Goal: Transaction & Acquisition: Purchase product/service

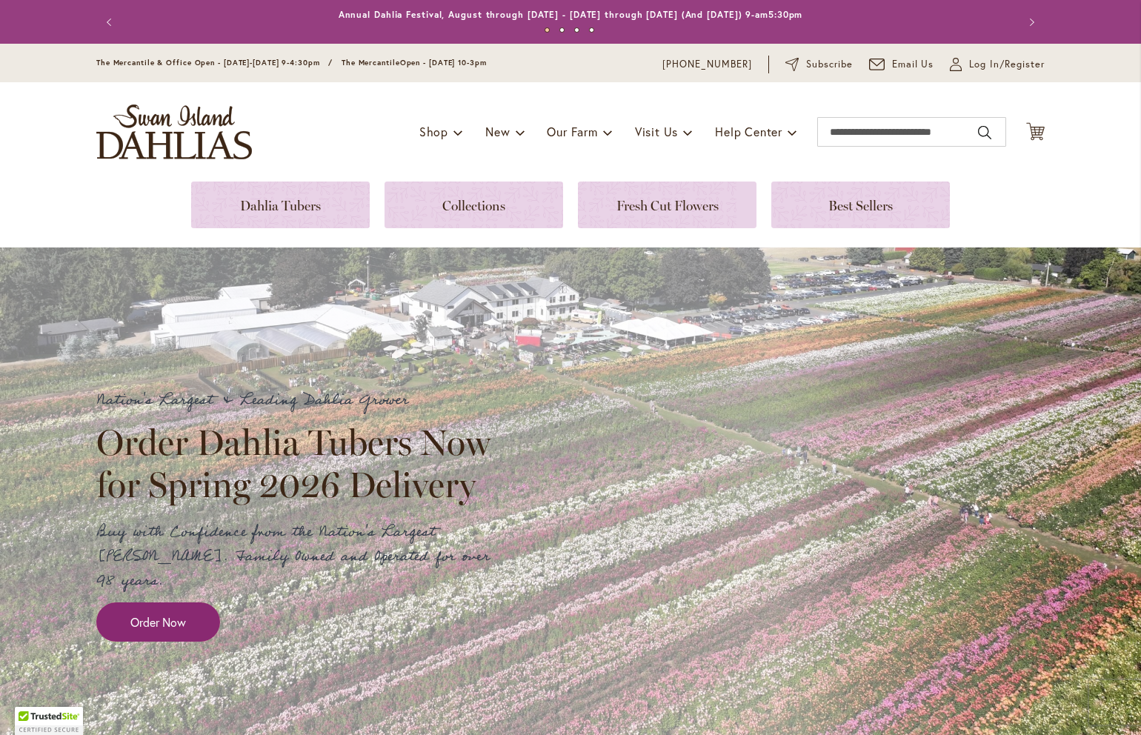
click at [196, 602] on link "Order Now" at bounding box center [158, 621] width 124 height 39
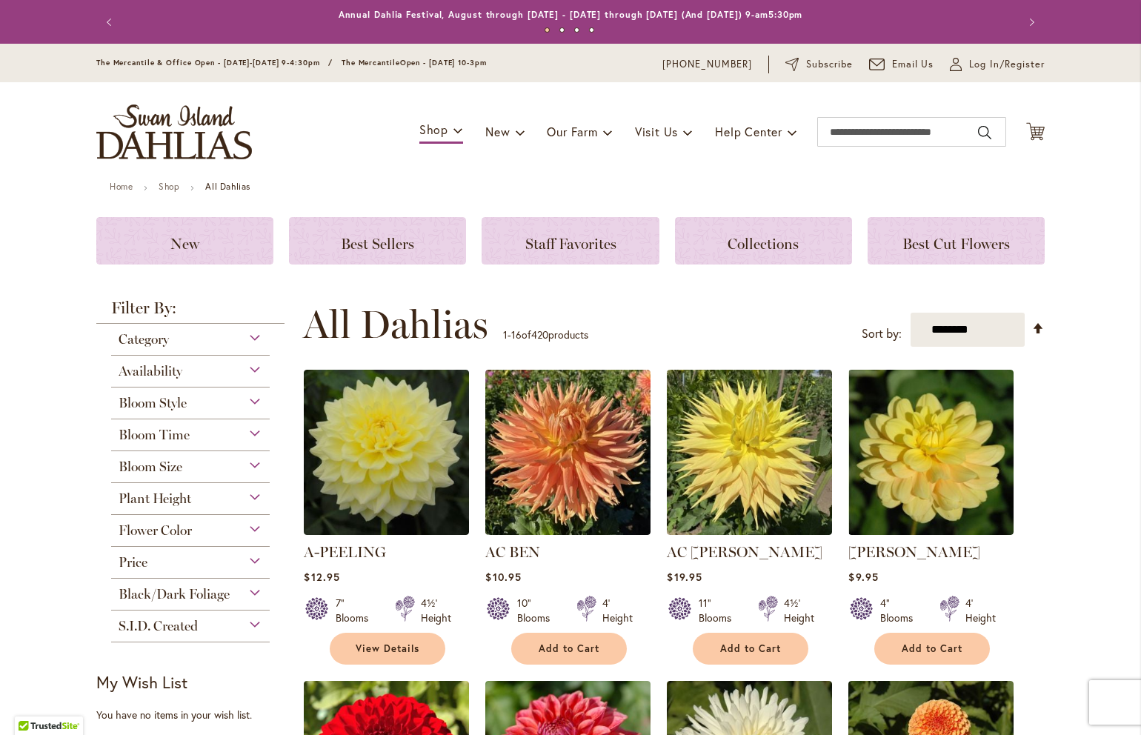
click at [988, 307] on div "**********" at bounding box center [673, 324] width 741 height 44
click at [988, 326] on select "**********" at bounding box center [967, 330] width 115 height 35
select select "*****"
click at [910, 313] on select "**********" at bounding box center [967, 330] width 115 height 35
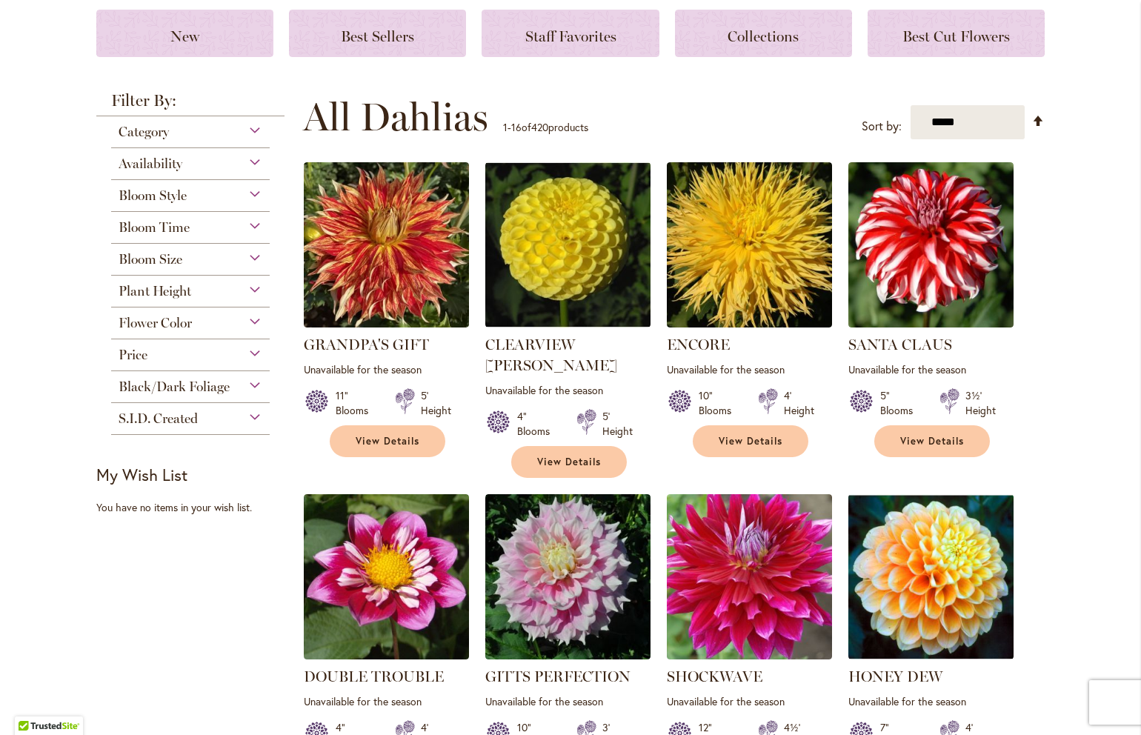
scroll to position [201, 0]
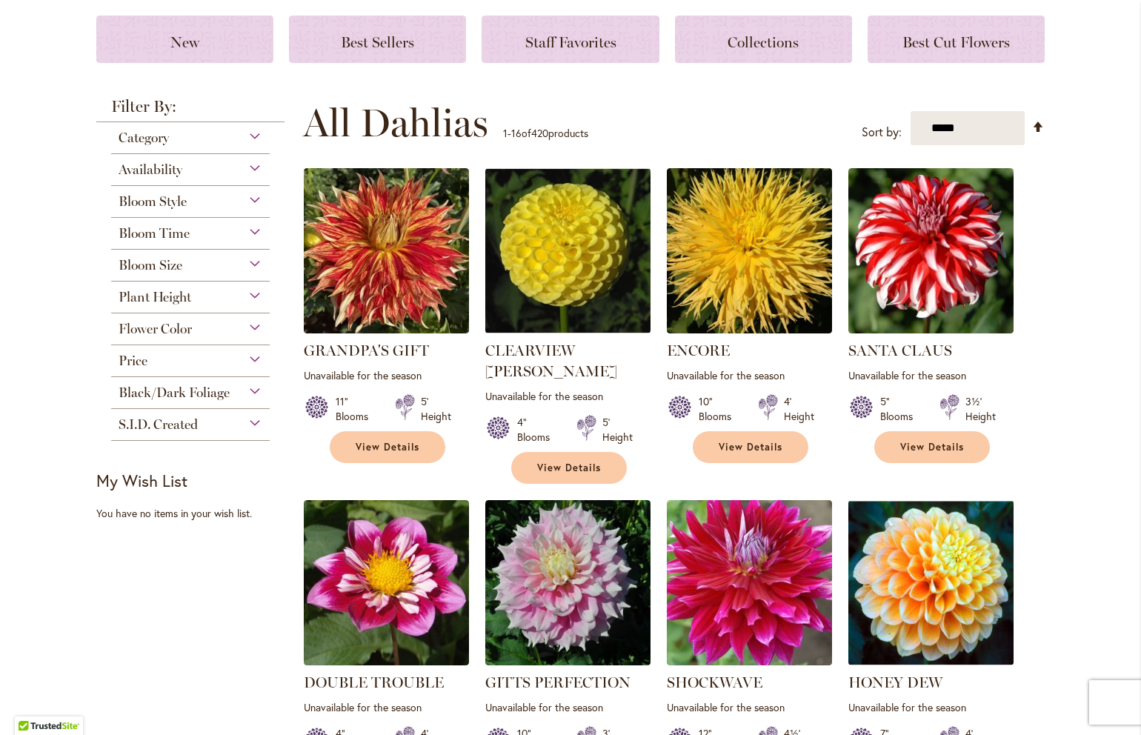
click at [181, 169] on span "Availability" at bounding box center [151, 169] width 64 height 16
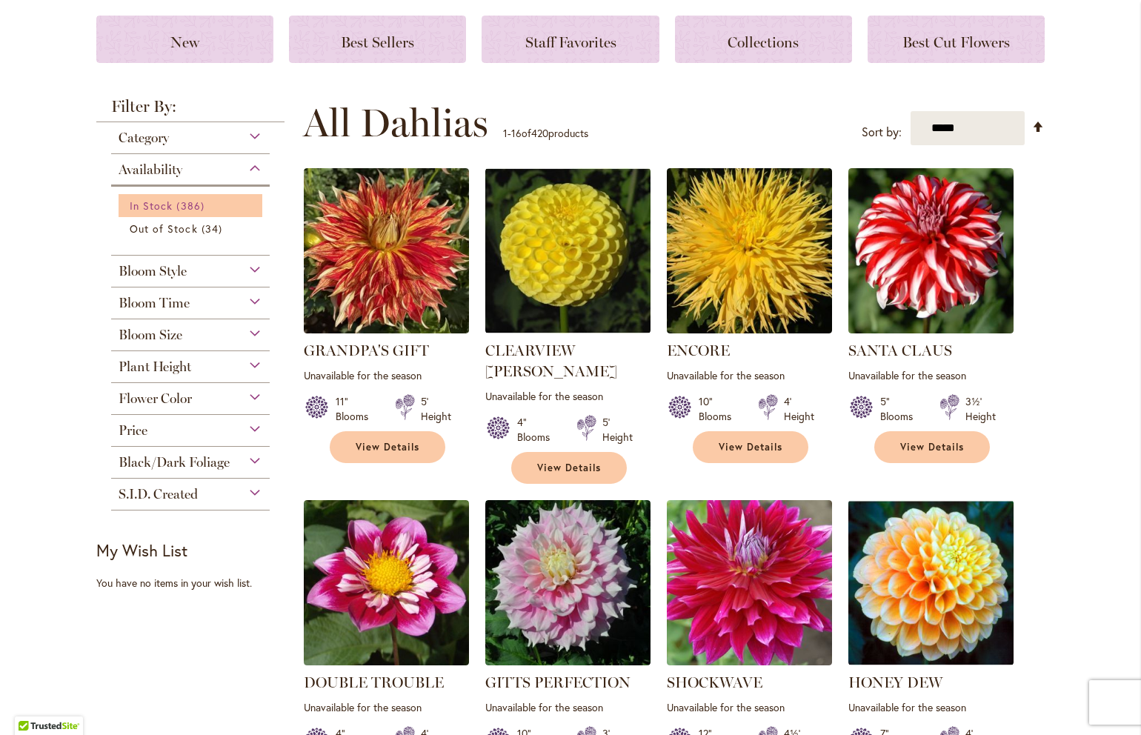
click at [187, 207] on span "386 items" at bounding box center [191, 206] width 31 height 16
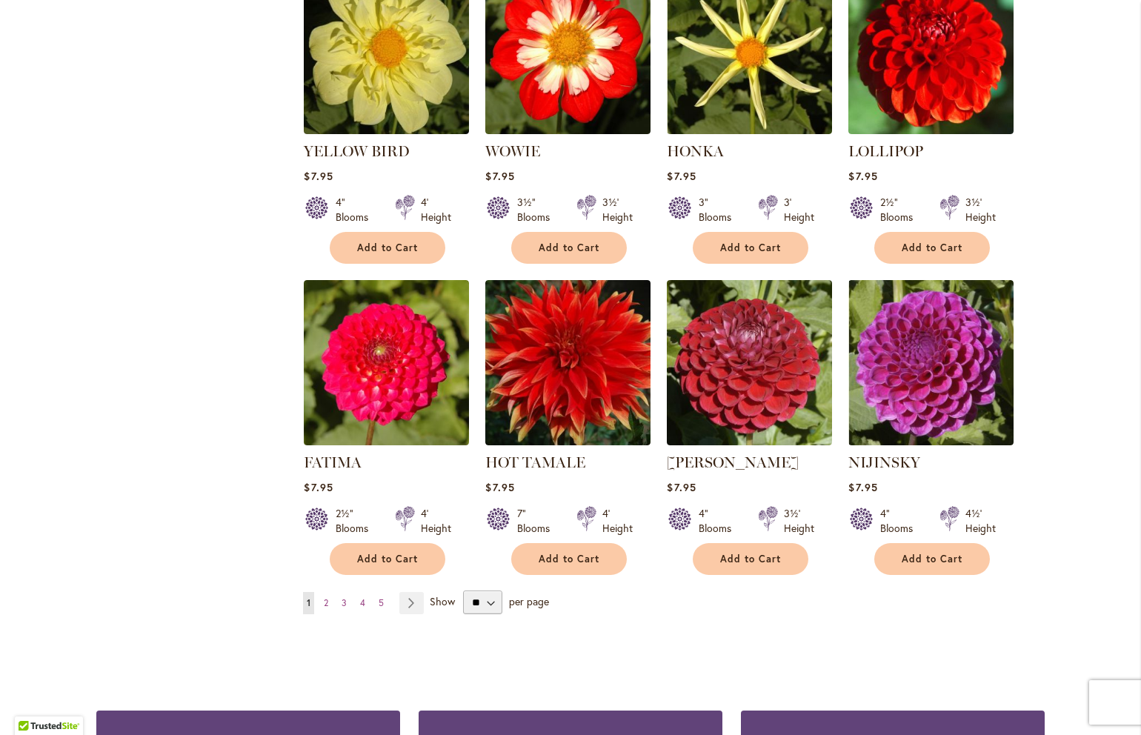
scroll to position [1016, 0]
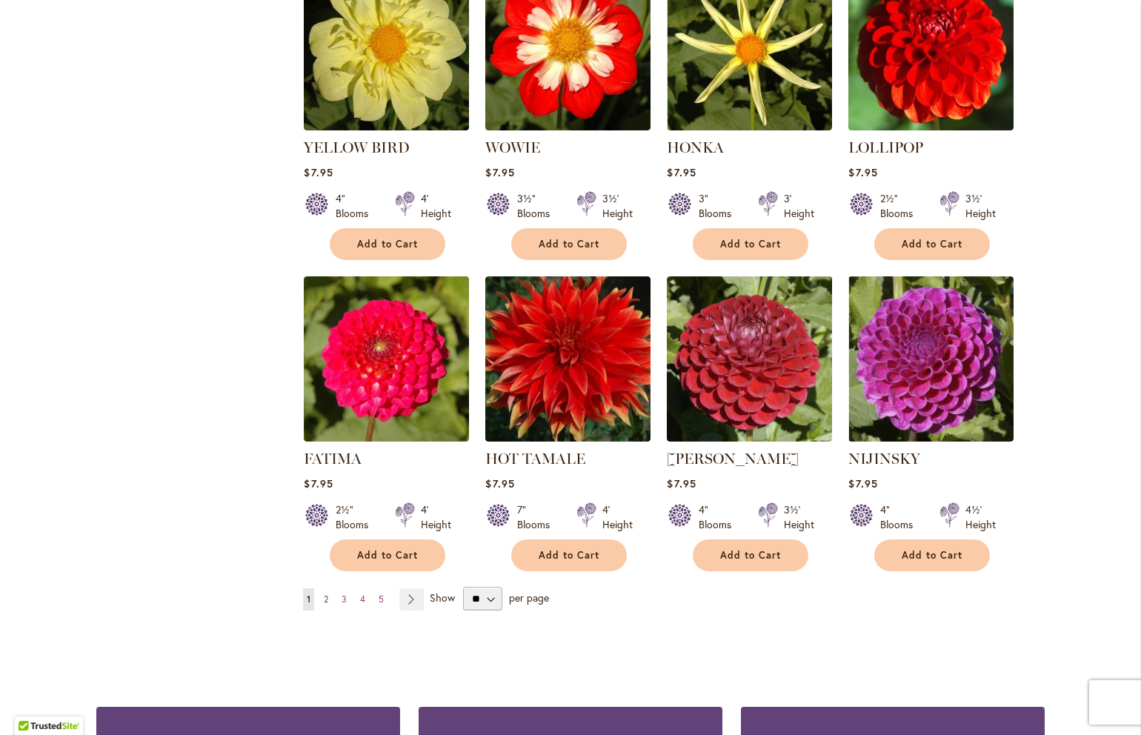
click at [321, 588] on link "Page 2" at bounding box center [326, 599] width 12 height 22
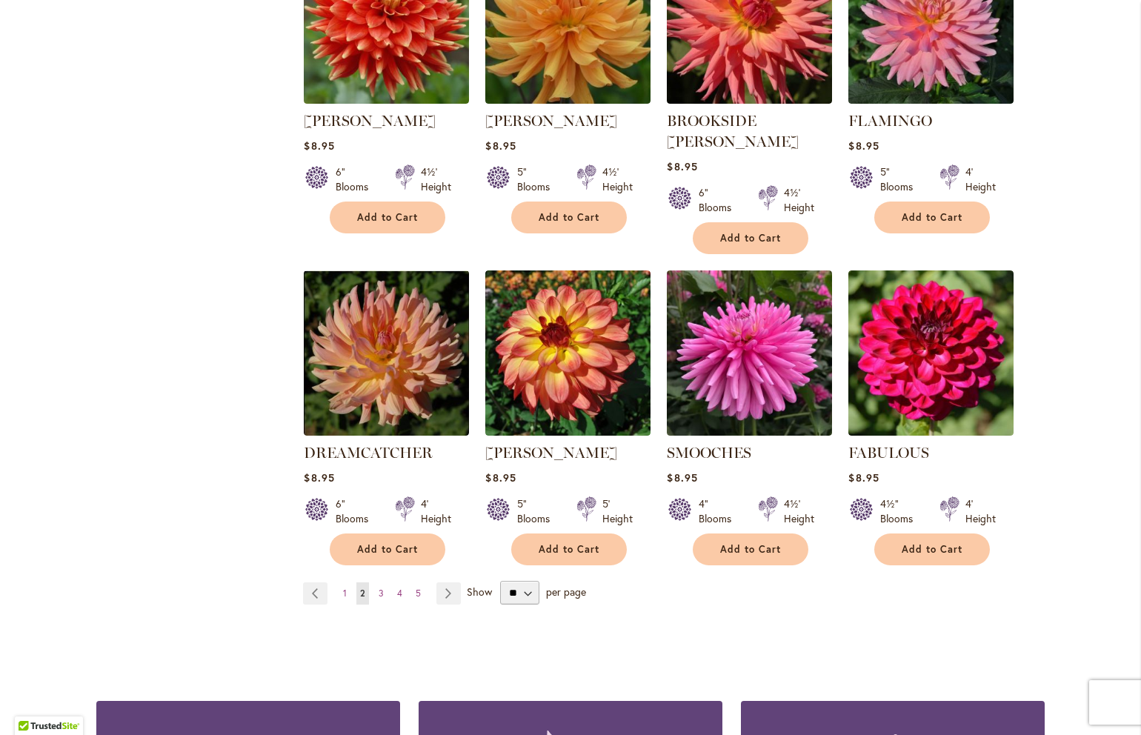
scroll to position [1026, 0]
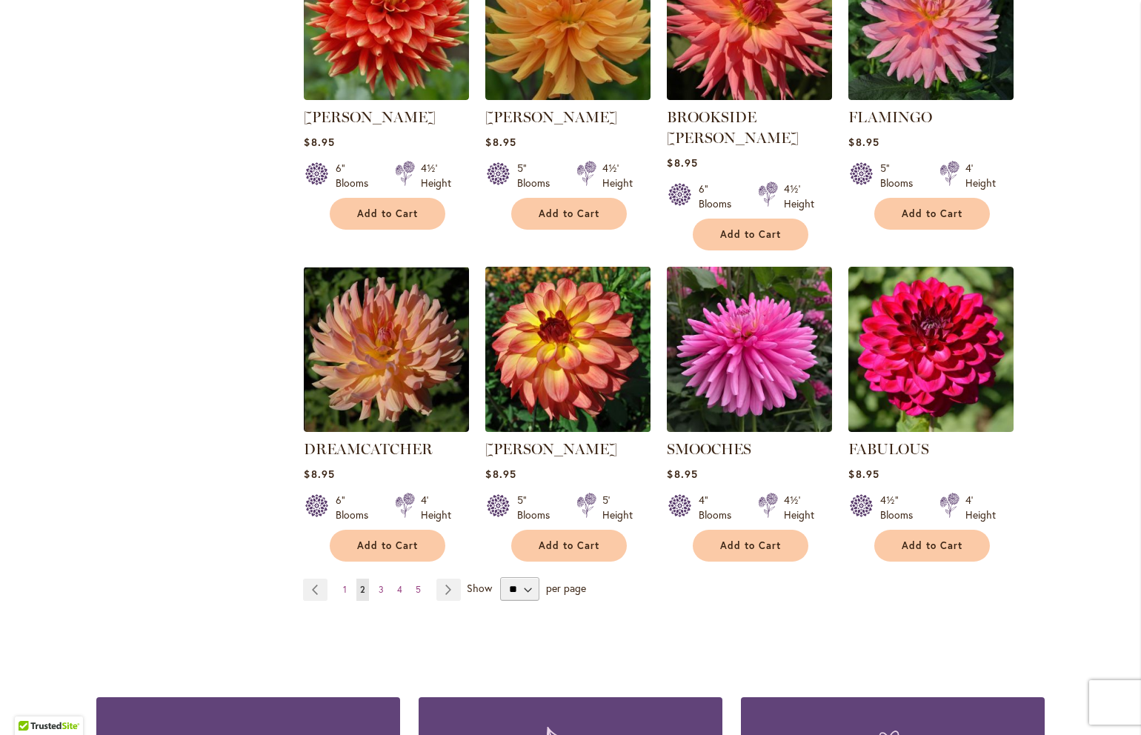
click at [563, 378] on img at bounding box center [567, 348] width 173 height 173
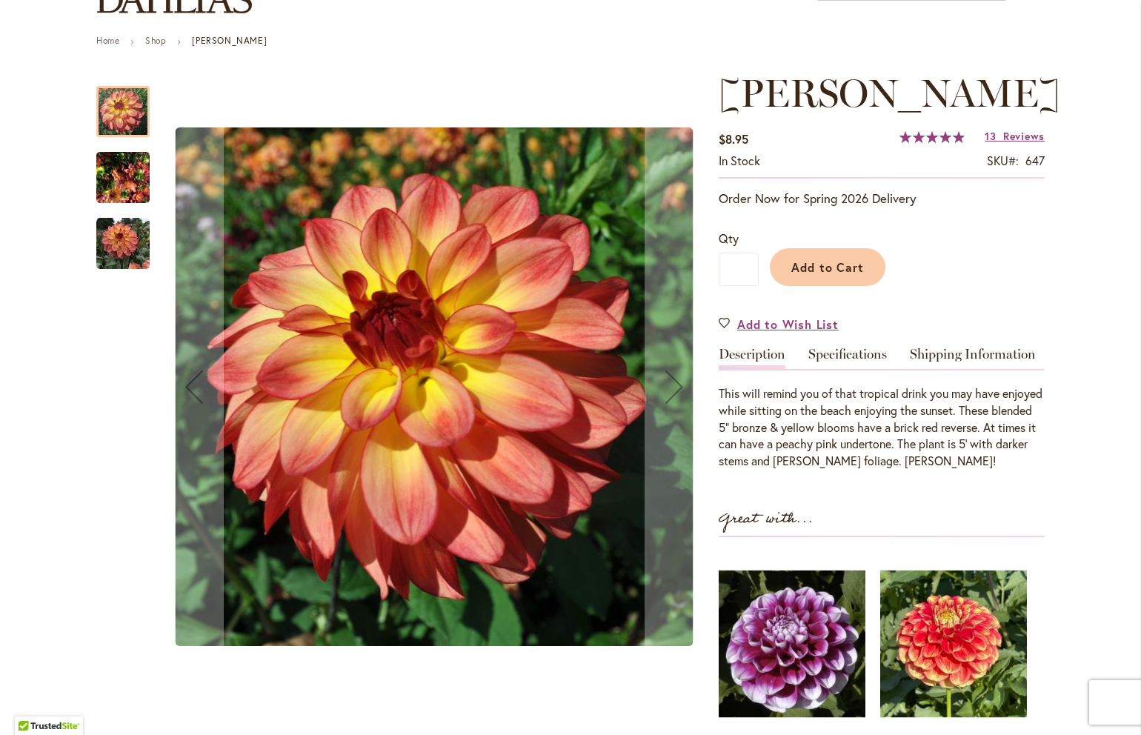
scroll to position [153, 0]
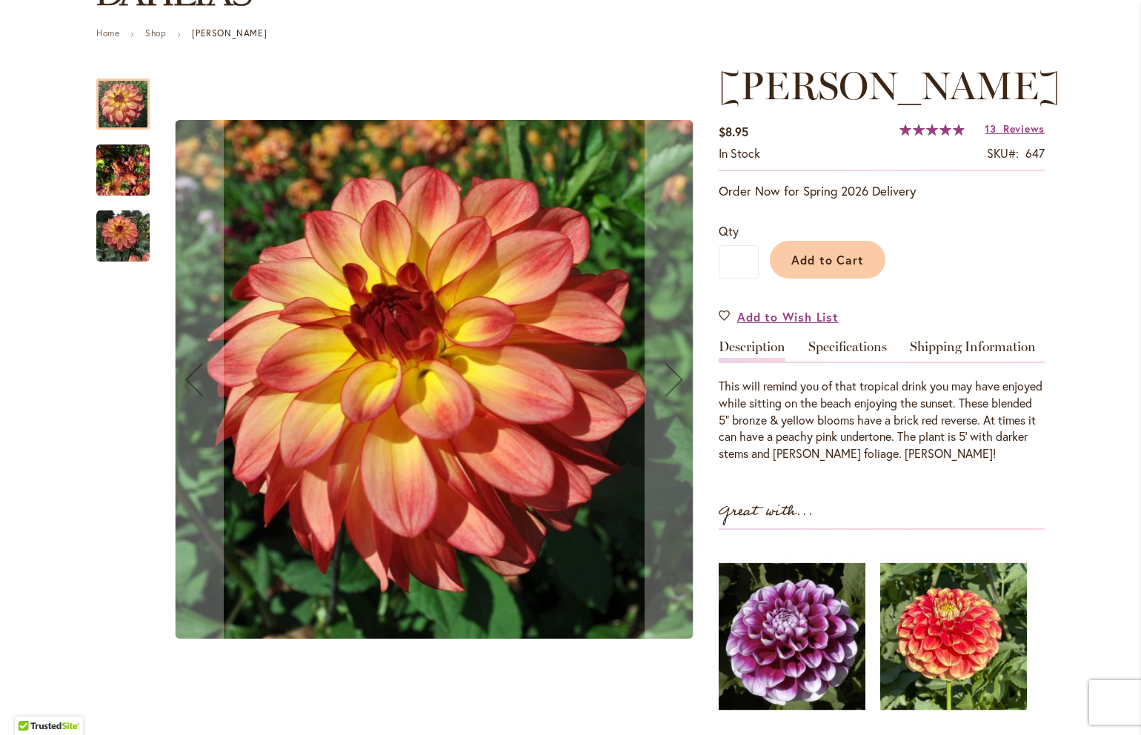
click at [116, 172] on img "MAI TAI" at bounding box center [122, 170] width 53 height 71
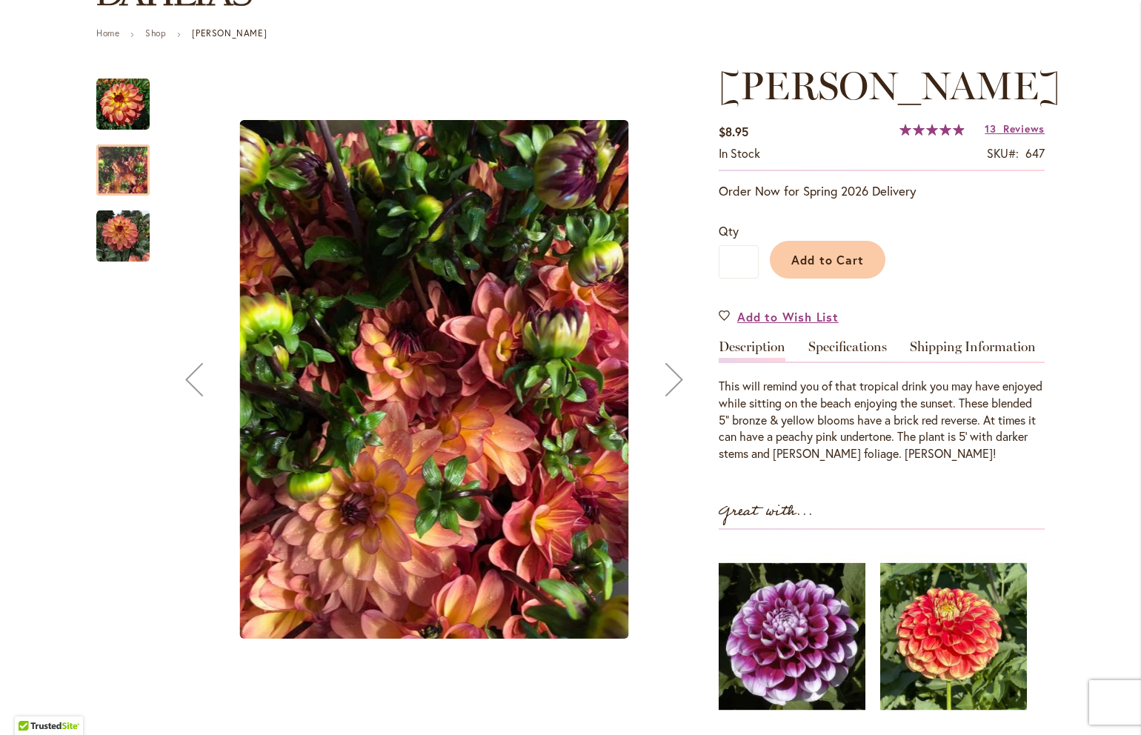
click at [124, 244] on img "MAI TAI" at bounding box center [122, 236] width 53 height 53
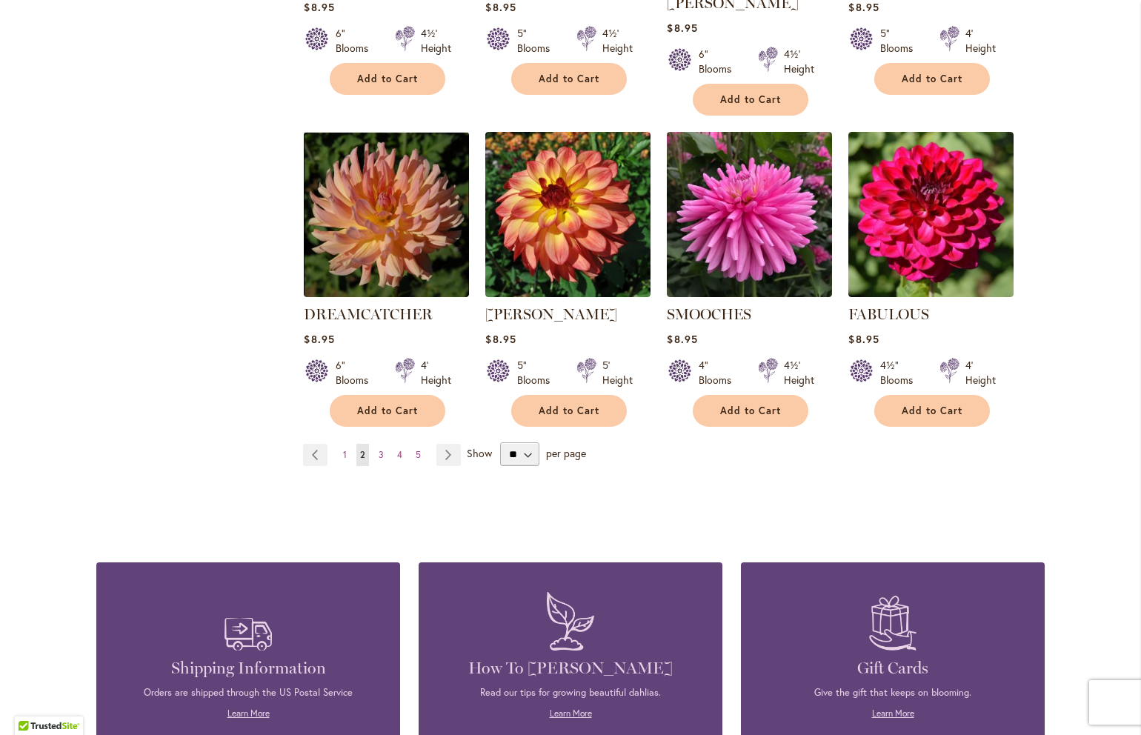
scroll to position [1164, 0]
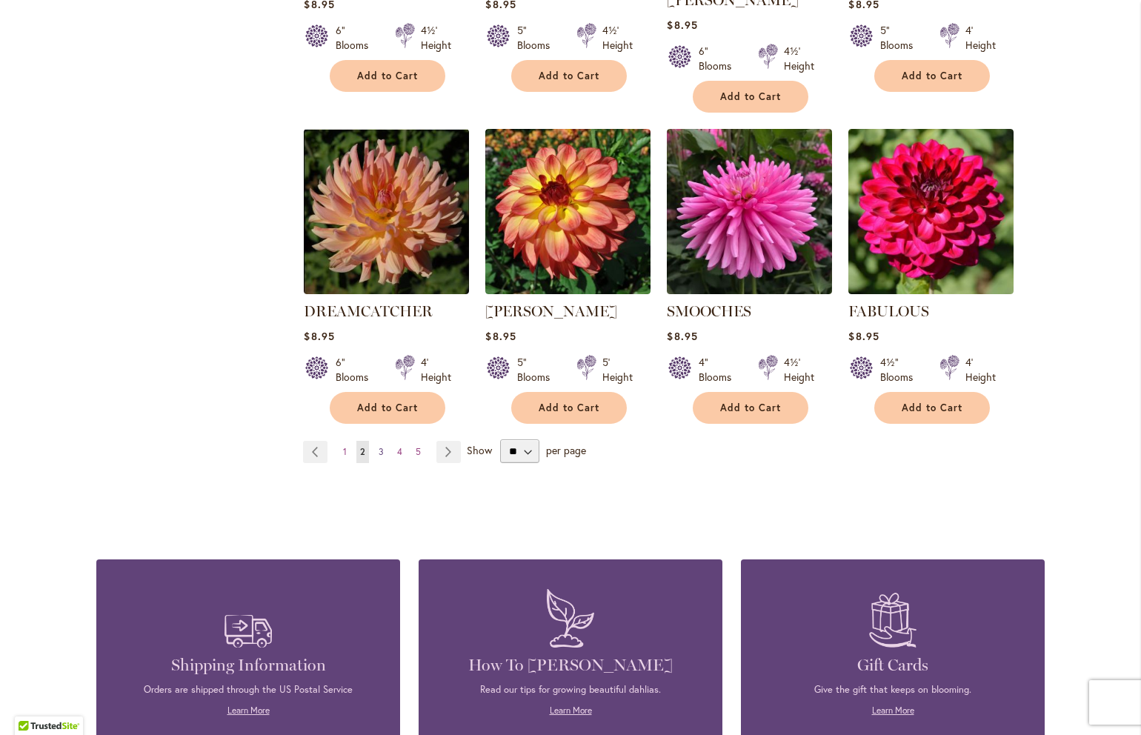
click at [376, 441] on link "Page 3" at bounding box center [381, 452] width 13 height 22
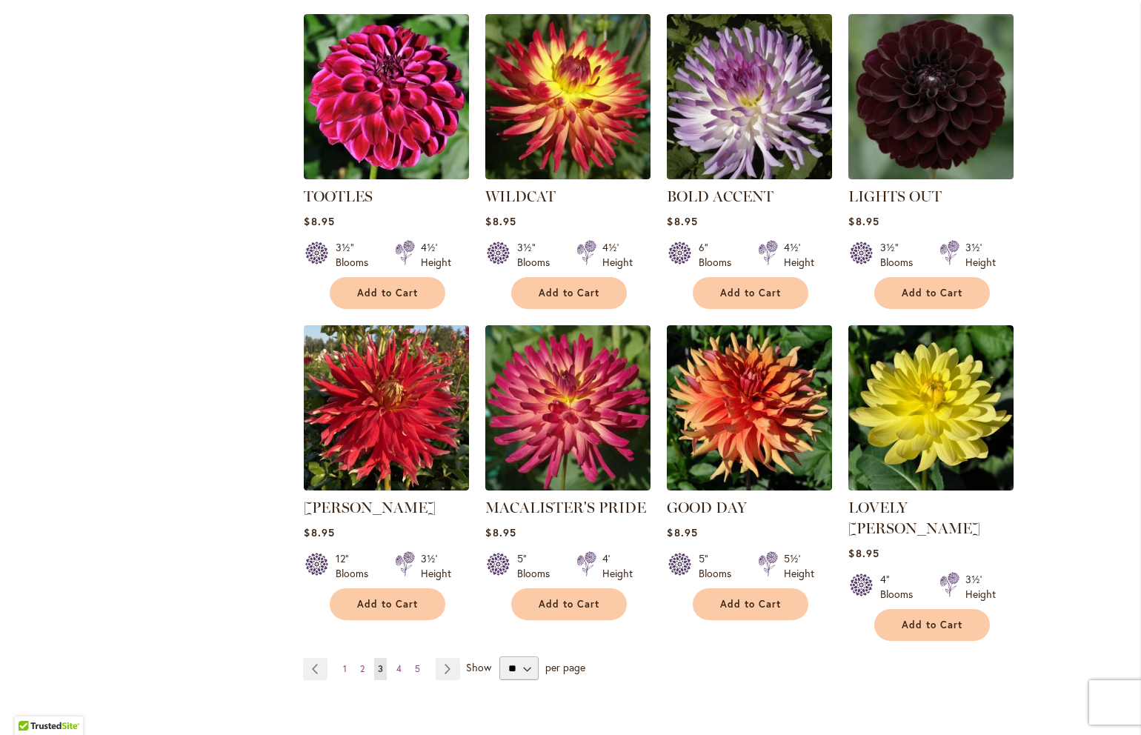
scroll to position [986, 0]
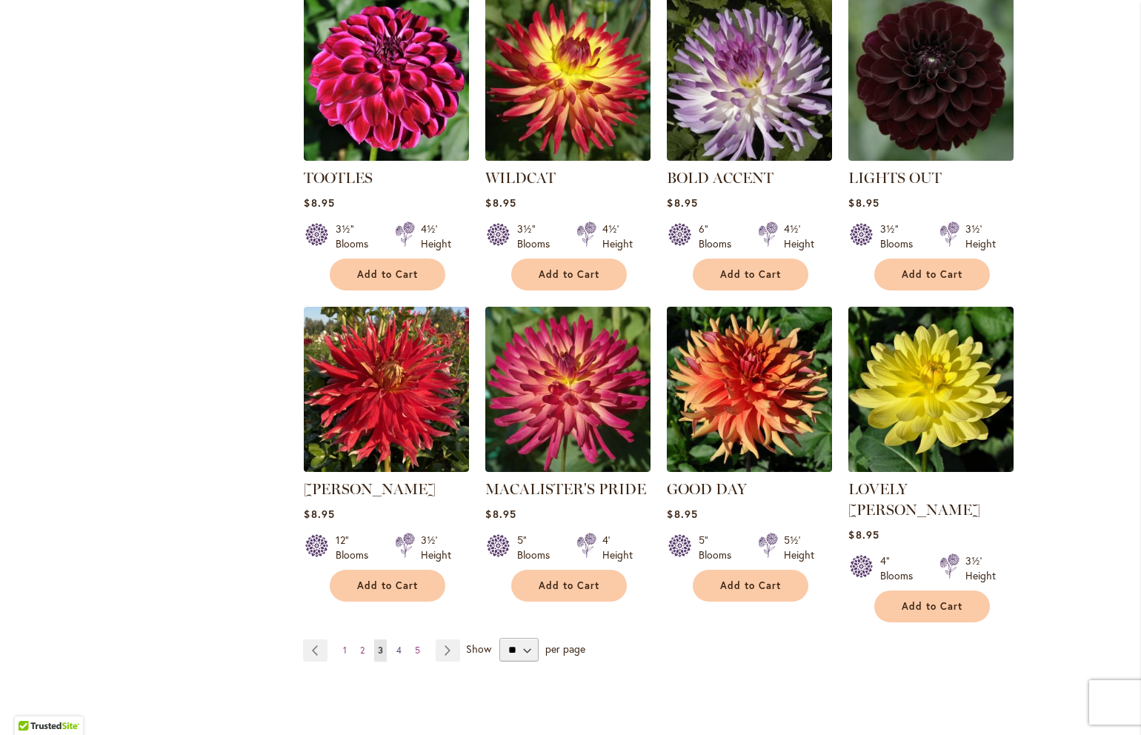
click at [398, 644] on span "4" at bounding box center [398, 649] width 5 height 11
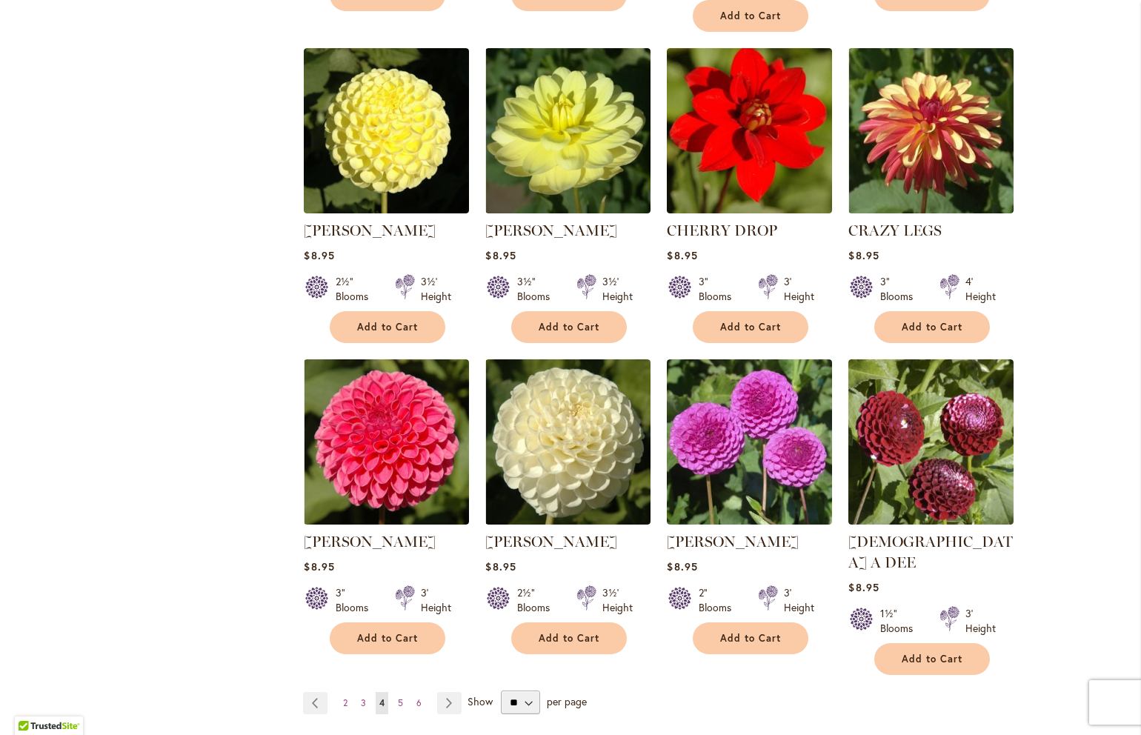
scroll to position [939, 0]
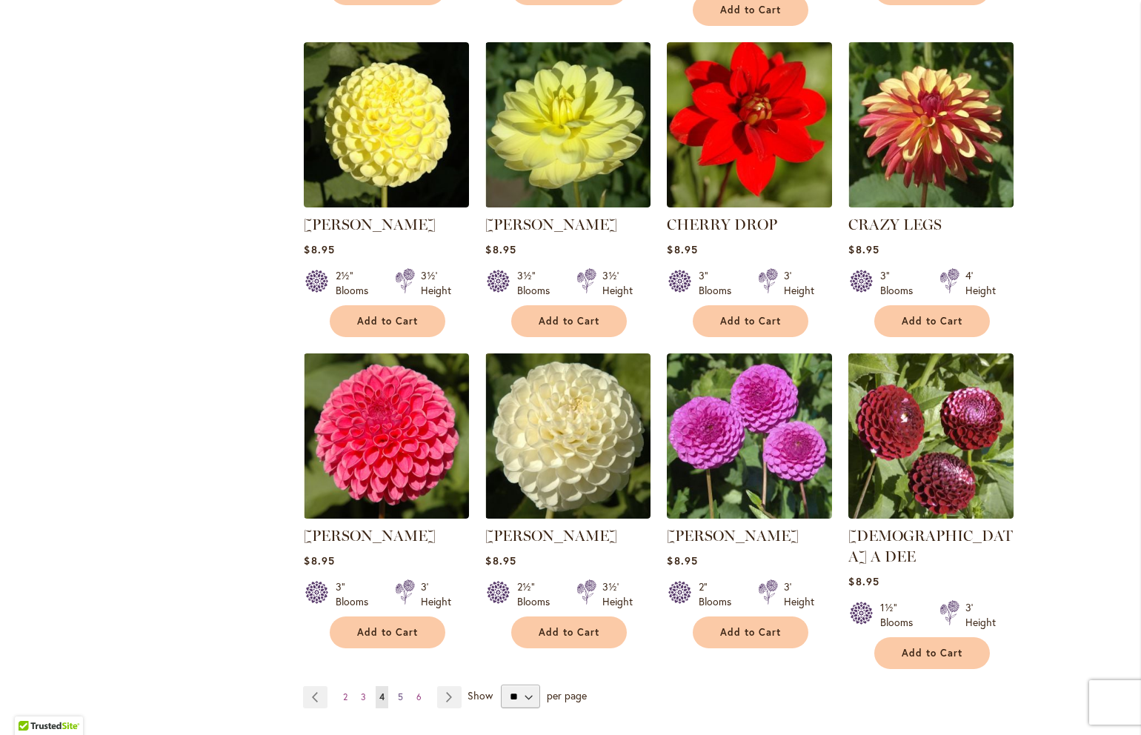
click at [397, 686] on link "Page 5" at bounding box center [400, 697] width 13 height 22
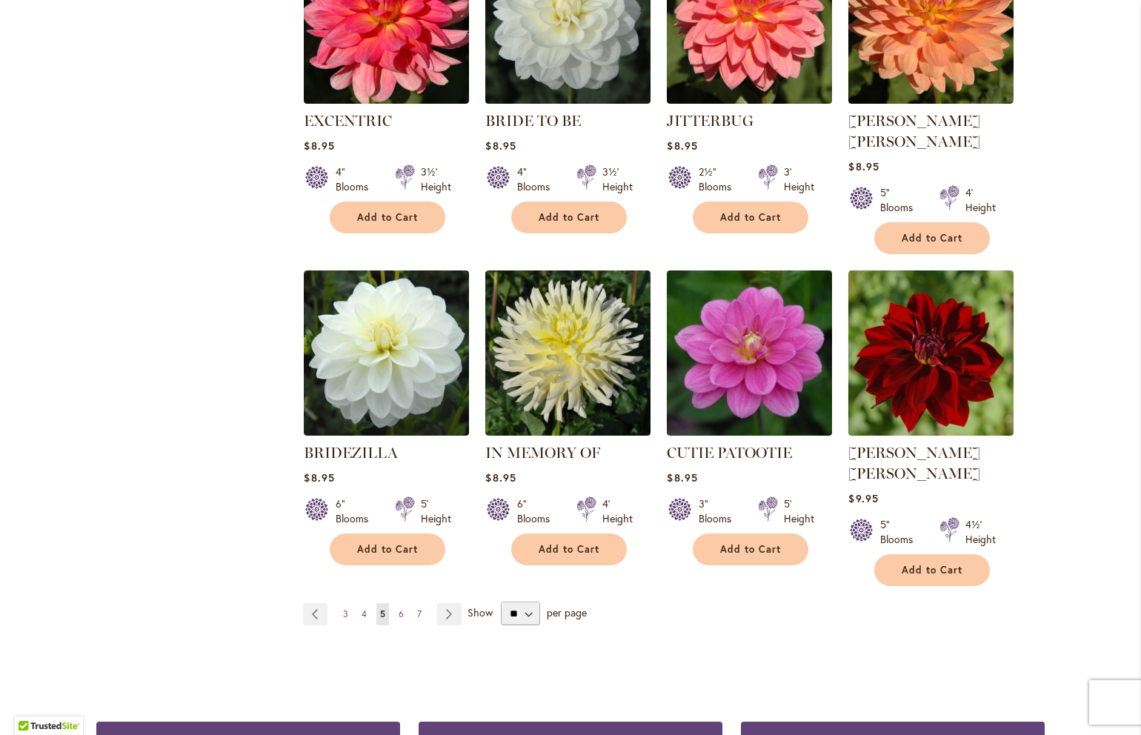
scroll to position [1069, 0]
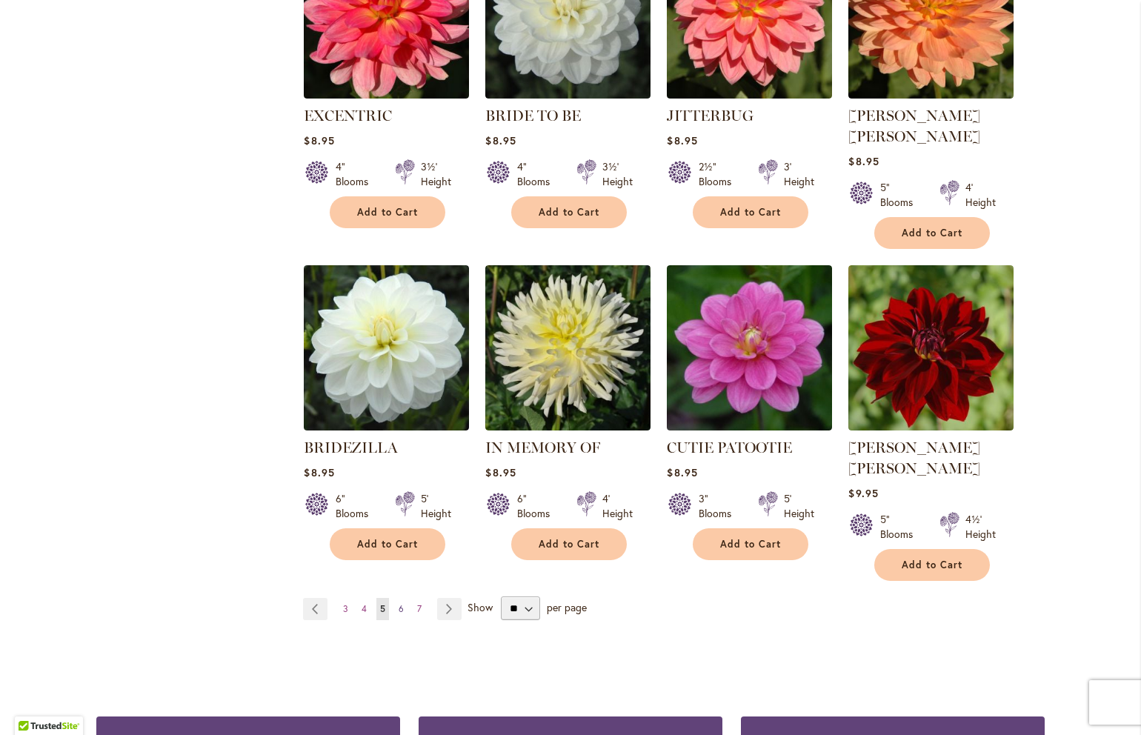
click at [406, 598] on link "Page 6" at bounding box center [401, 609] width 13 height 22
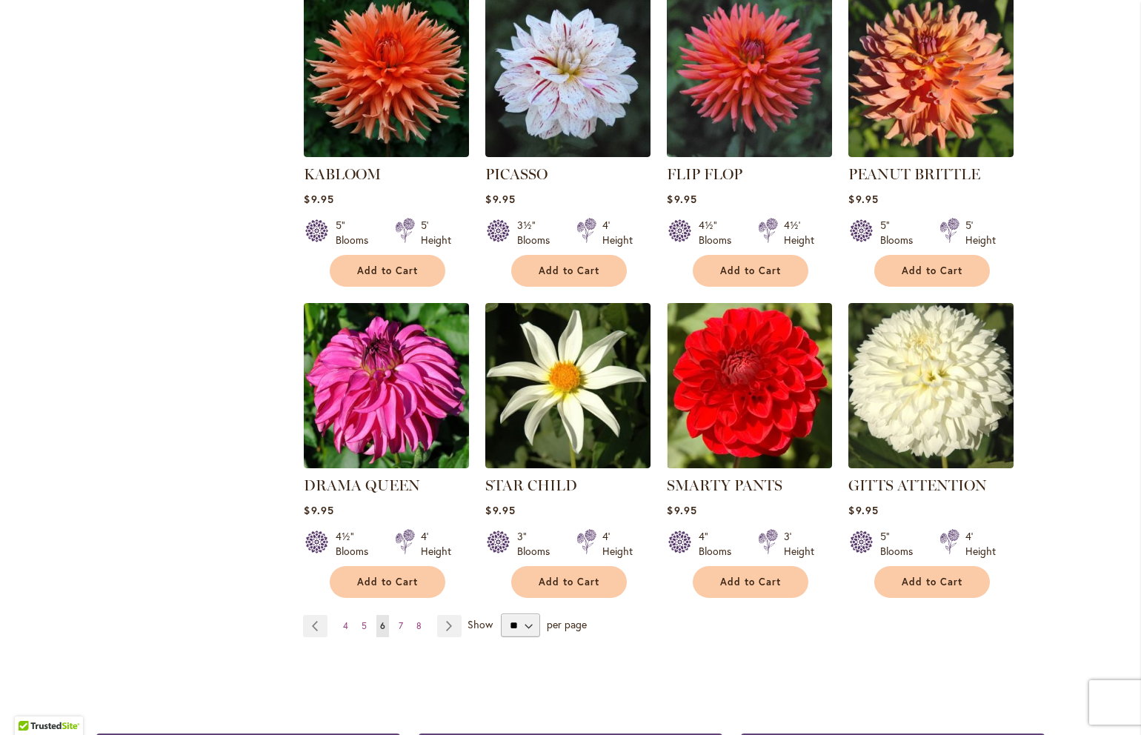
scroll to position [998, 0]
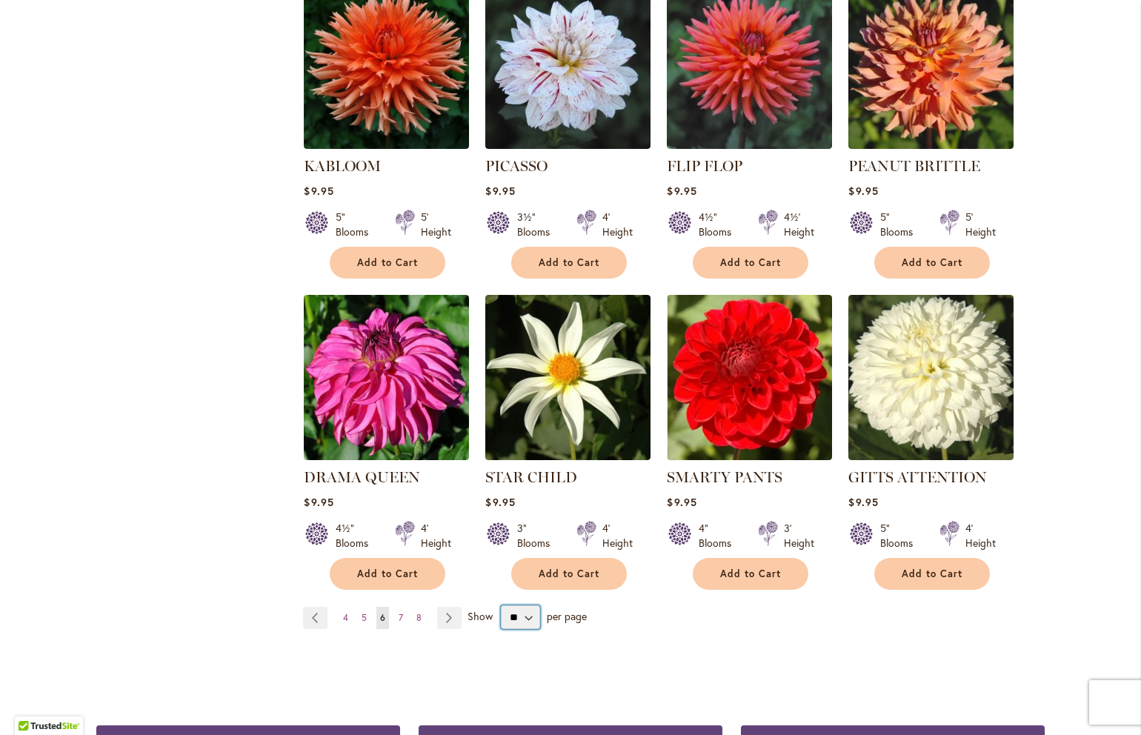
click at [518, 605] on select "** ** ** **" at bounding box center [520, 617] width 39 height 24
select select "**"
click at [501, 605] on select "** ** ** **" at bounding box center [520, 617] width 39 height 24
click at [405, 607] on link "Page 7" at bounding box center [401, 618] width 12 height 22
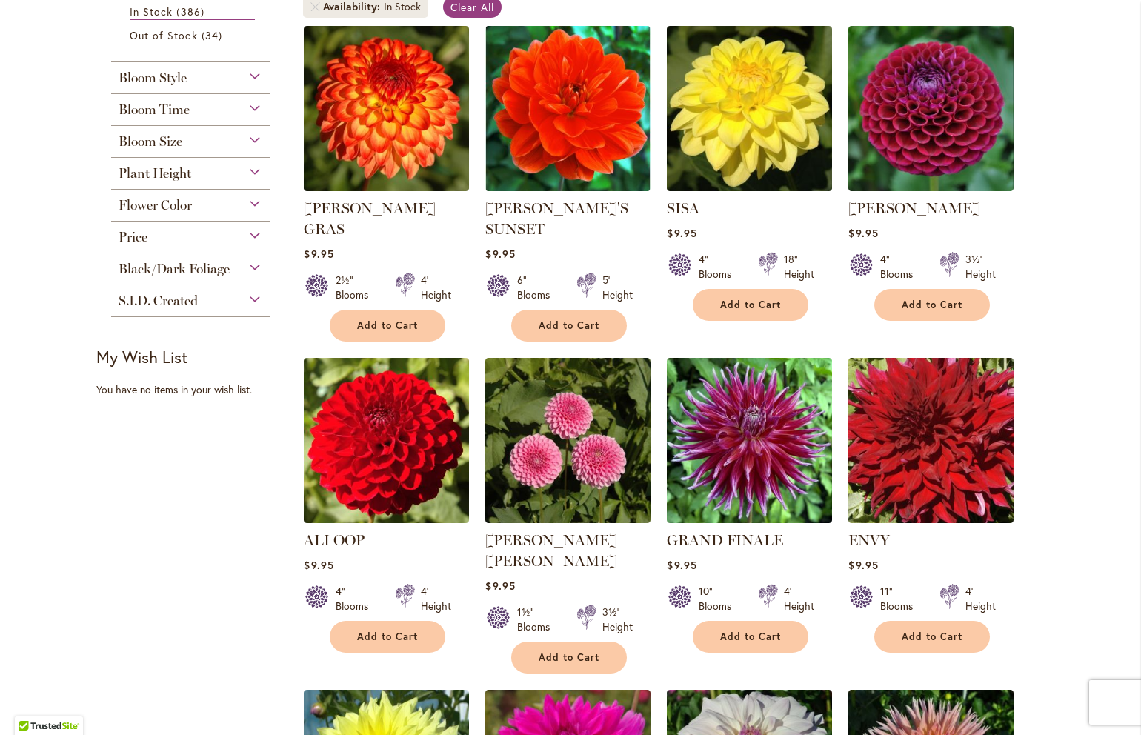
scroll to position [313, 0]
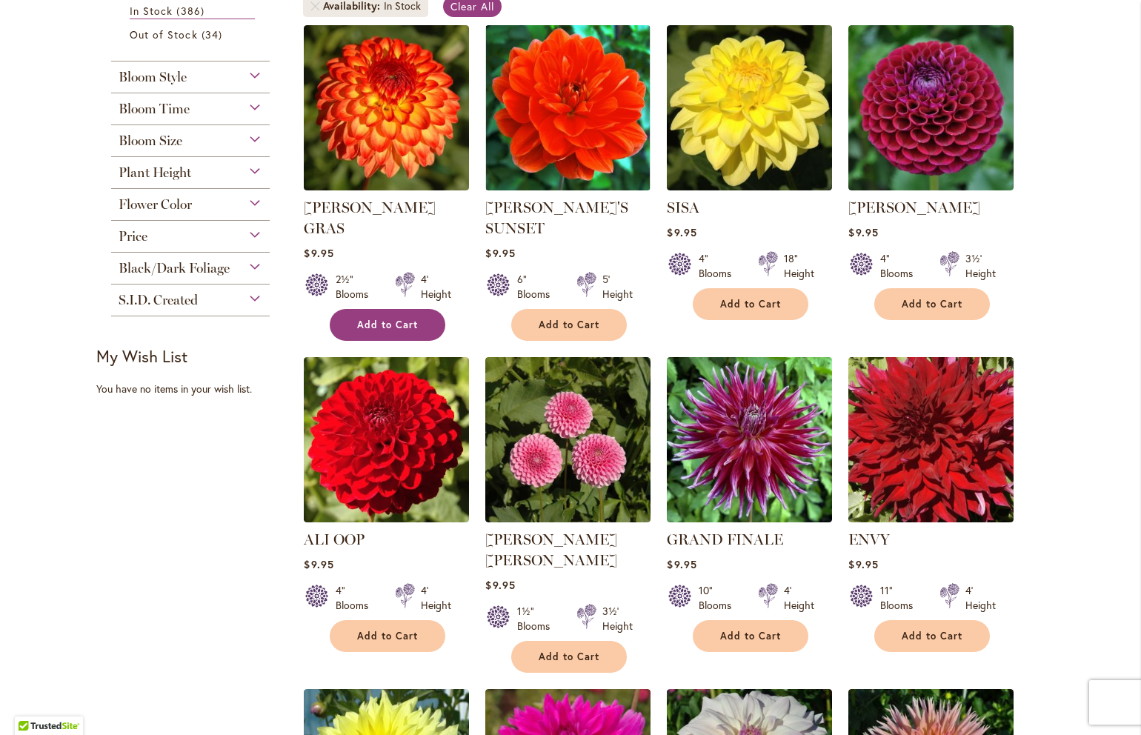
click at [402, 310] on button "Add to Cart" at bounding box center [388, 325] width 116 height 32
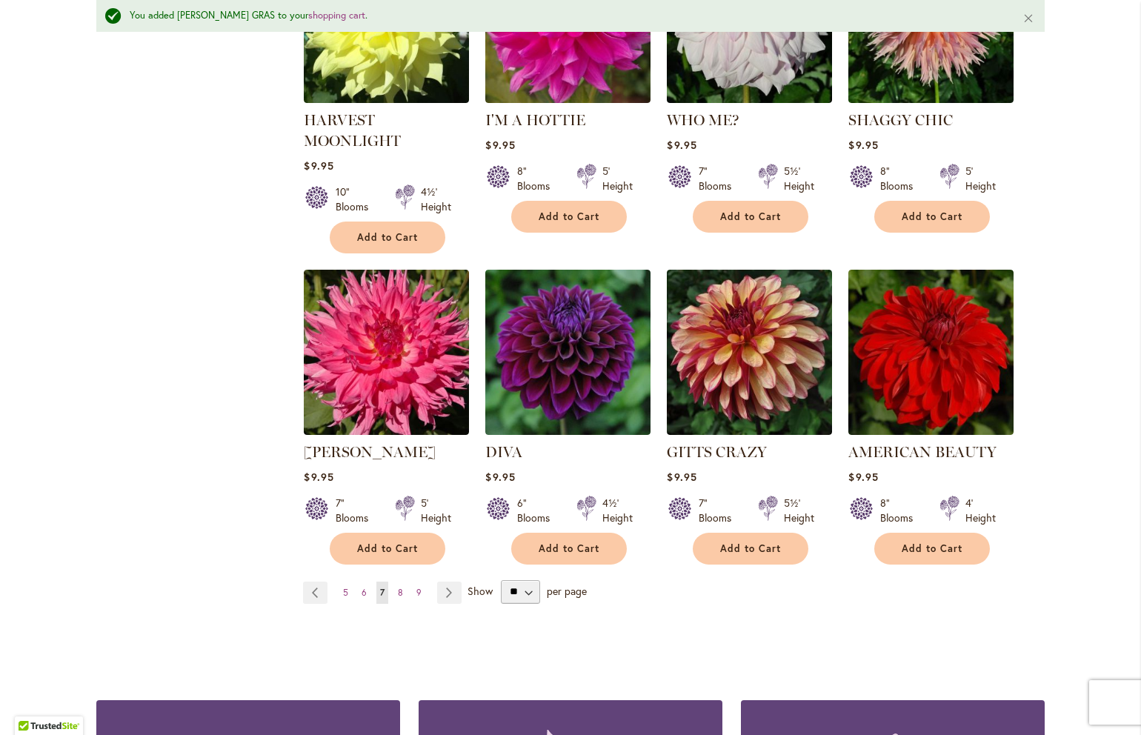
scroll to position [1107, 0]
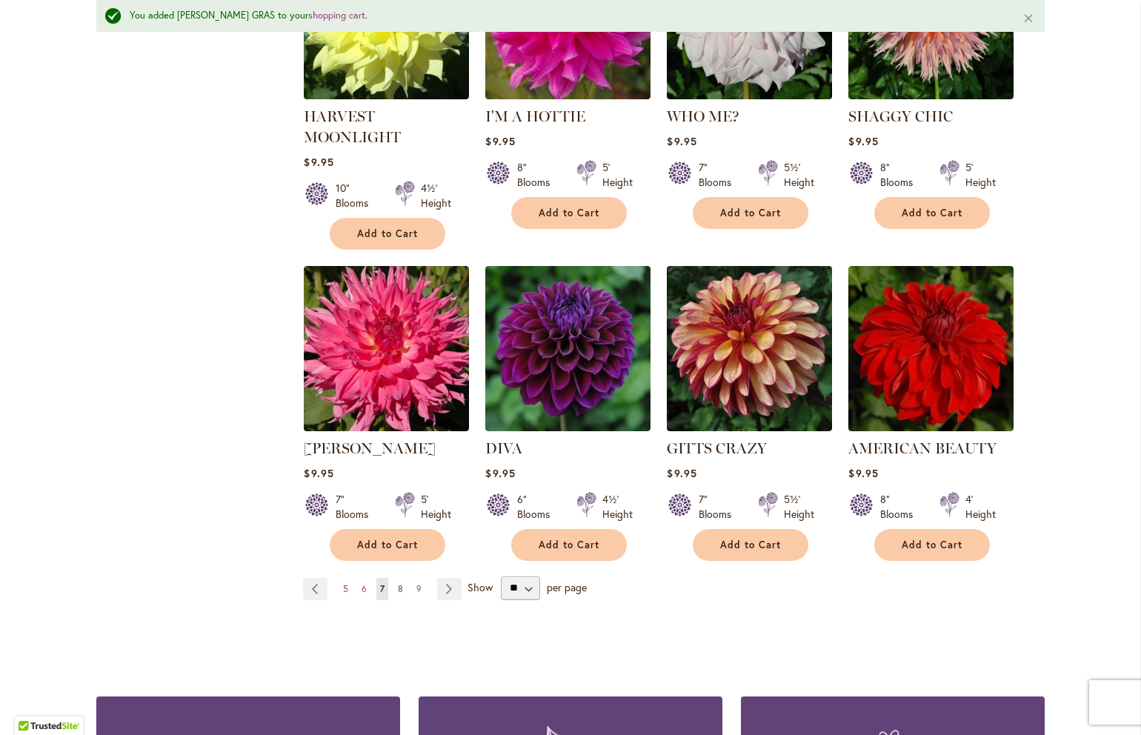
click at [397, 578] on link "Page 8" at bounding box center [400, 589] width 13 height 22
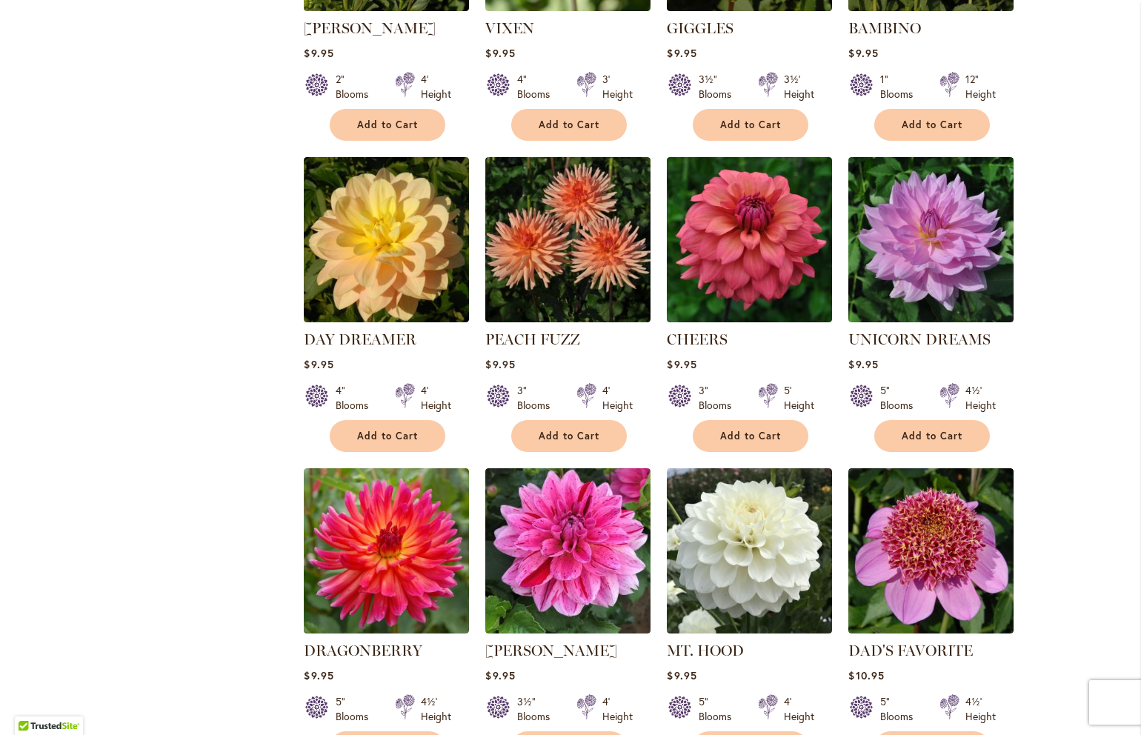
scroll to position [804, 0]
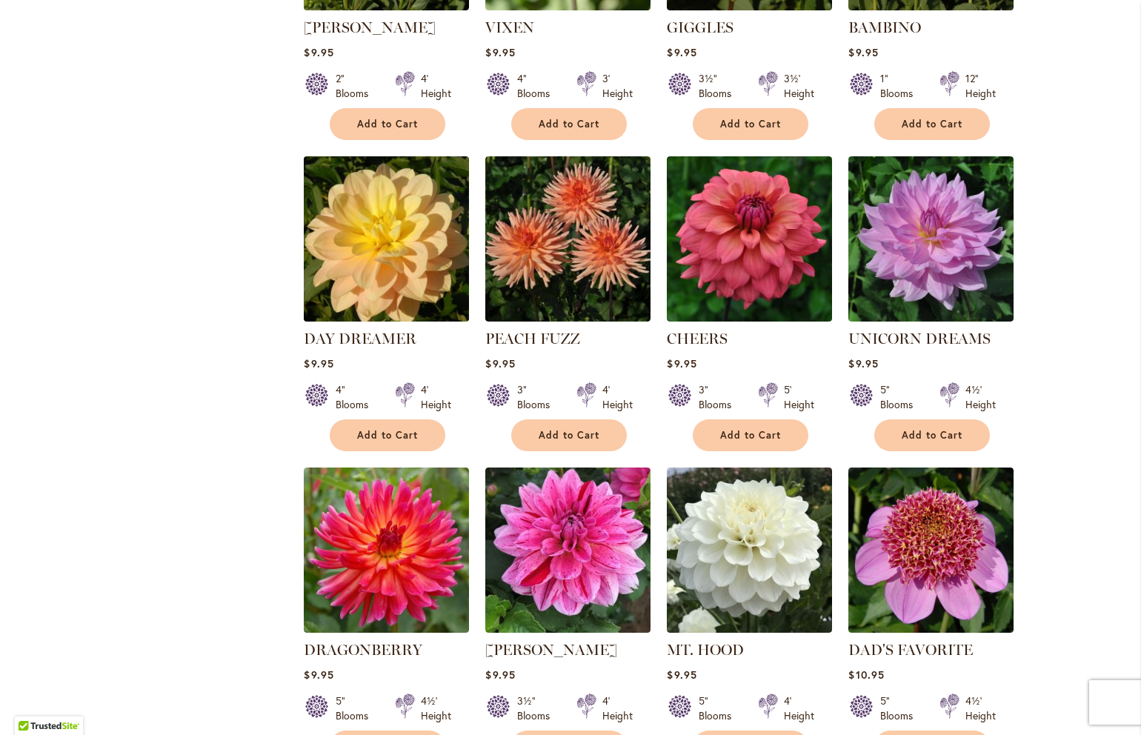
click at [417, 308] on img at bounding box center [386, 238] width 173 height 173
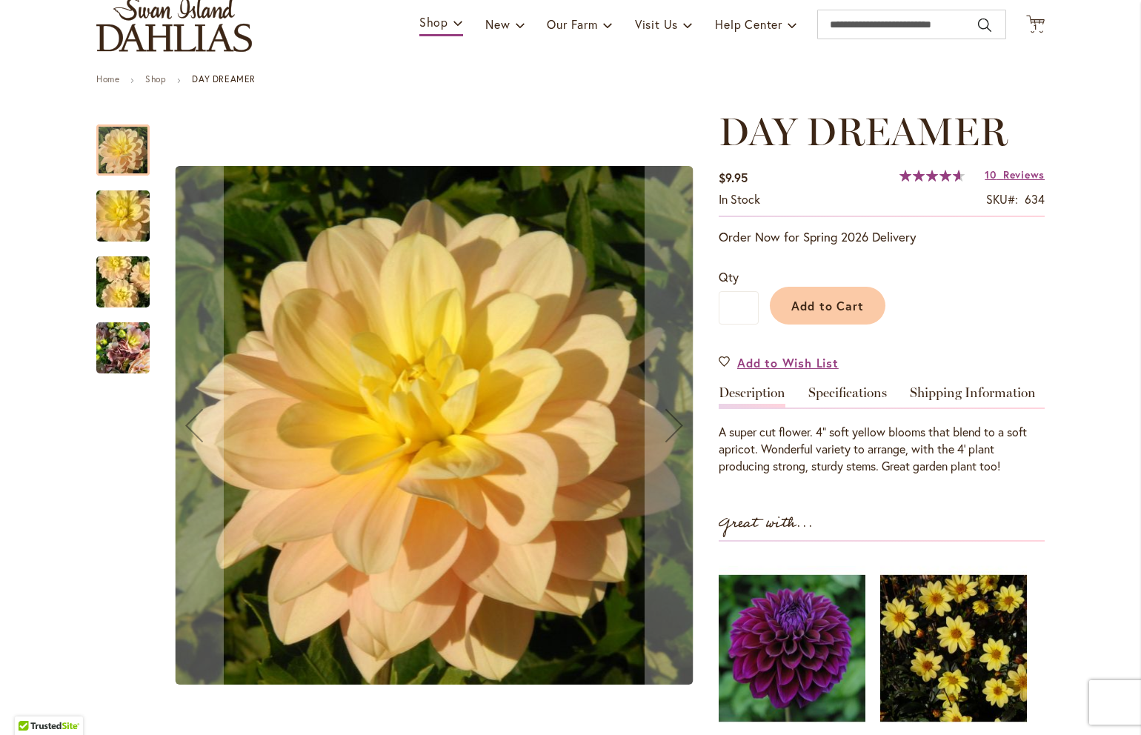
scroll to position [111, 0]
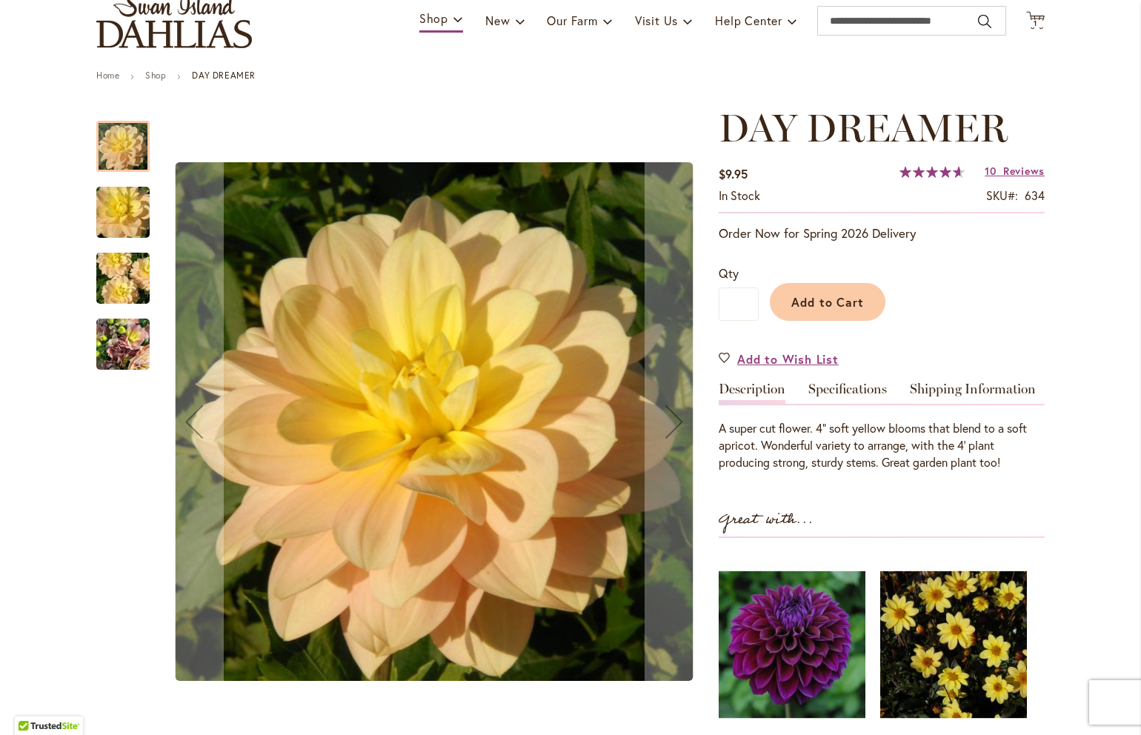
click at [134, 203] on img "DAY DREAMER" at bounding box center [123, 212] width 107 height 71
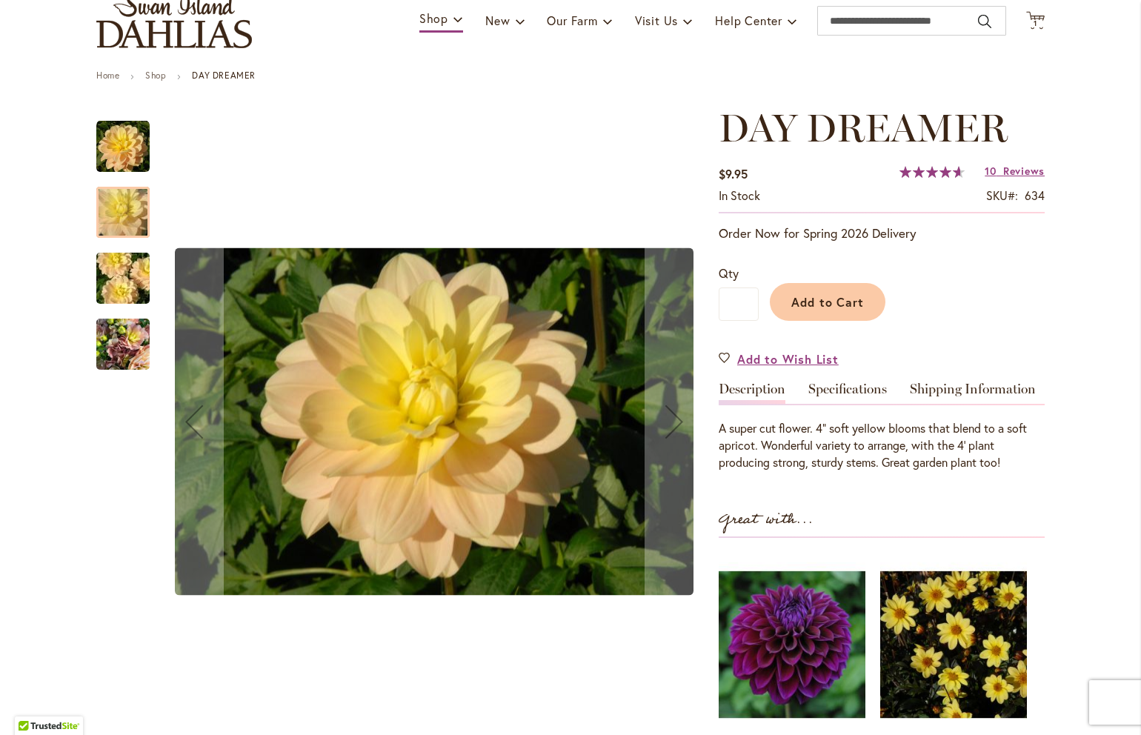
click at [132, 276] on img "DAY DREAMER" at bounding box center [123, 278] width 107 height 71
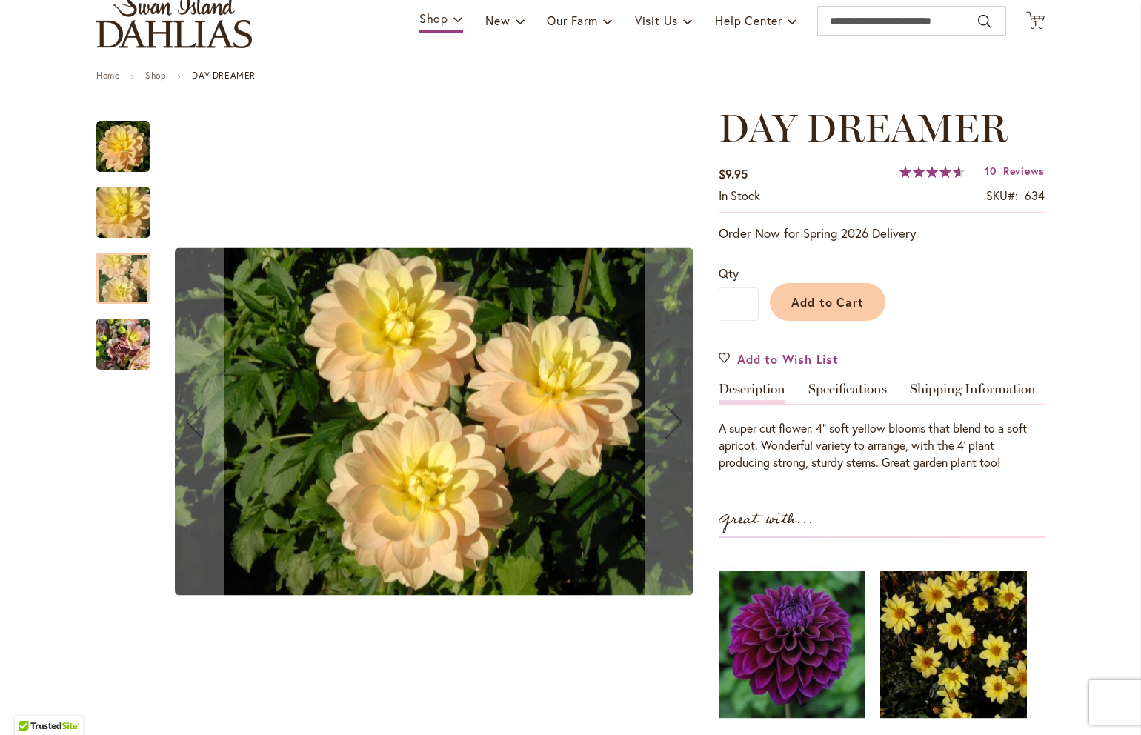
click at [133, 334] on img "DAY DREAMER" at bounding box center [122, 344] width 53 height 71
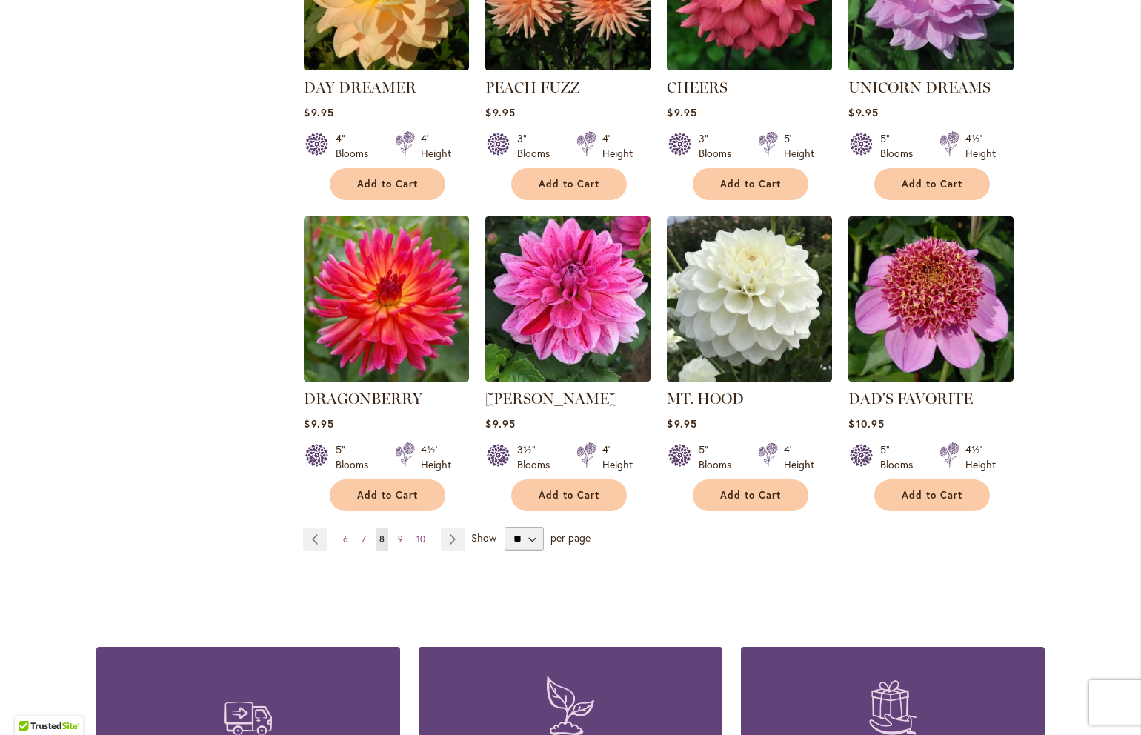
scroll to position [1056, 0]
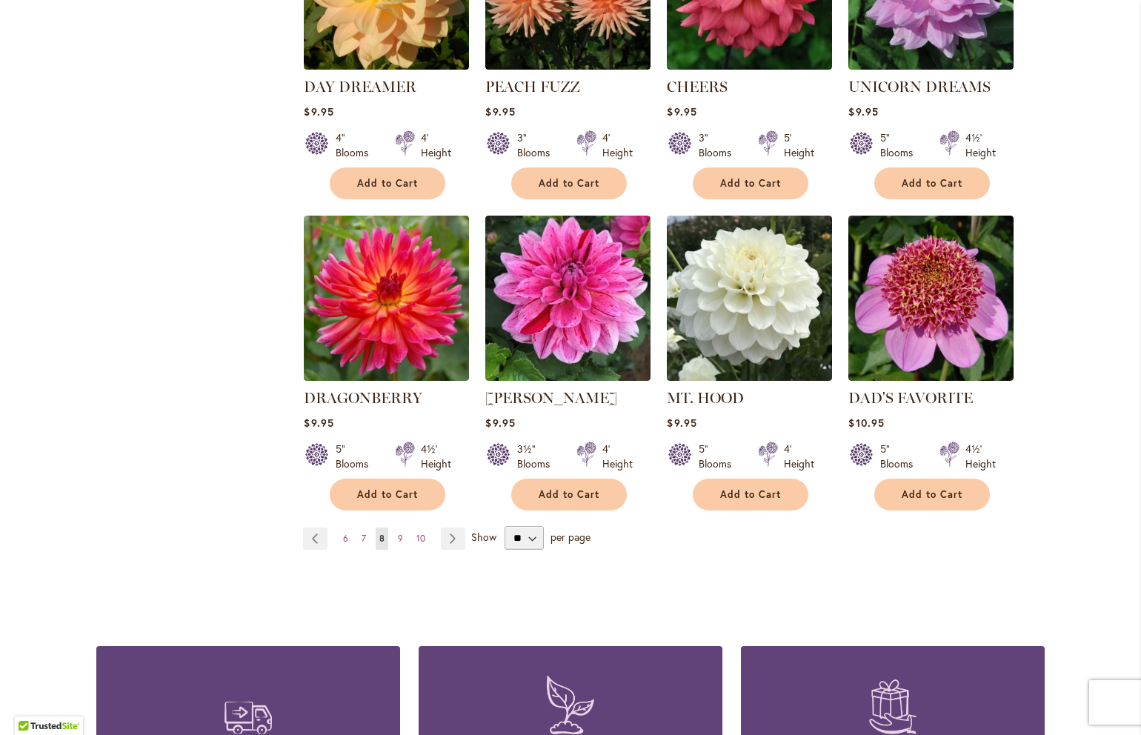
click at [407, 539] on ul "Page Previous Page 6 Page 7 You're currently reading page 8 Page 9 Page 10 Page…" at bounding box center [387, 538] width 168 height 22
click at [401, 533] on span "9" at bounding box center [400, 538] width 5 height 11
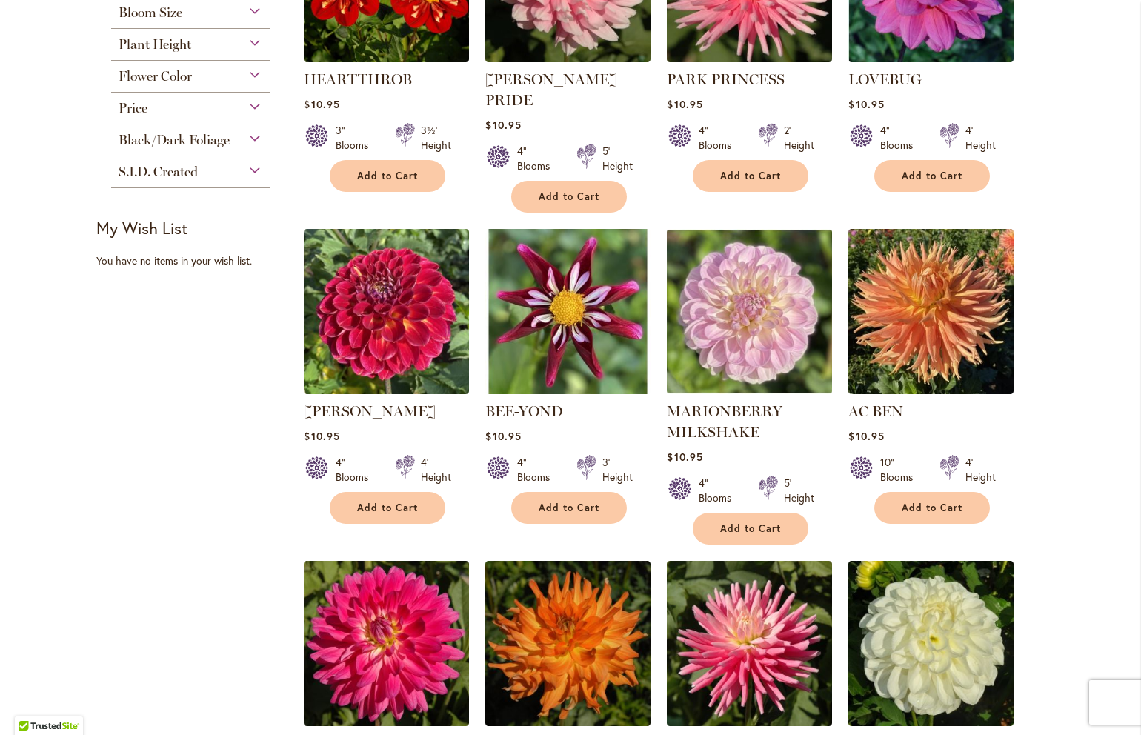
scroll to position [442, 0]
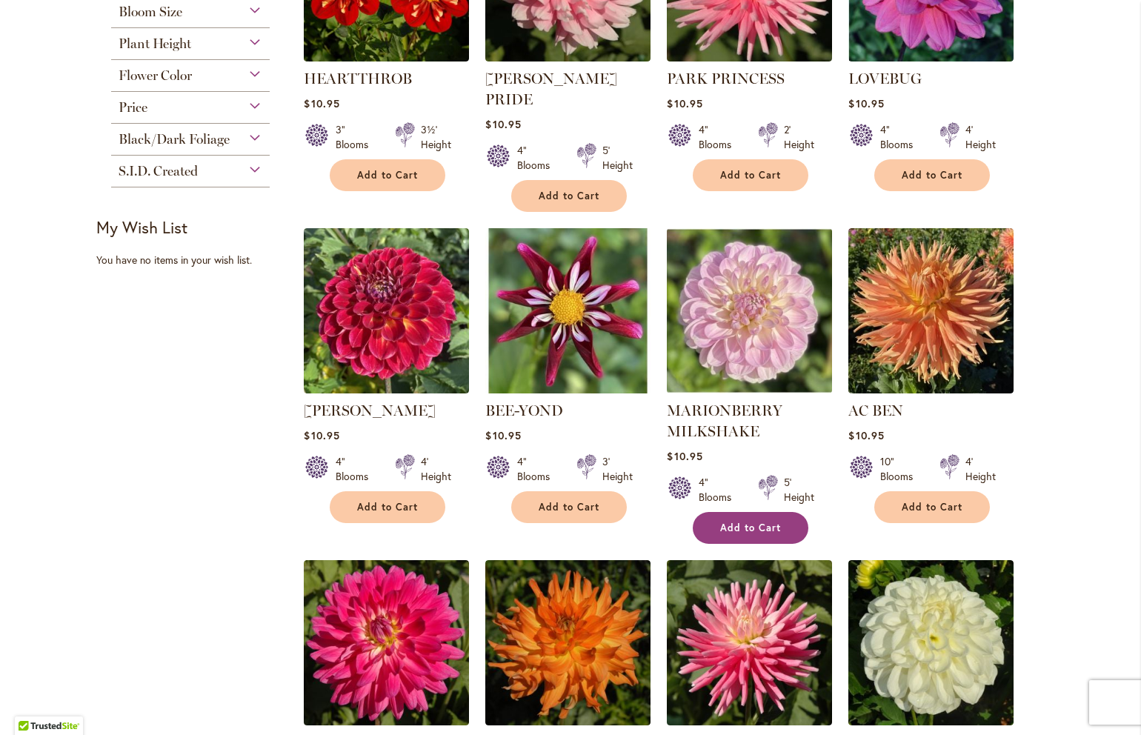
click at [778, 521] on span "Add to Cart" at bounding box center [750, 527] width 61 height 13
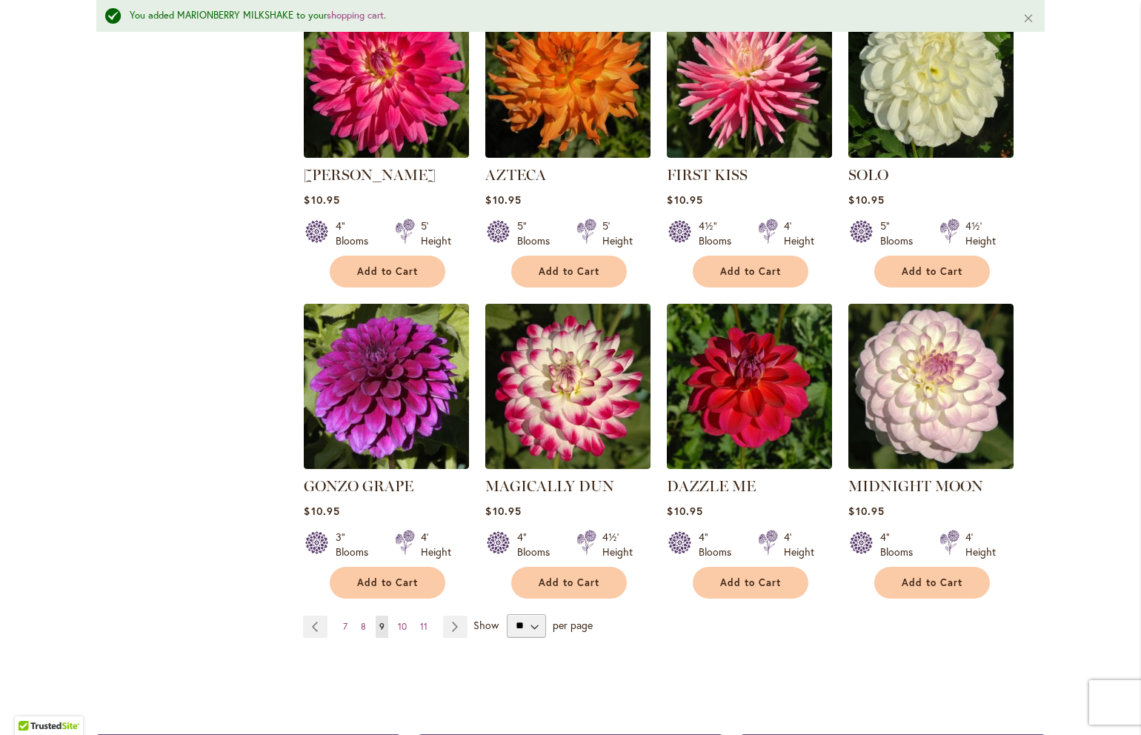
scroll to position [1051, 0]
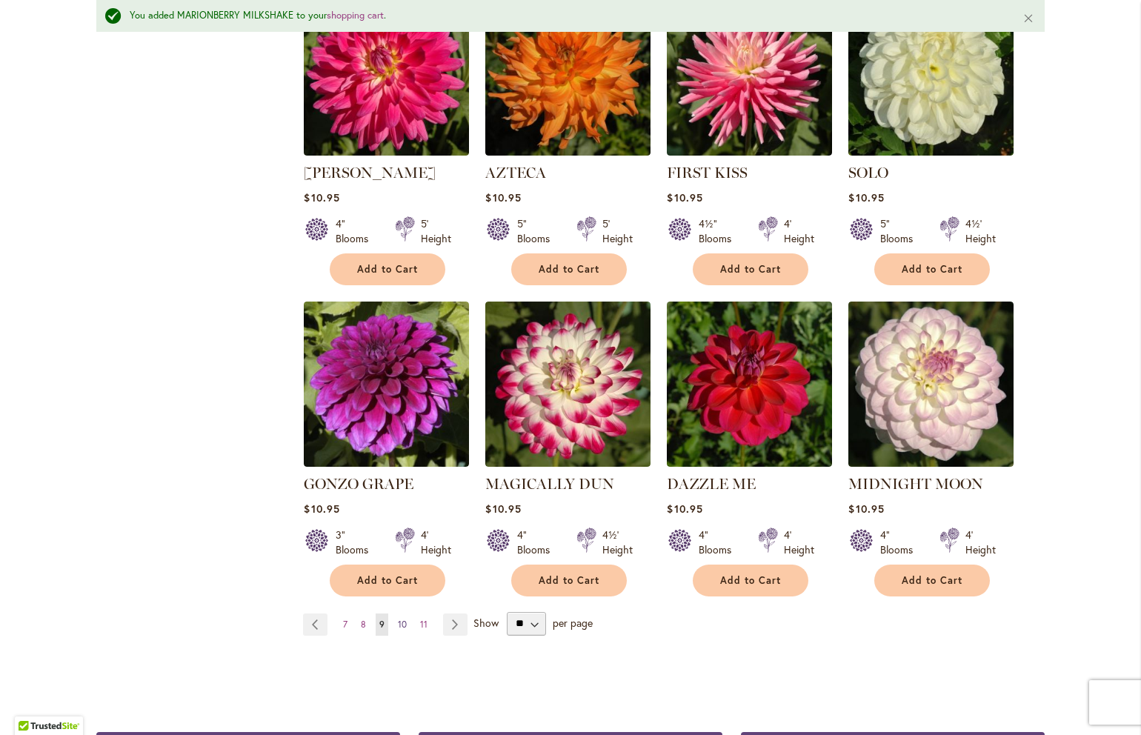
click at [404, 618] on span "10" at bounding box center [402, 623] width 9 height 11
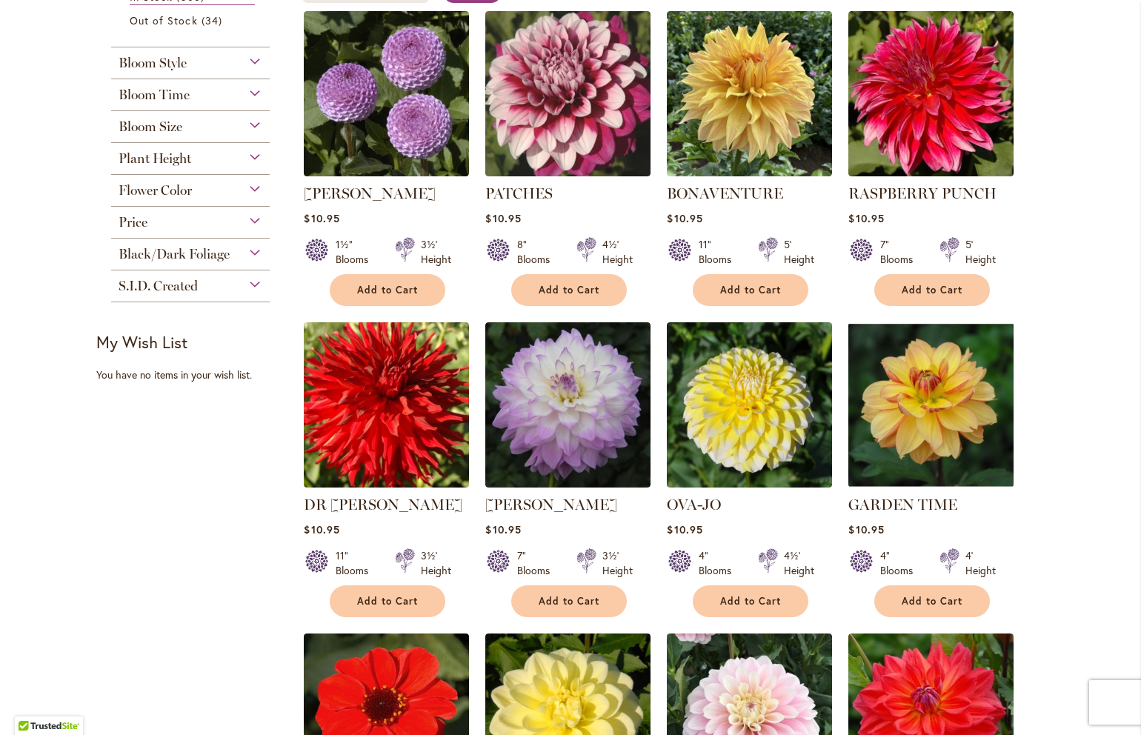
scroll to position [331, 0]
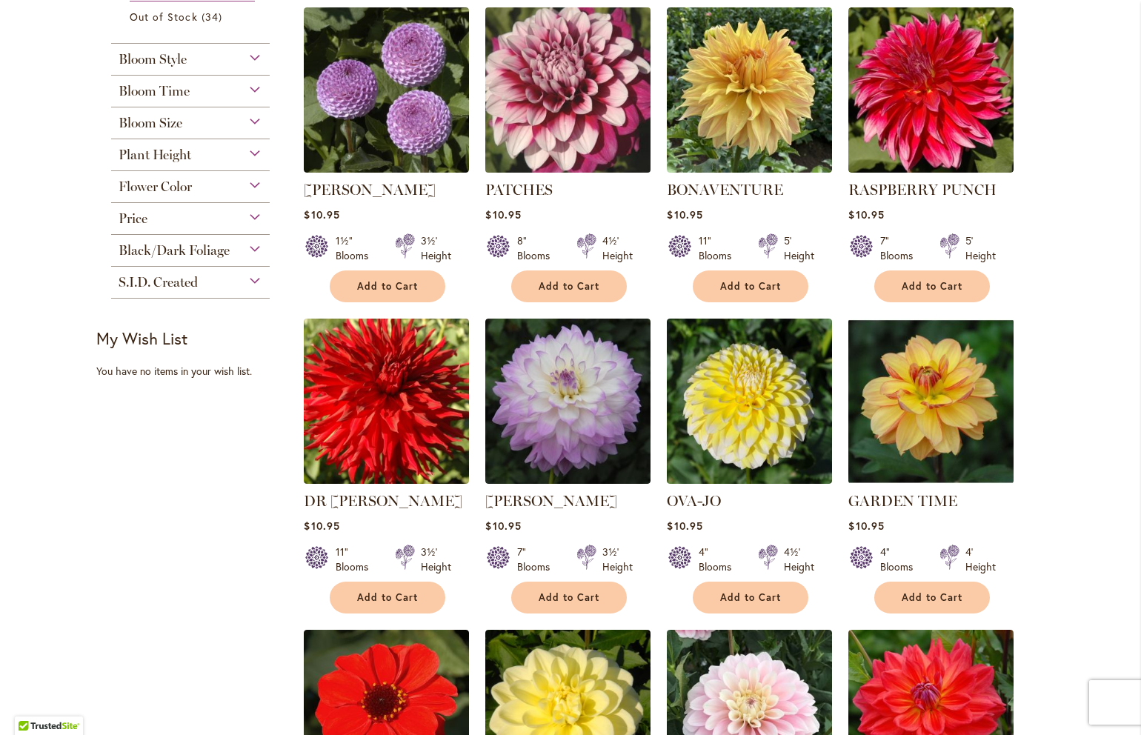
click at [579, 109] on img at bounding box center [567, 89] width 173 height 173
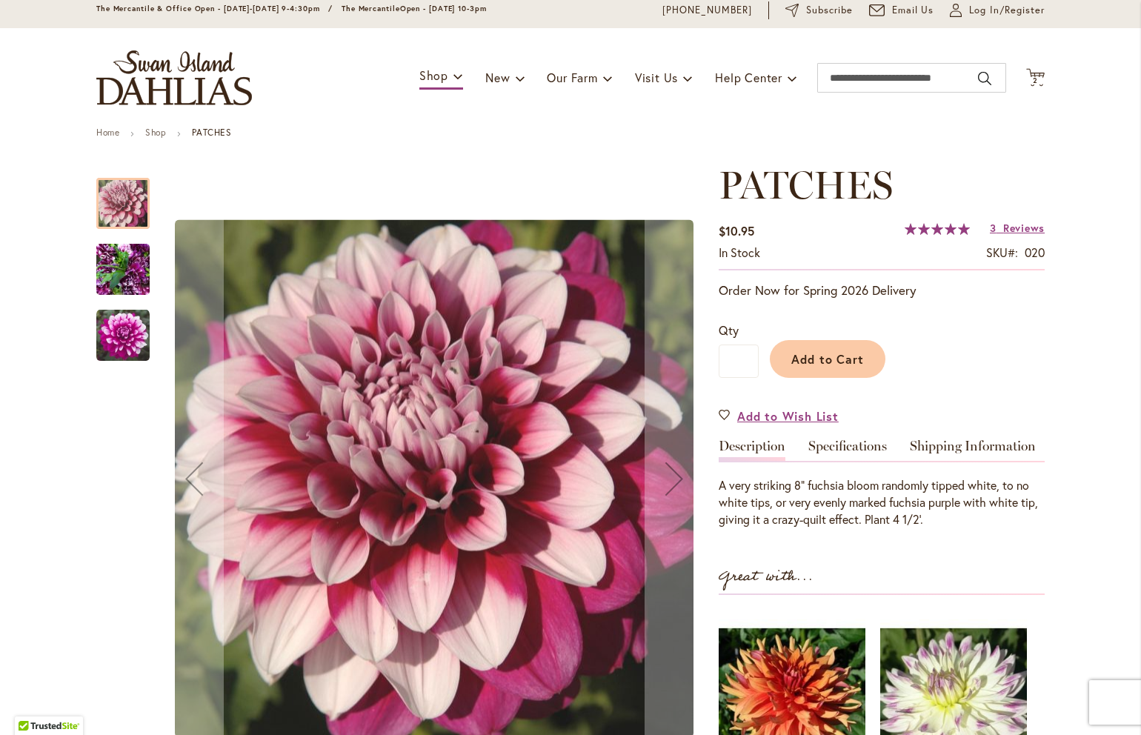
scroll to position [65, 0]
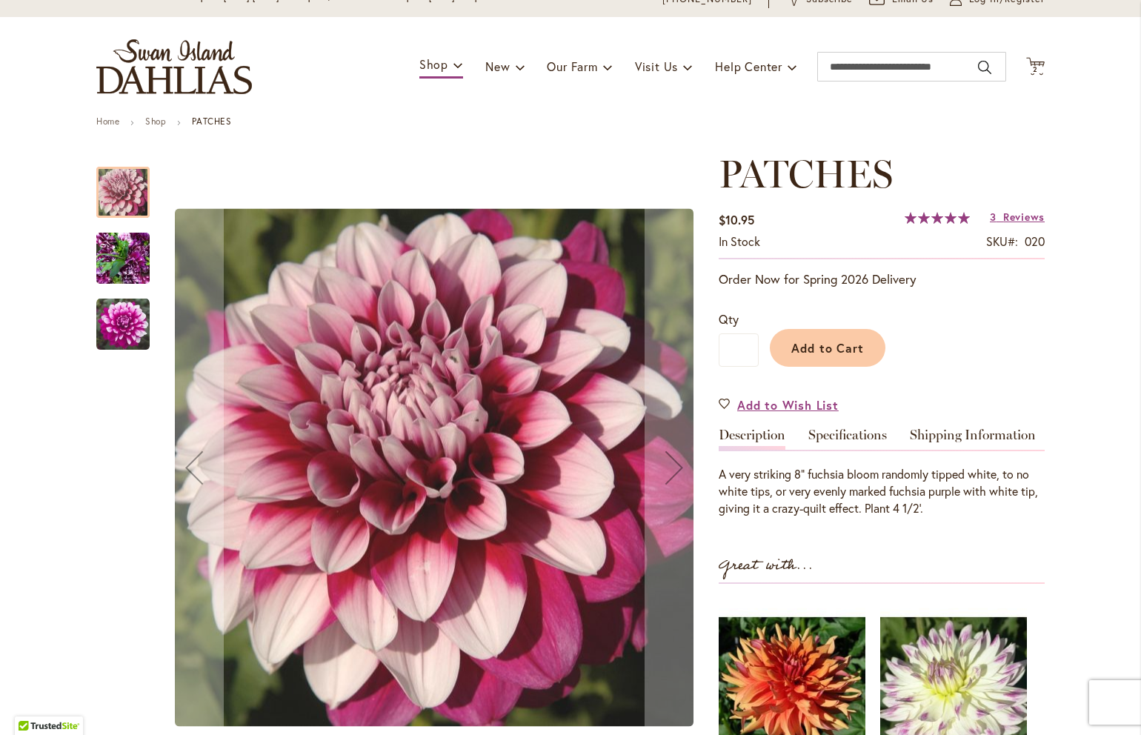
click at [130, 264] on img "Patches" at bounding box center [122, 258] width 53 height 71
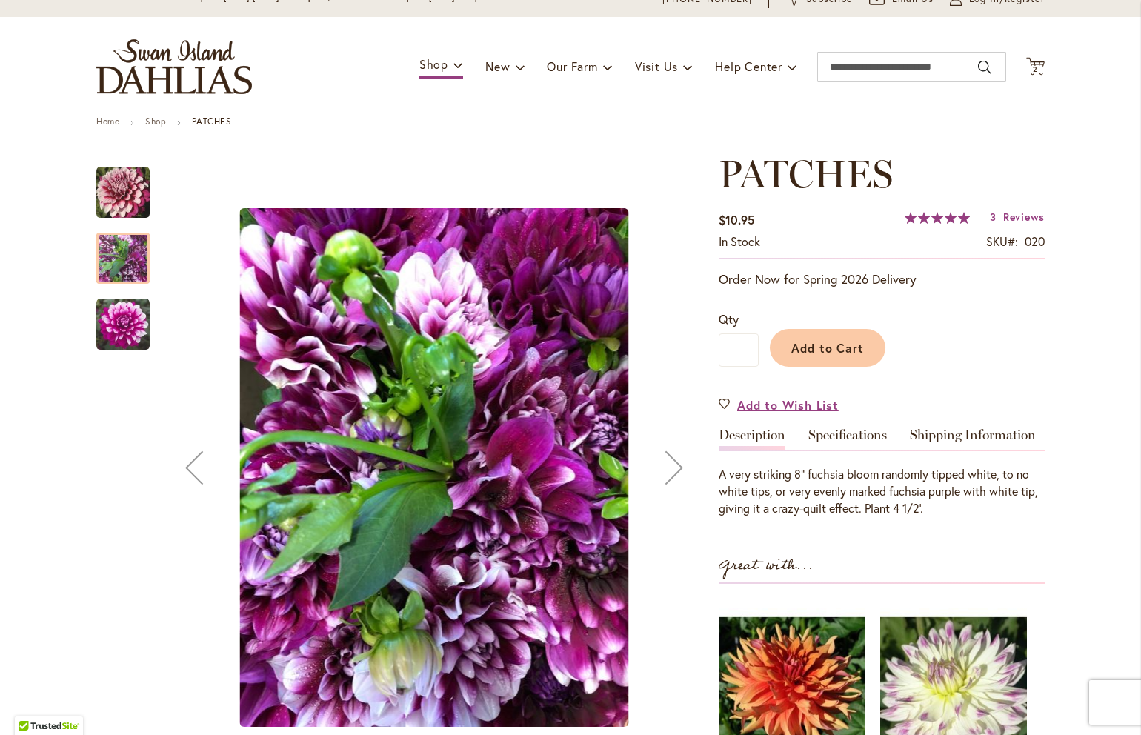
click at [128, 338] on img "Patches" at bounding box center [122, 324] width 53 height 53
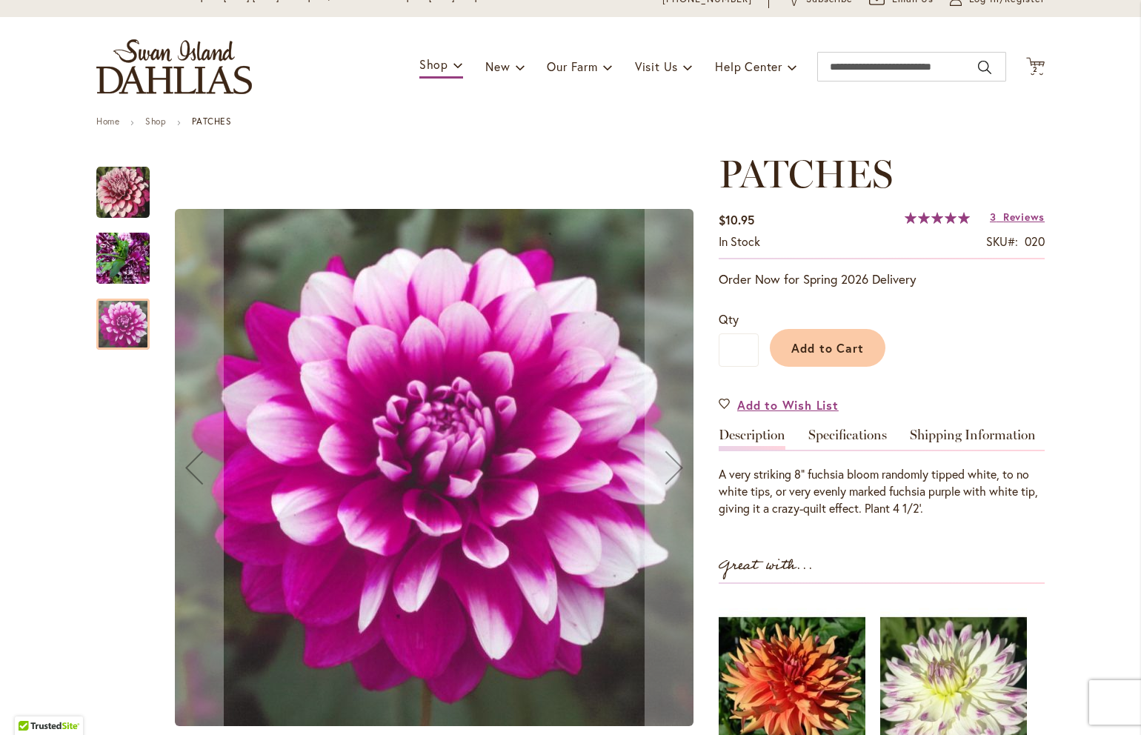
click at [116, 231] on div "Patches" at bounding box center [130, 251] width 68 height 66
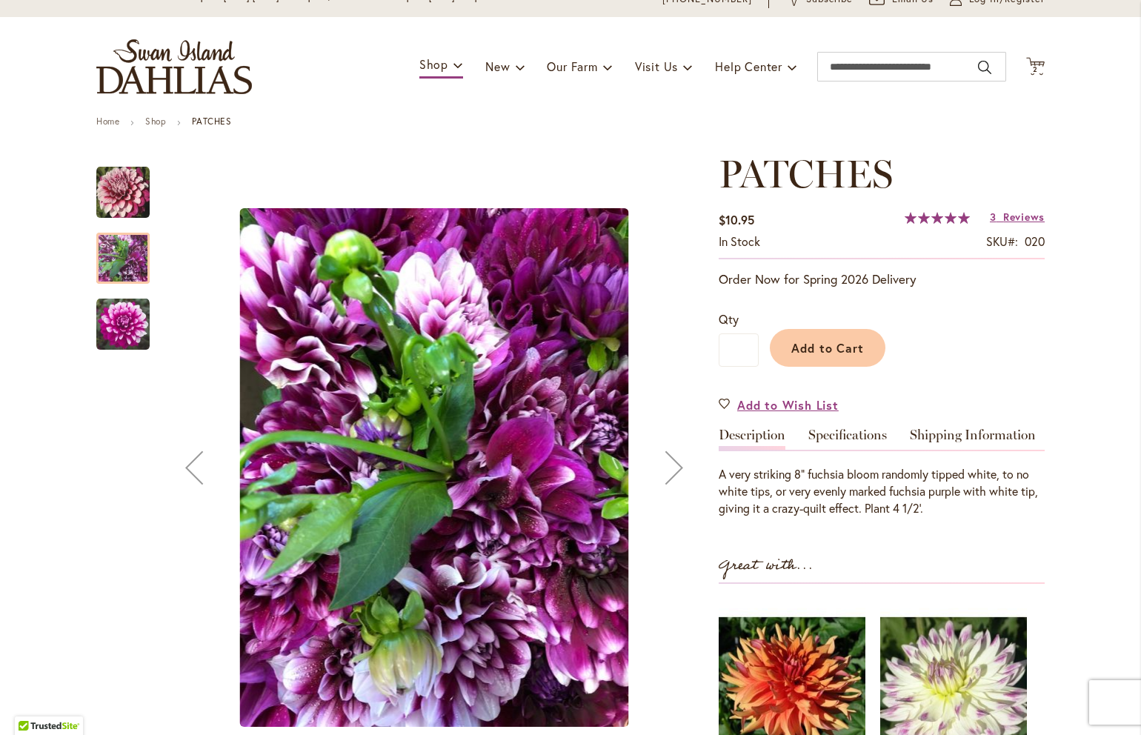
click at [127, 195] on img "Patches" at bounding box center [122, 192] width 53 height 53
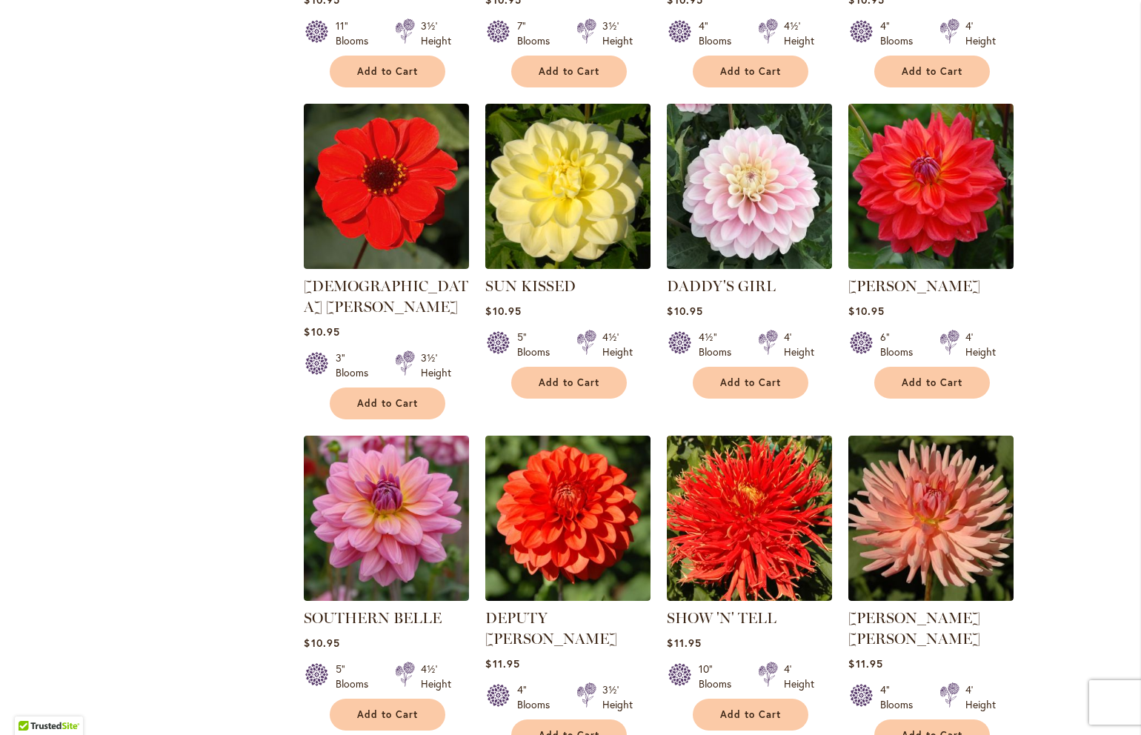
scroll to position [859, 0]
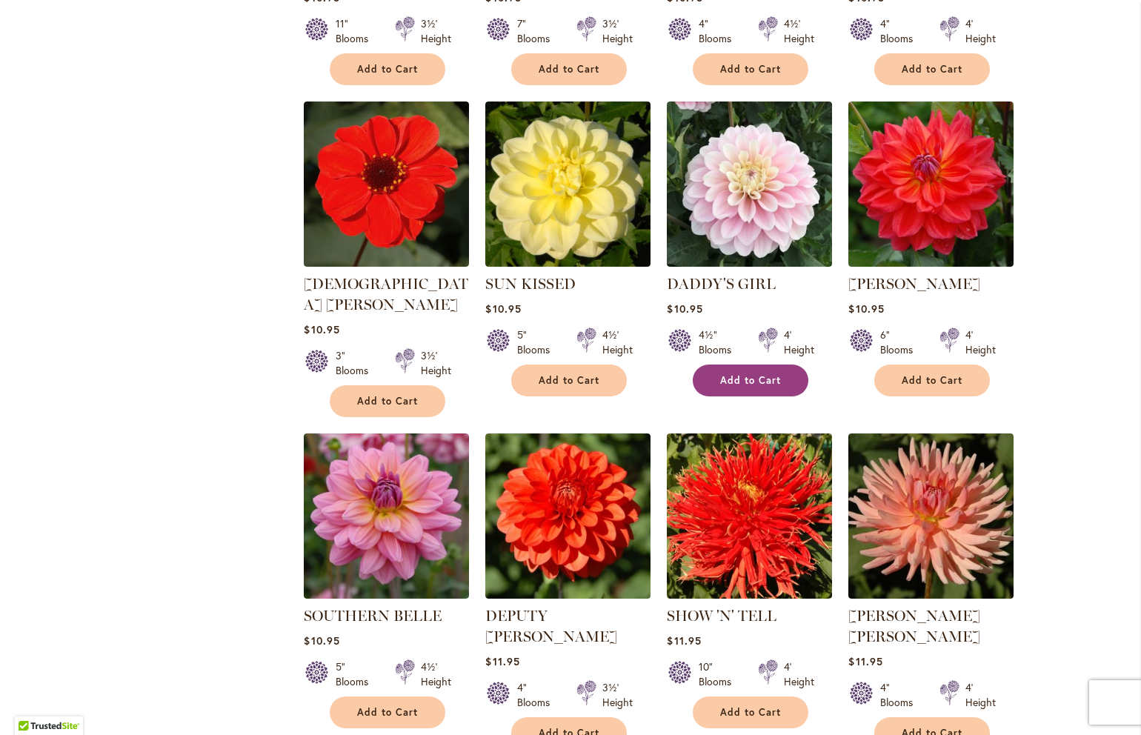
click at [784, 386] on button "Add to Cart" at bounding box center [751, 380] width 116 height 32
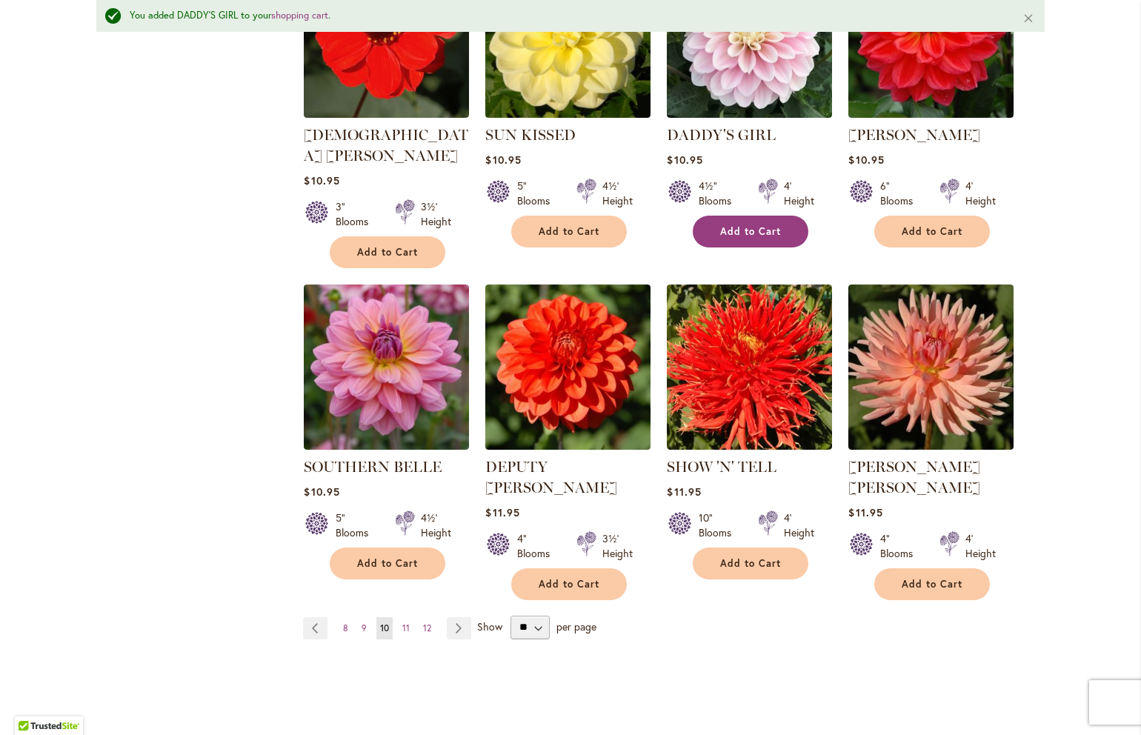
scroll to position [1061, 0]
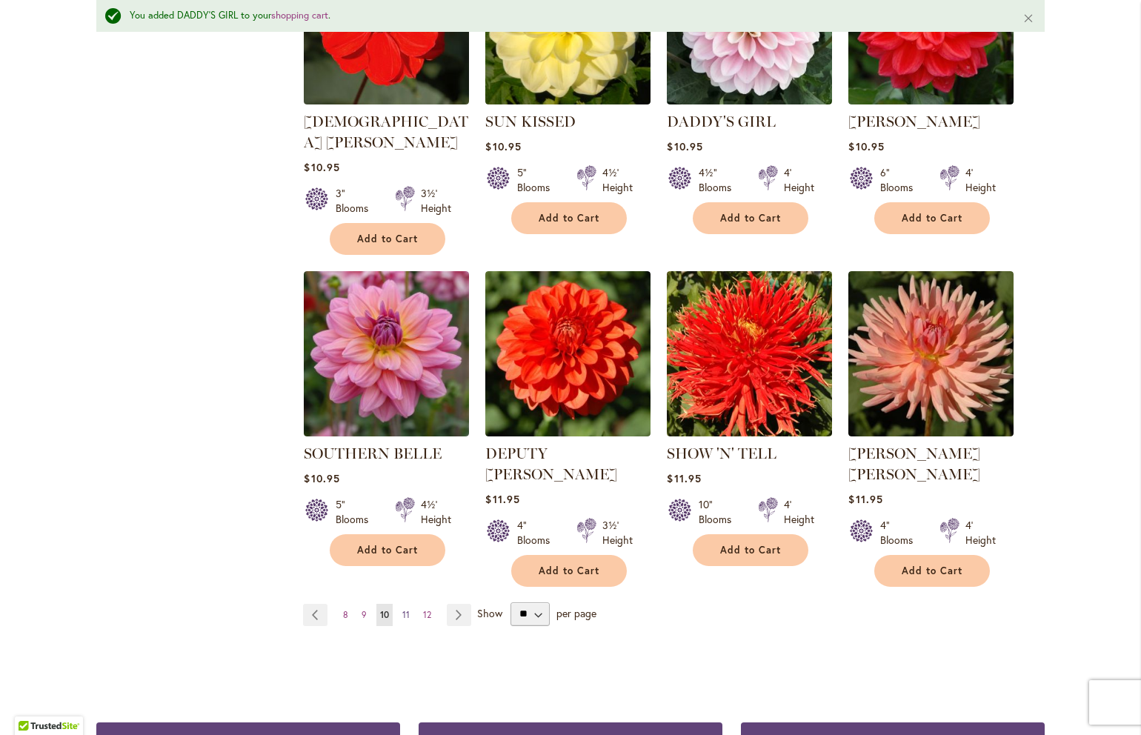
click at [409, 609] on span "11" at bounding box center [405, 614] width 7 height 11
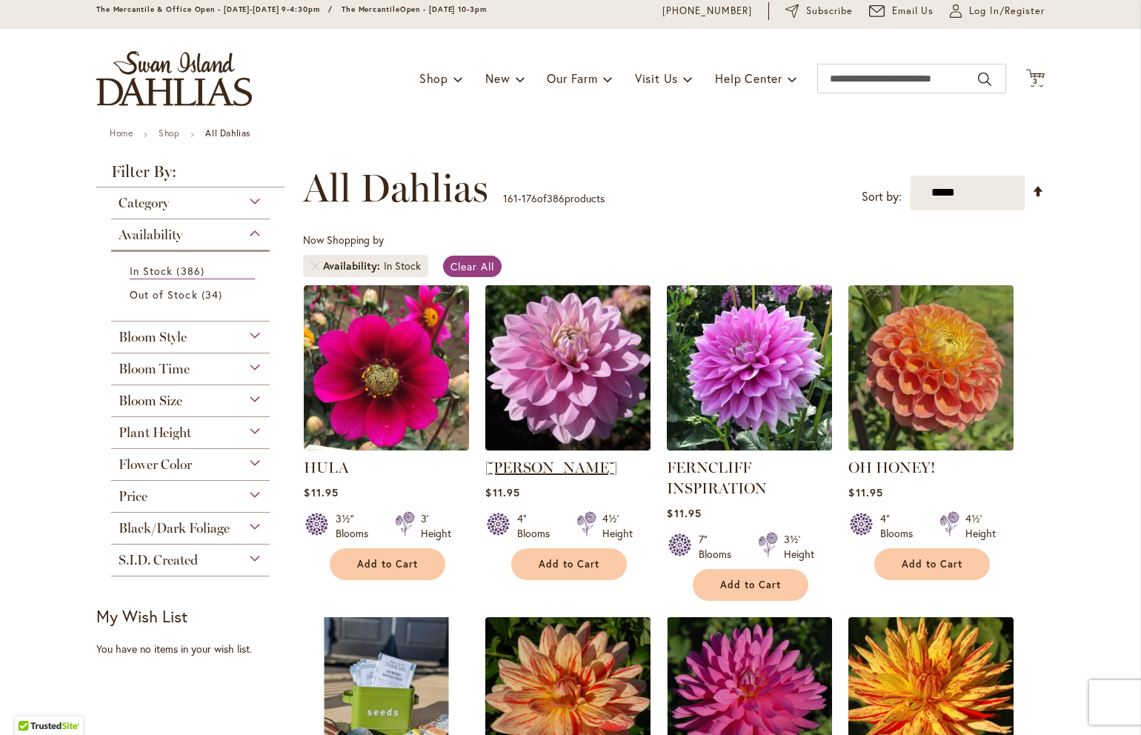
scroll to position [63, 0]
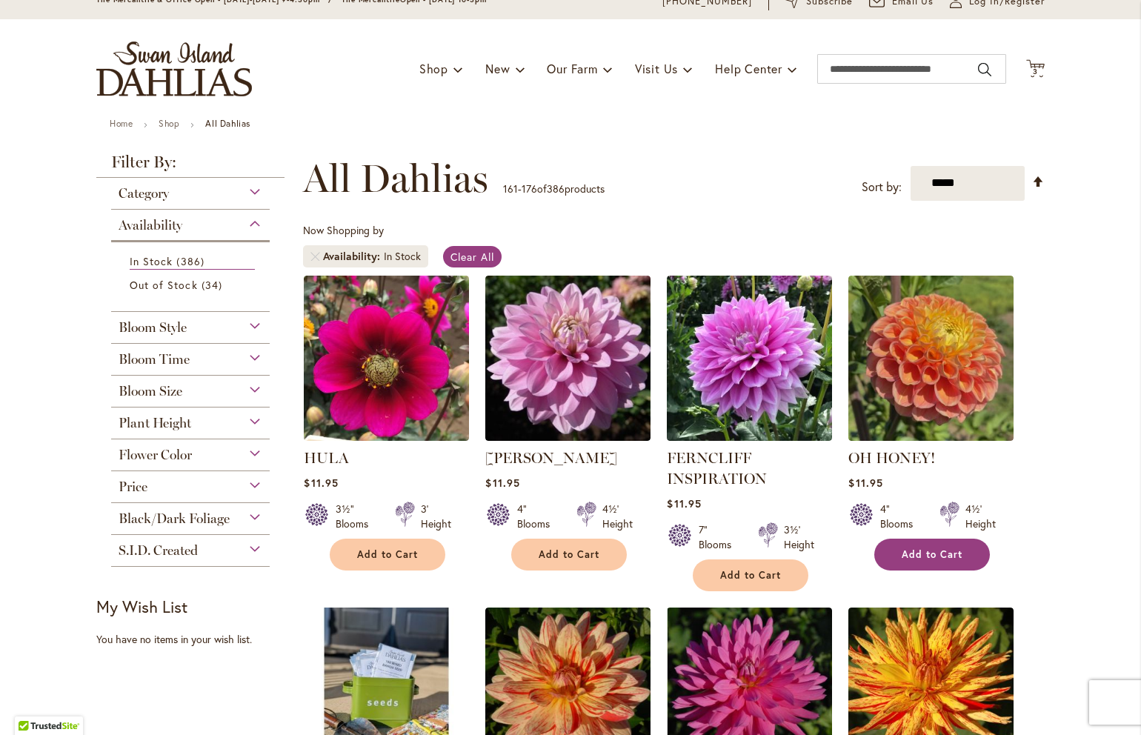
click at [932, 557] on span "Add to Cart" at bounding box center [931, 554] width 61 height 13
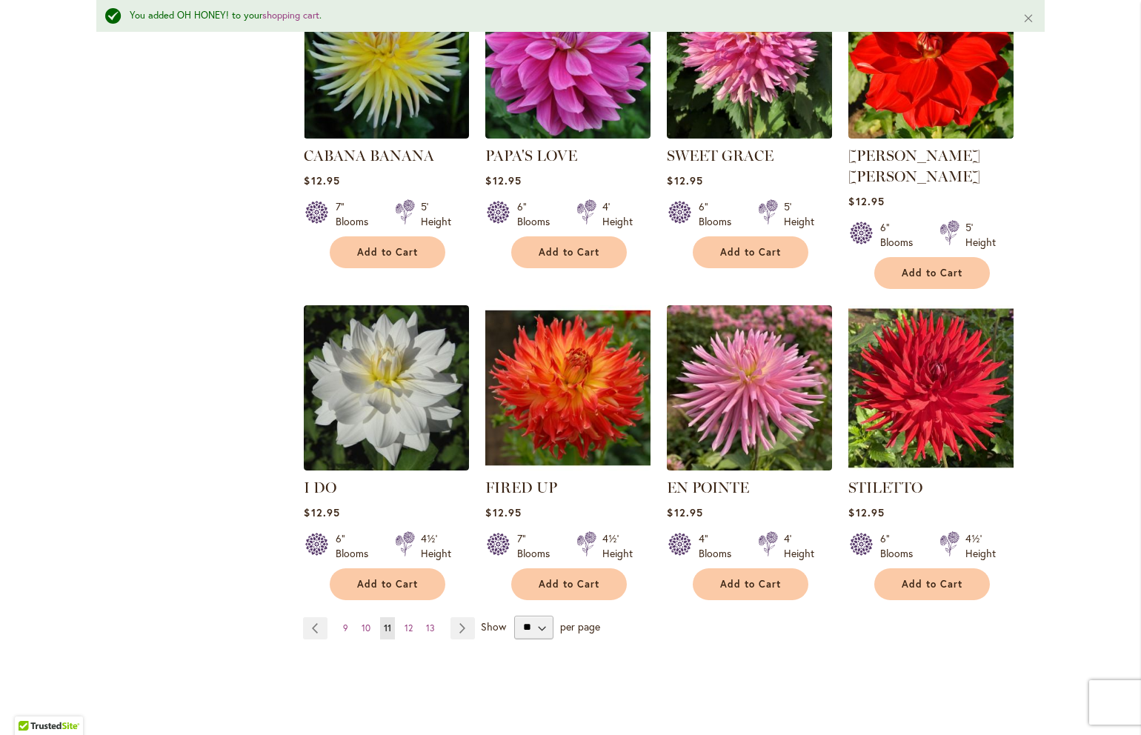
scroll to position [1065, 0]
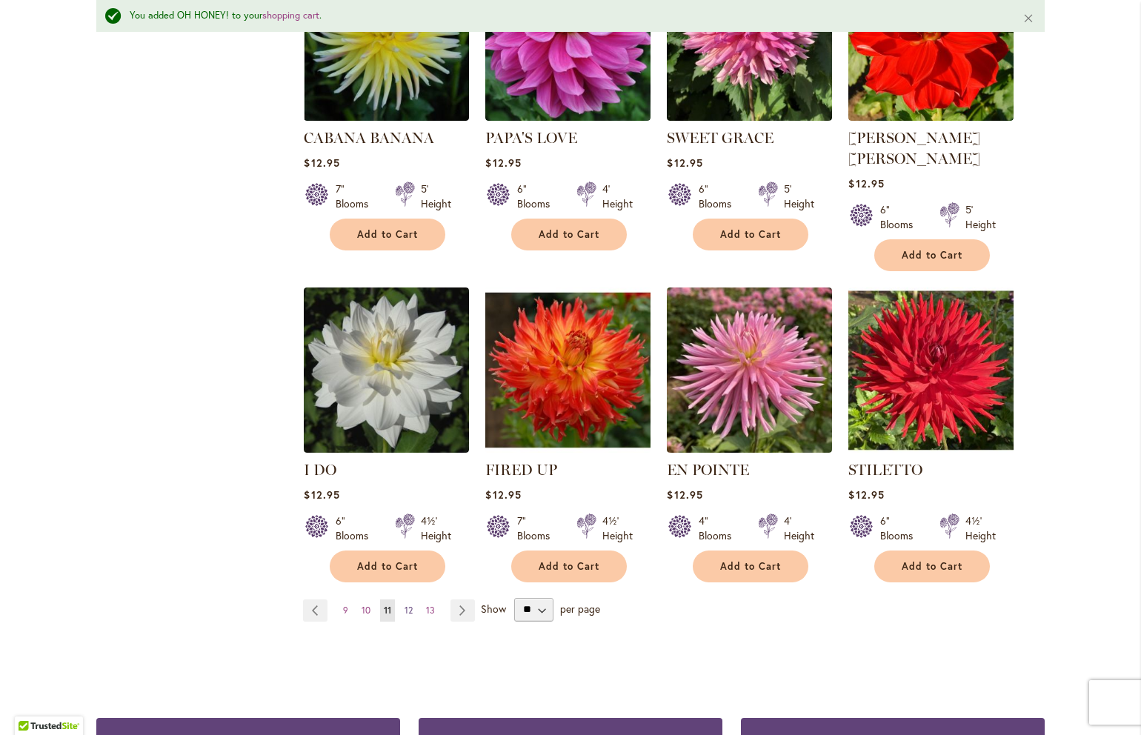
click at [409, 604] on span "12" at bounding box center [408, 609] width 8 height 11
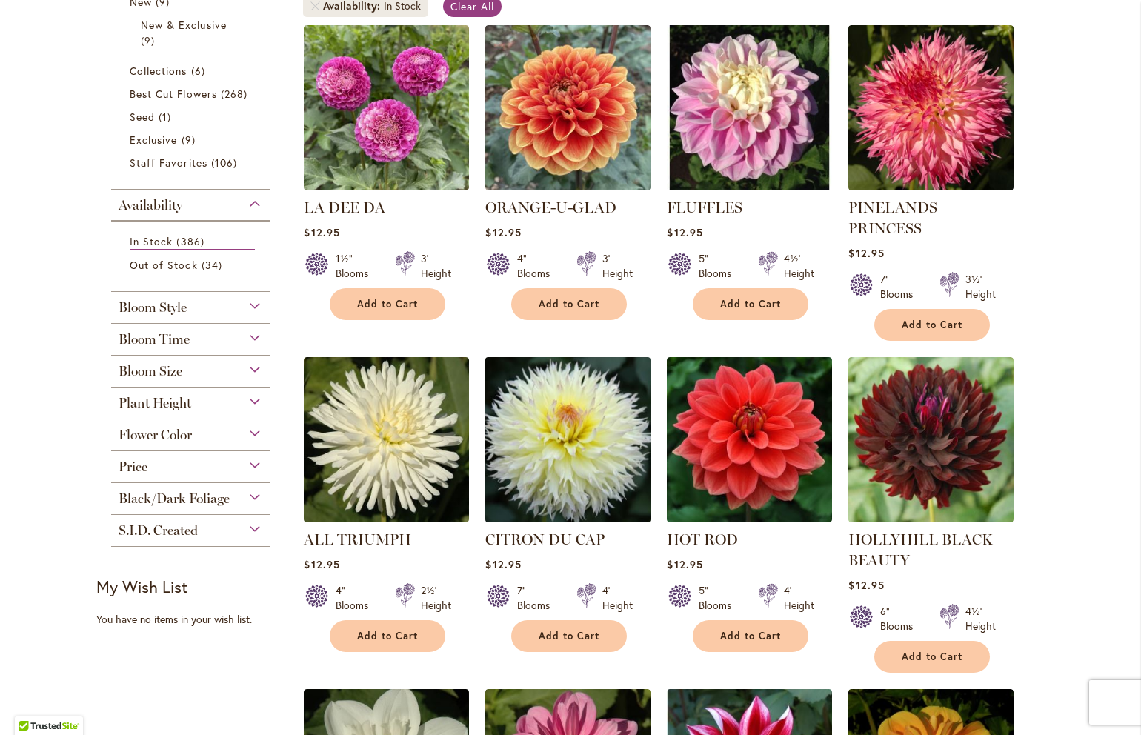
scroll to position [327, 0]
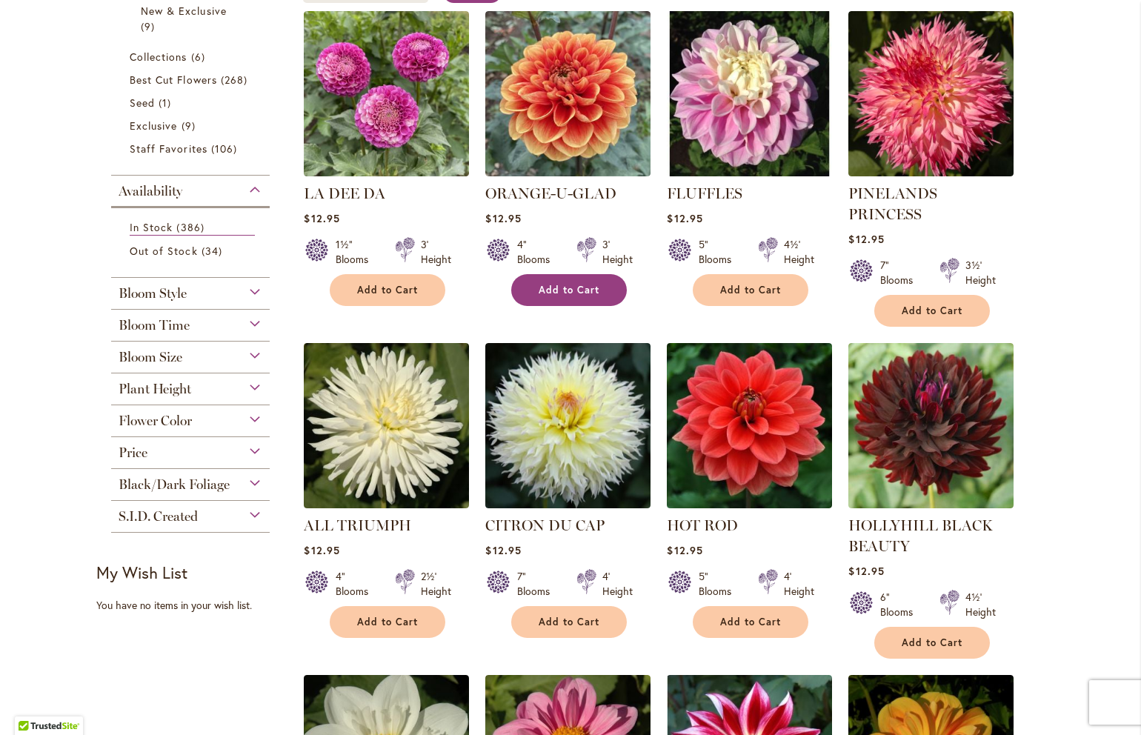
click at [585, 296] on button "Add to Cart" at bounding box center [569, 290] width 116 height 32
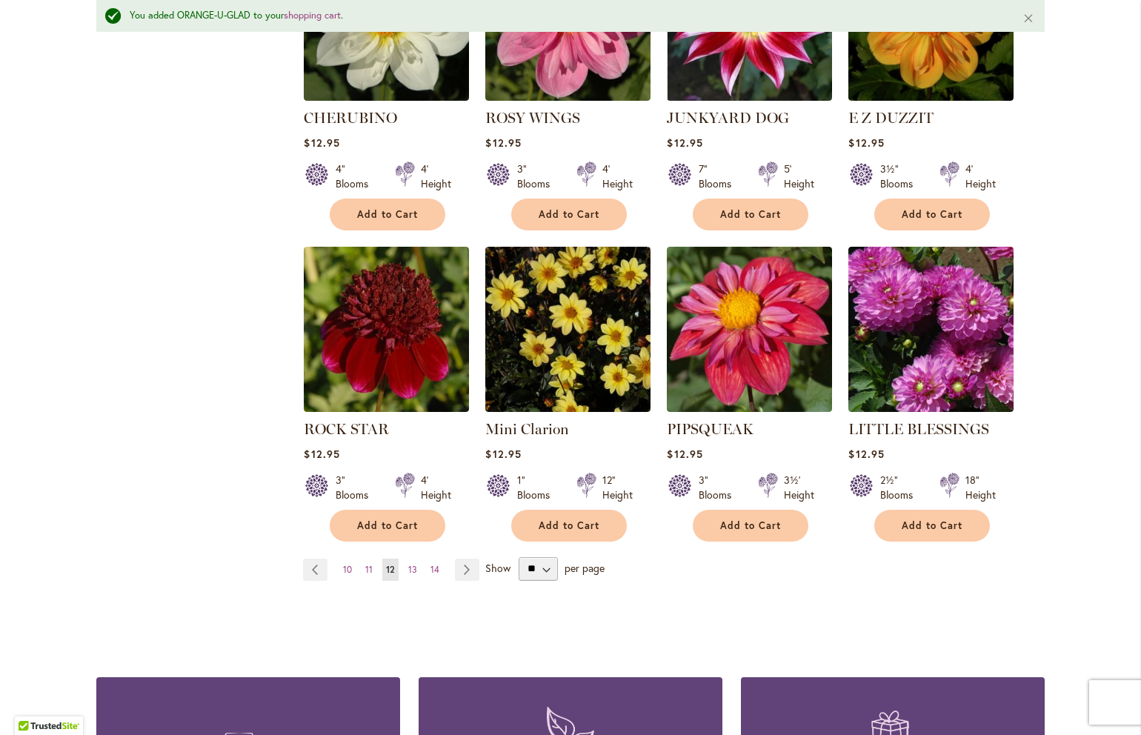
scroll to position [1107, 0]
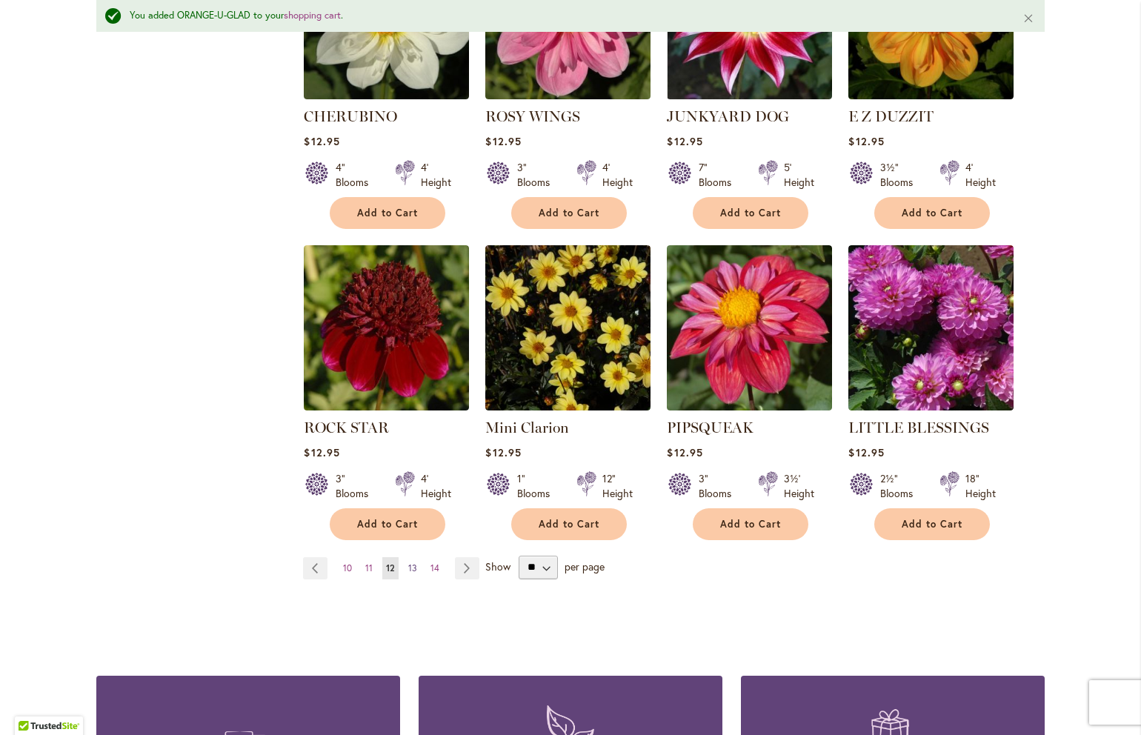
click at [412, 562] on span "13" at bounding box center [412, 567] width 9 height 11
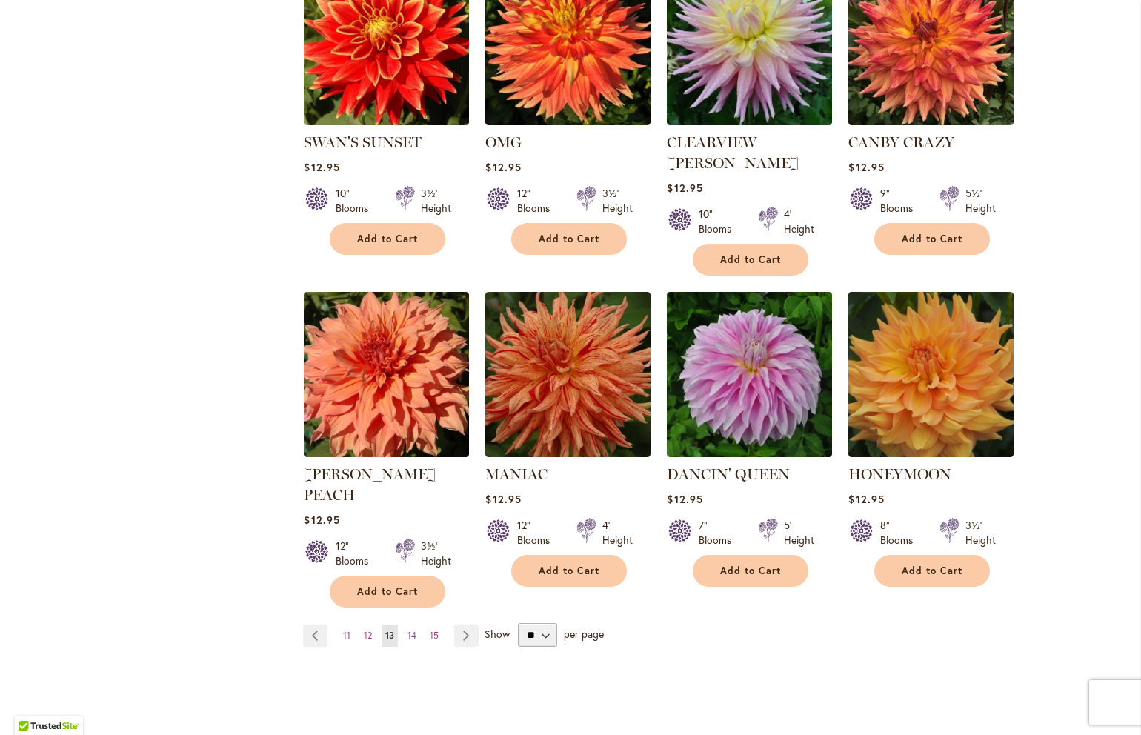
scroll to position [1001, 0]
click at [416, 630] on span "14" at bounding box center [411, 635] width 9 height 11
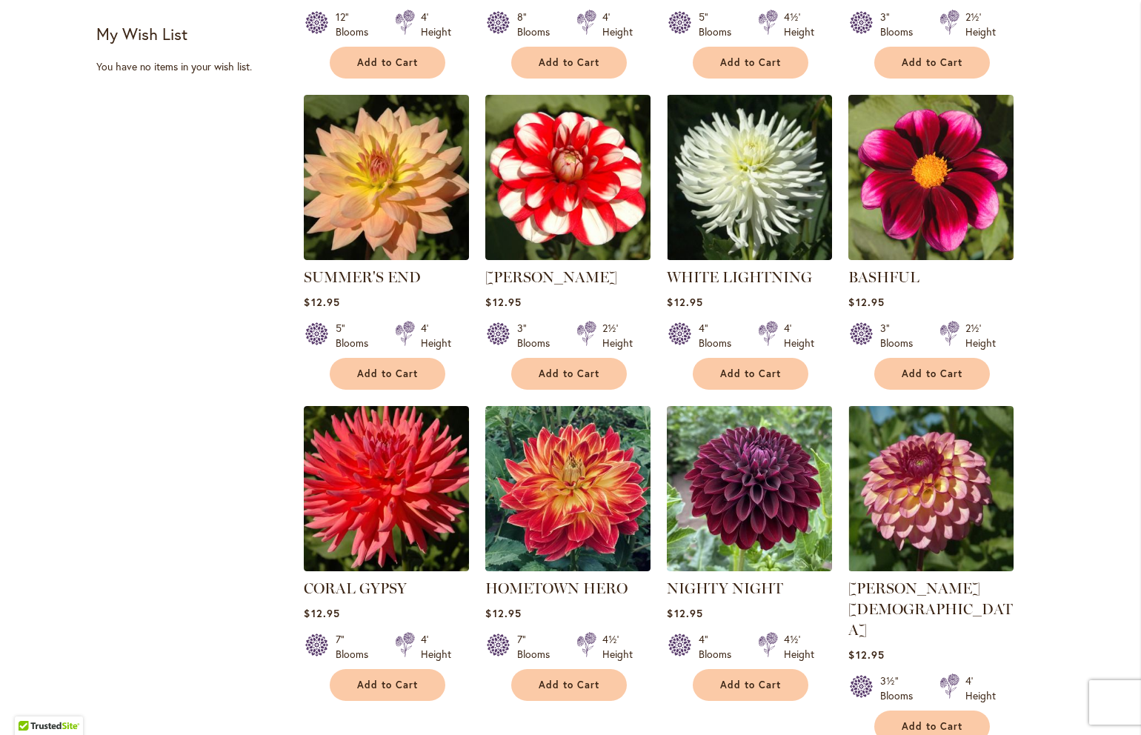
scroll to position [867, 0]
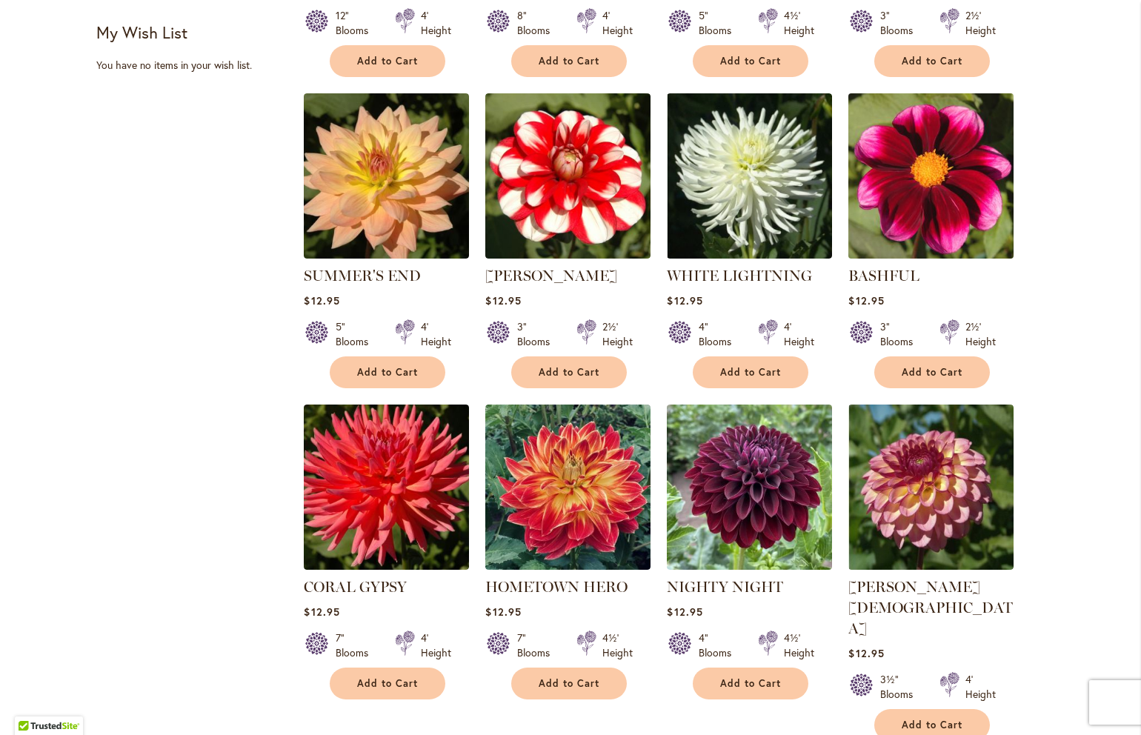
click at [945, 206] on img at bounding box center [930, 175] width 173 height 173
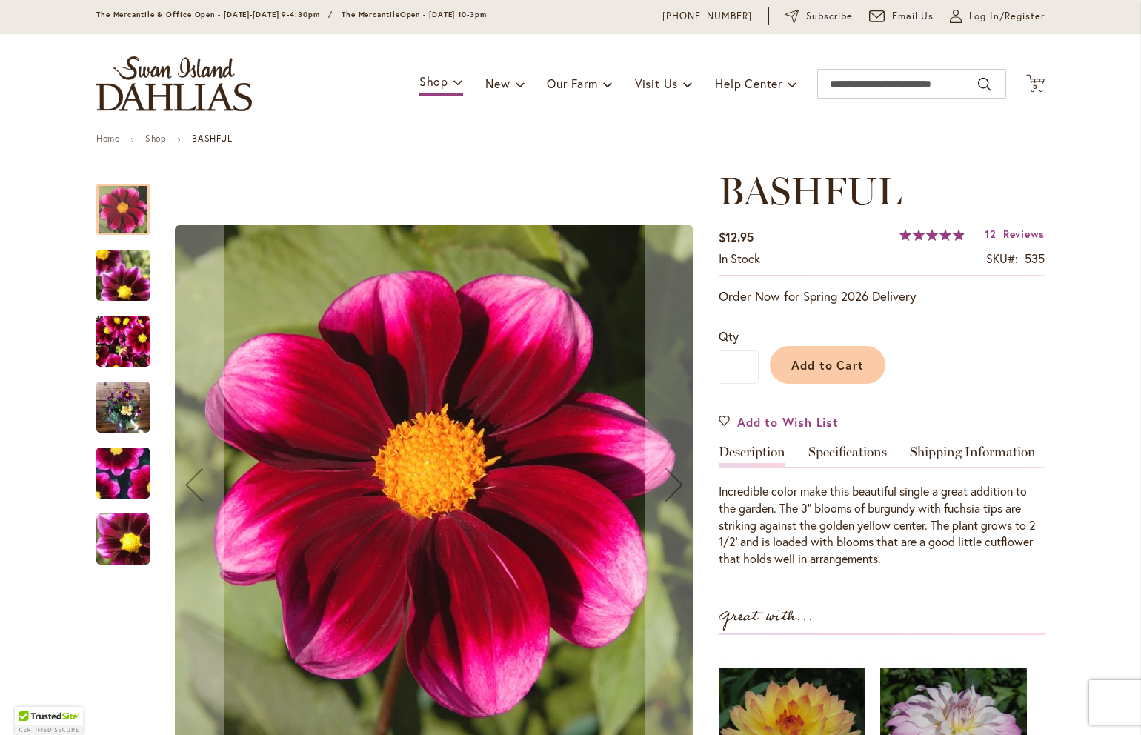
scroll to position [57, 0]
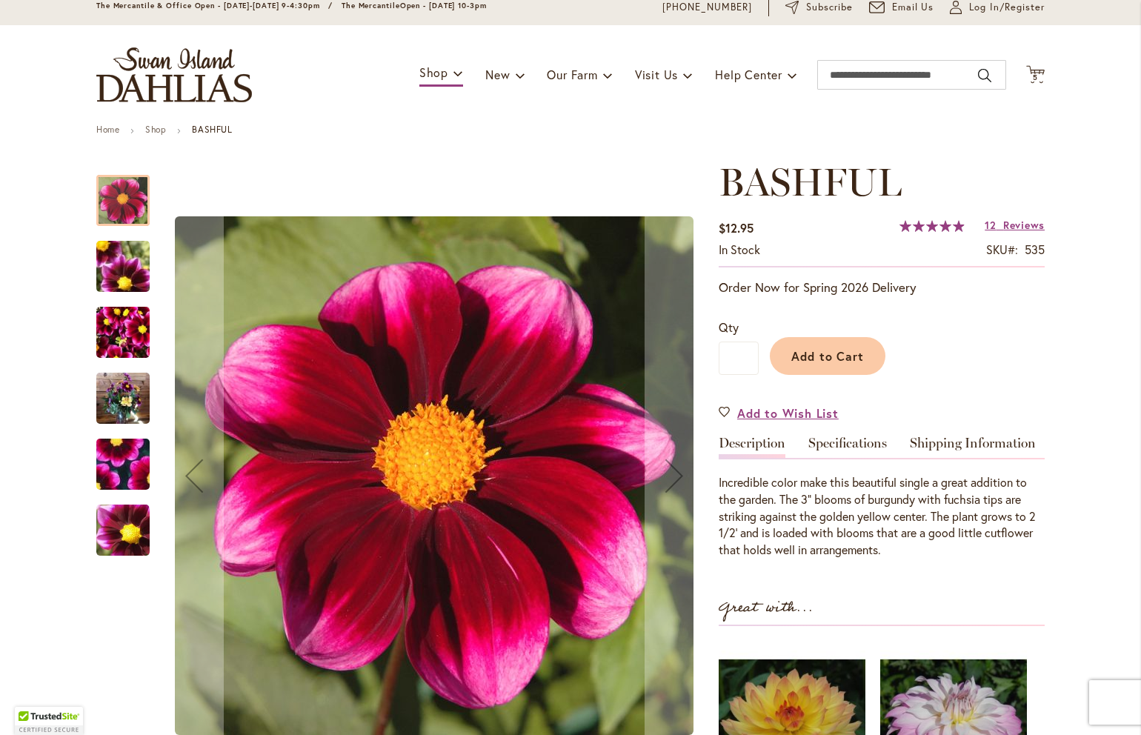
click at [113, 279] on img "BASHFUL" at bounding box center [123, 267] width 107 height 80
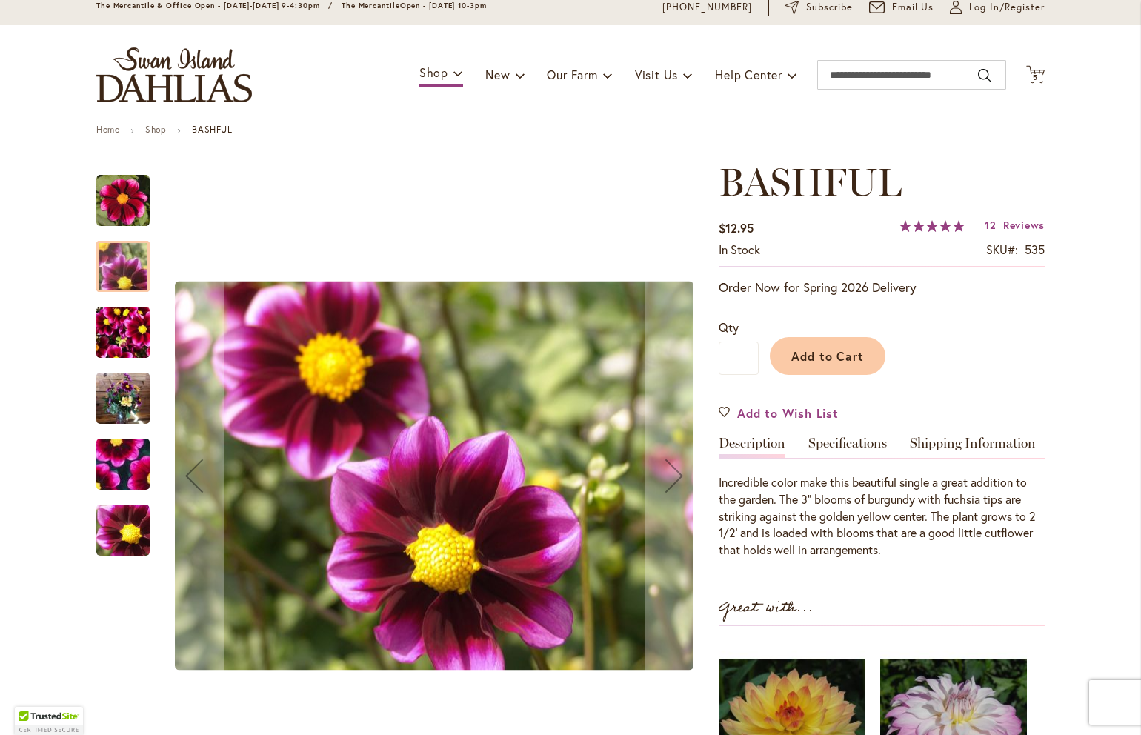
click at [127, 326] on img "BASHFUL" at bounding box center [122, 332] width 53 height 71
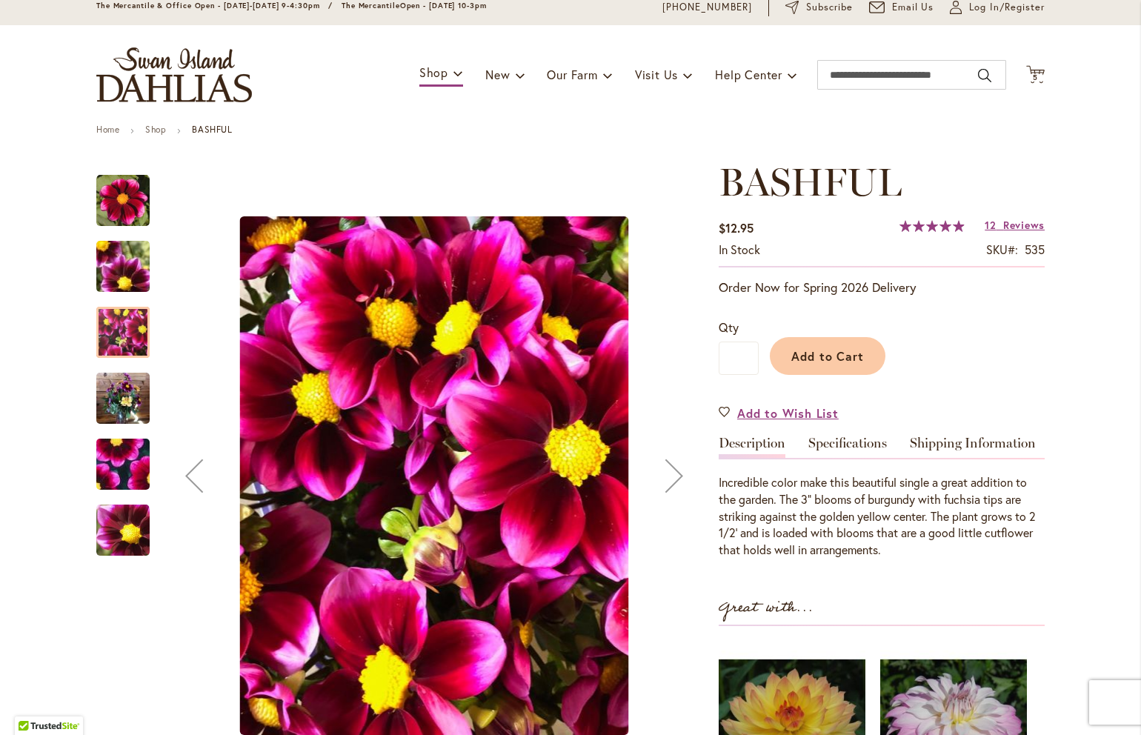
click at [122, 396] on img "BASHFUL" at bounding box center [122, 398] width 53 height 71
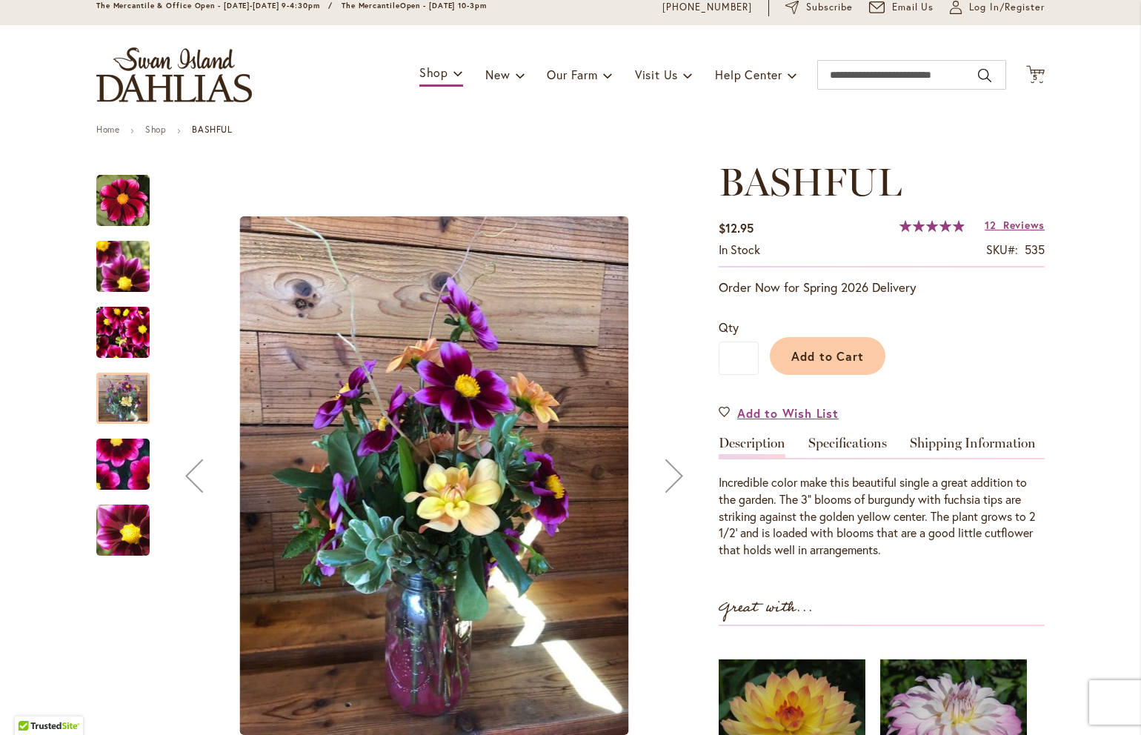
click at [121, 467] on img "BASHFUL" at bounding box center [123, 464] width 107 height 99
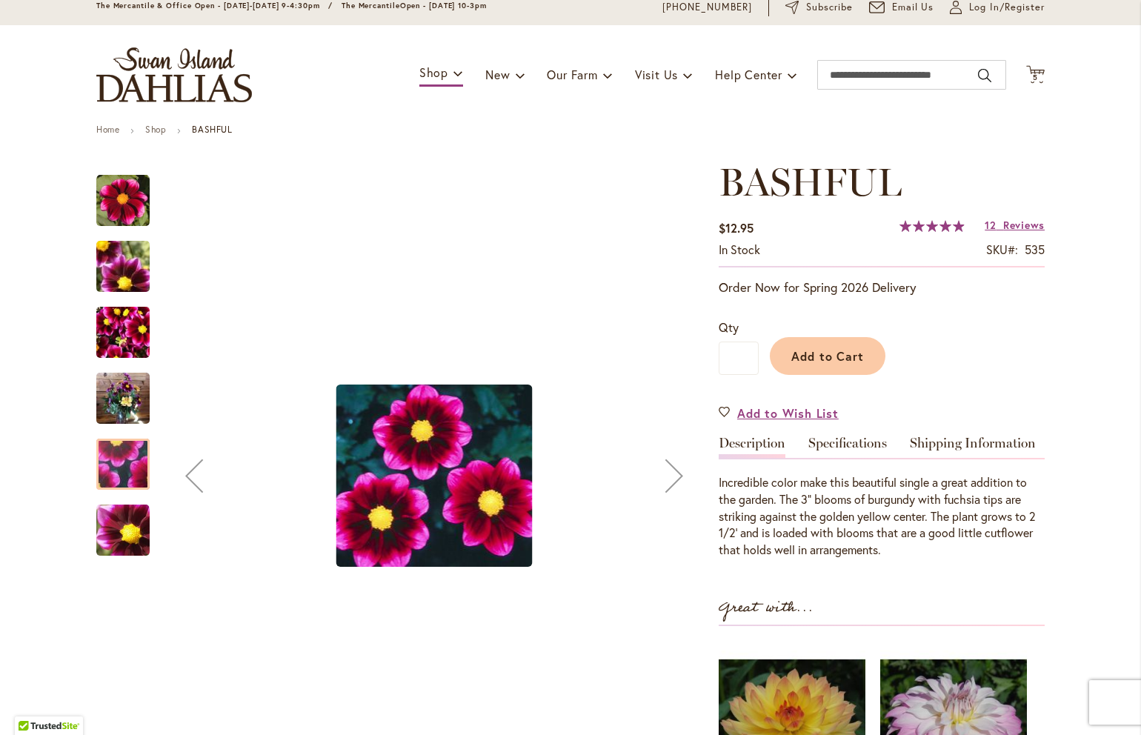
click at [126, 538] on img "BASHFUL" at bounding box center [122, 530] width 53 height 53
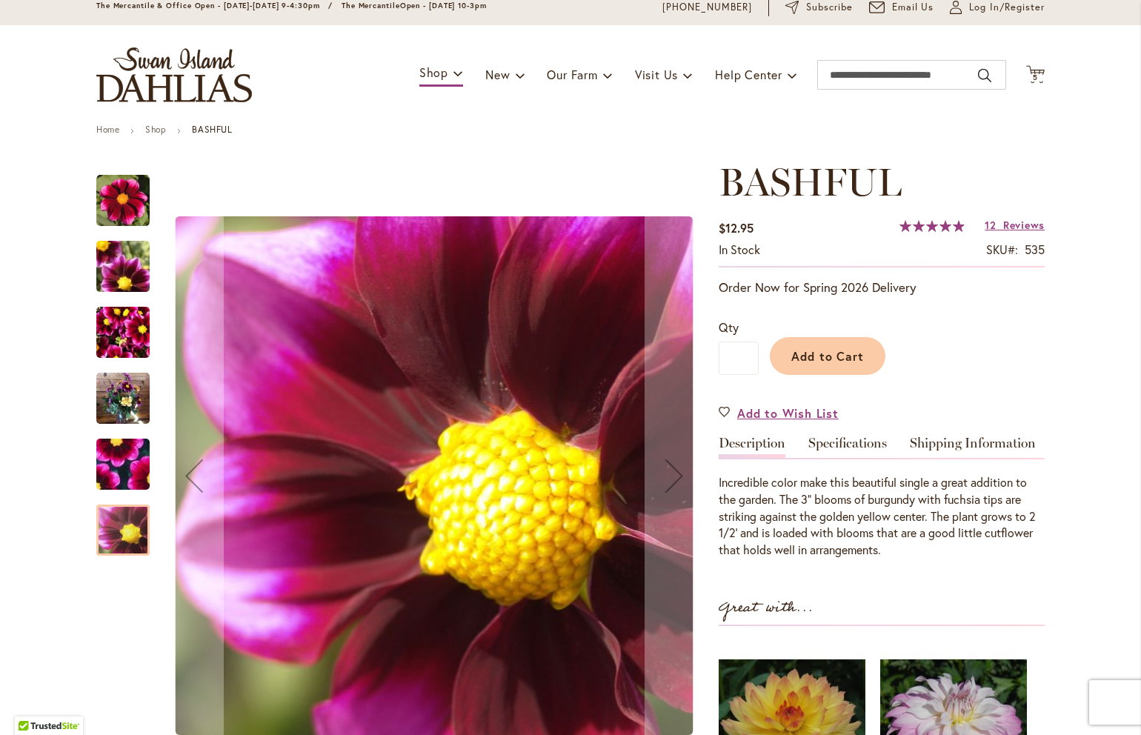
click at [124, 407] on img "BASHFUL" at bounding box center [122, 398] width 53 height 71
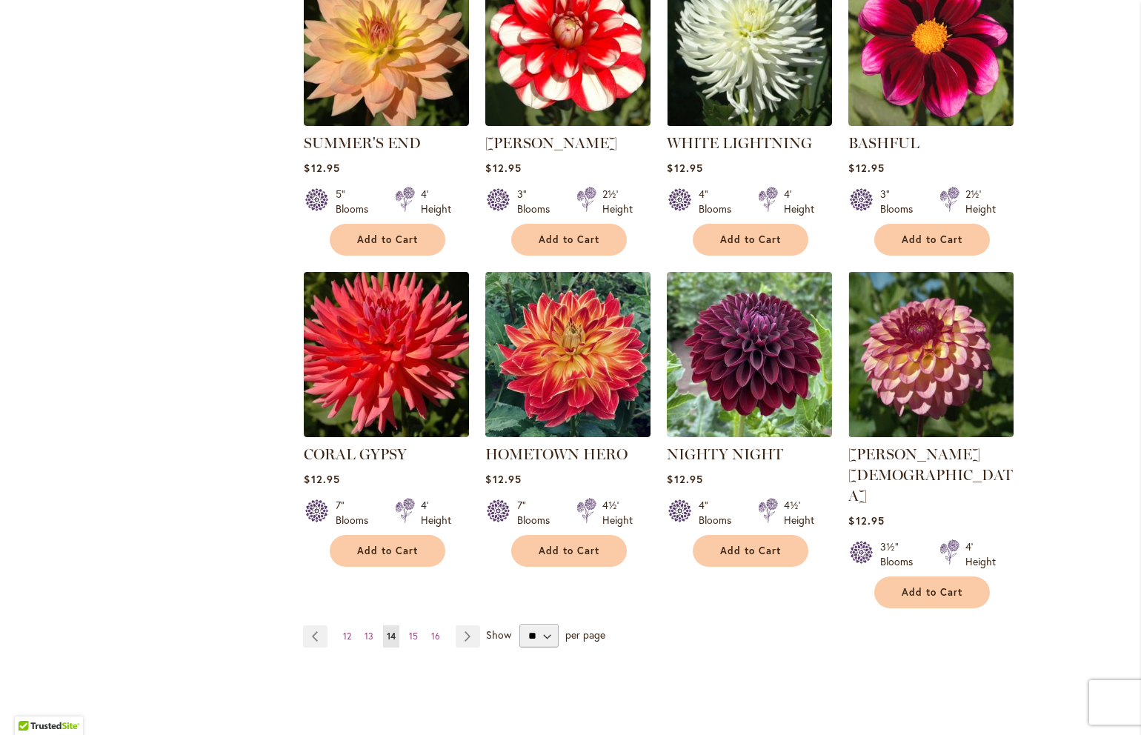
scroll to position [1003, 0]
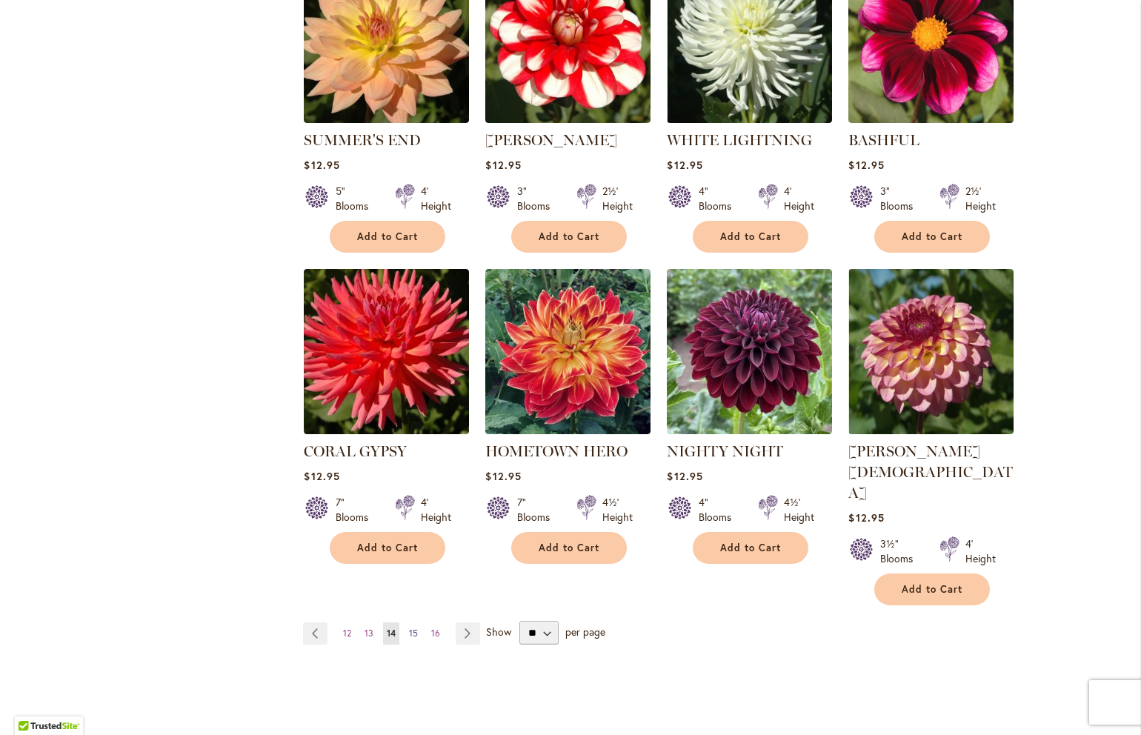
click at [410, 627] on span "15" at bounding box center [413, 632] width 9 height 11
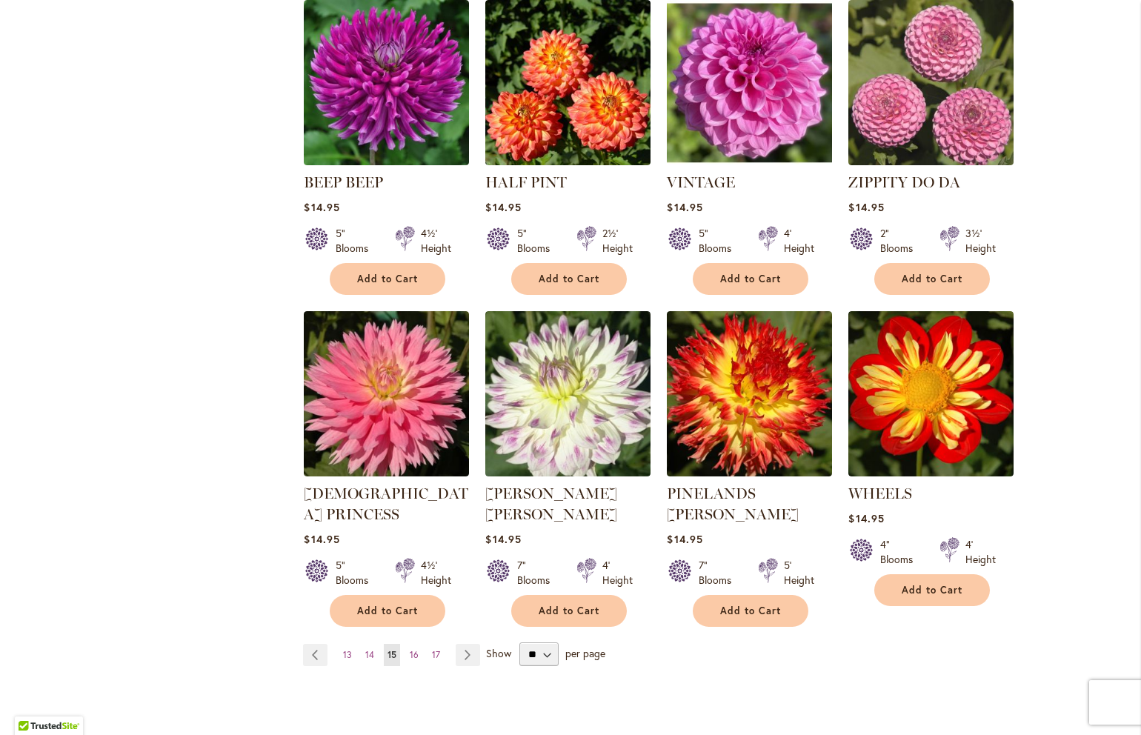
scroll to position [1010, 0]
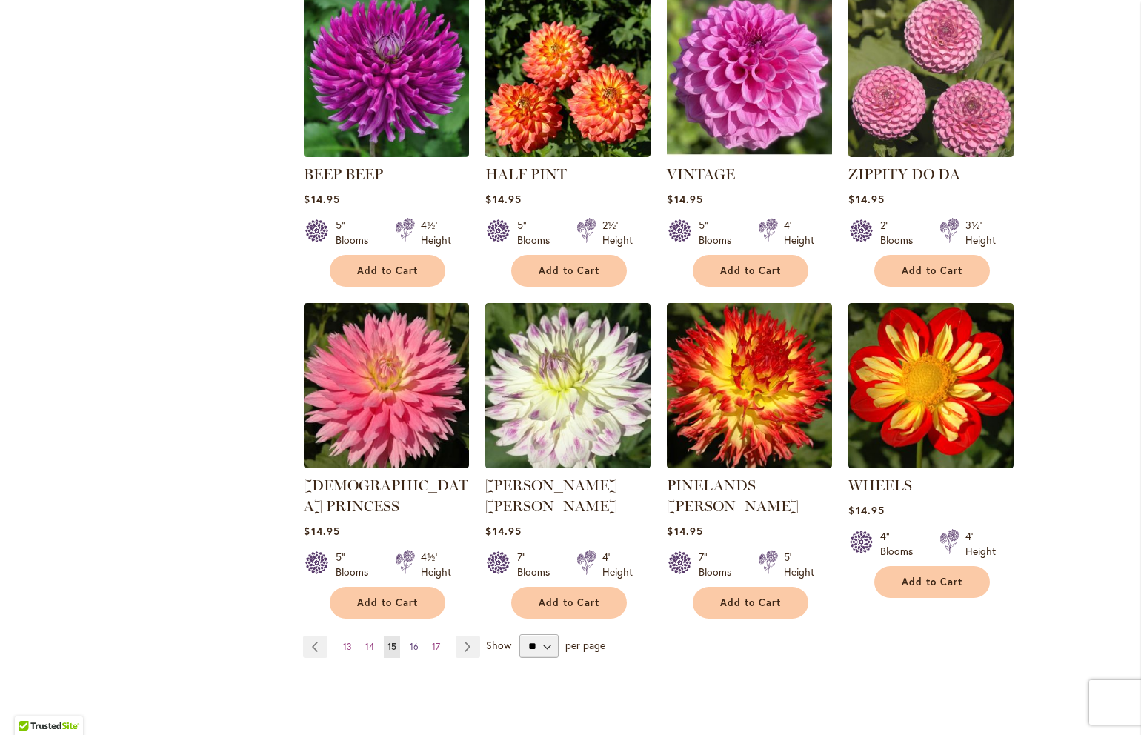
click at [413, 641] on span "16" at bounding box center [414, 646] width 9 height 11
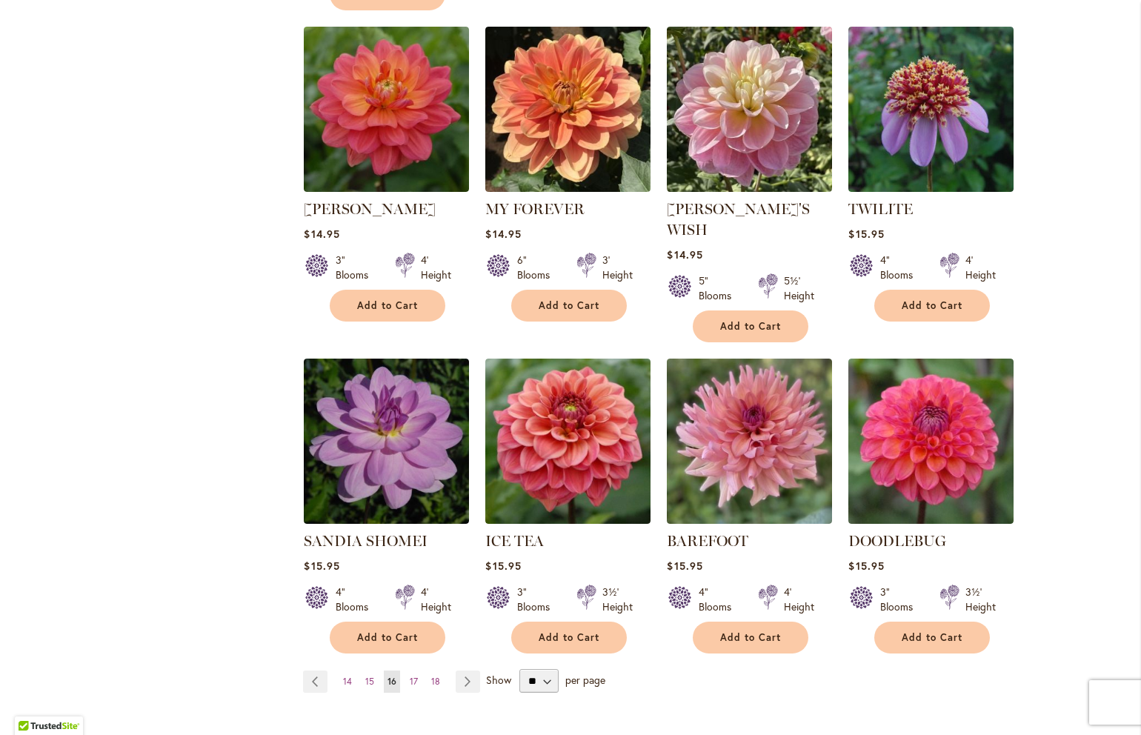
scroll to position [973, 0]
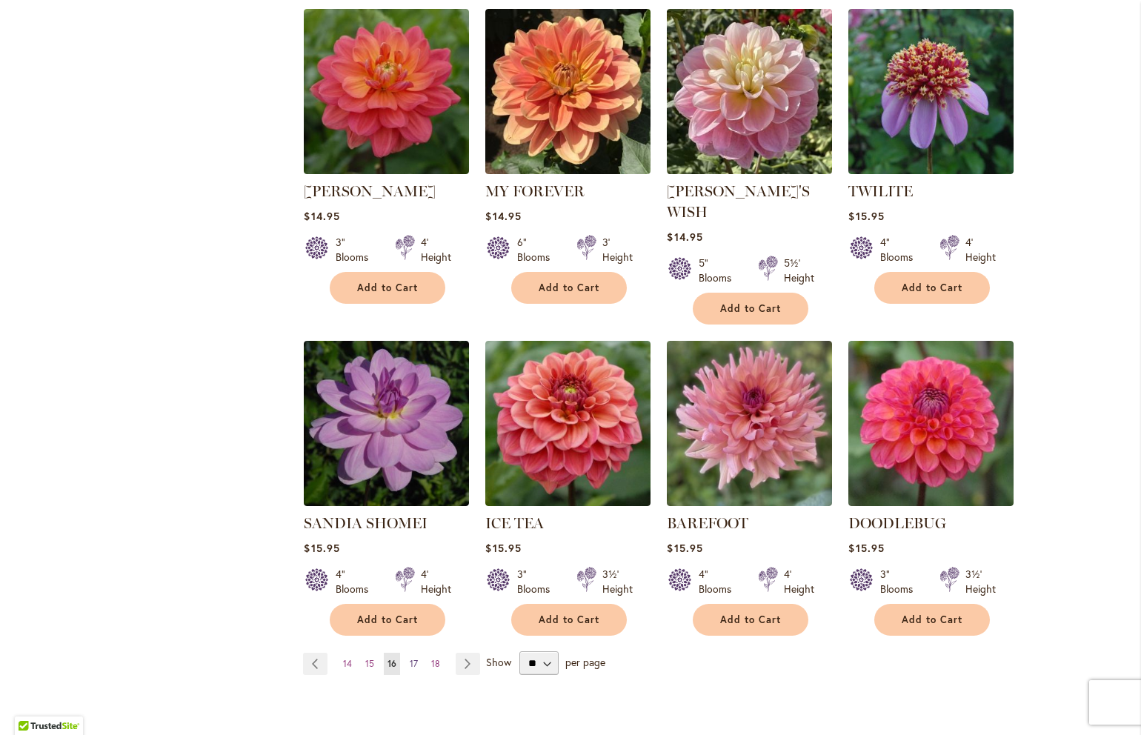
click at [419, 653] on link "Page 17" at bounding box center [414, 664] width 16 height 22
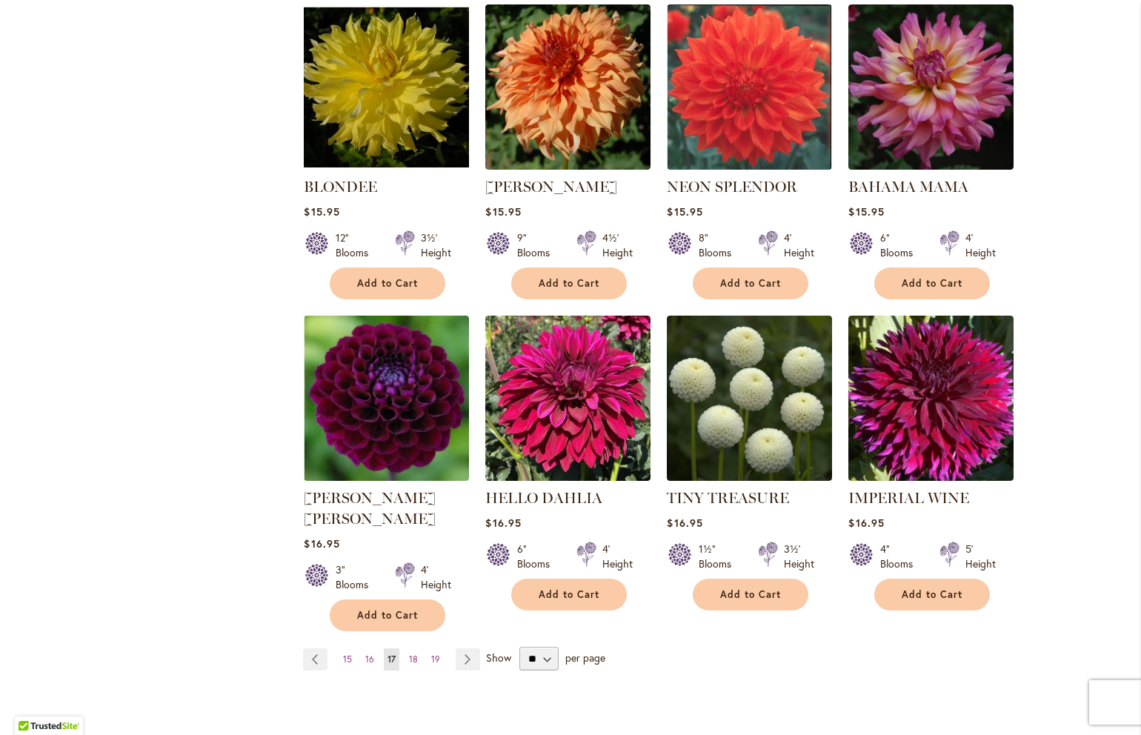
scroll to position [980, 0]
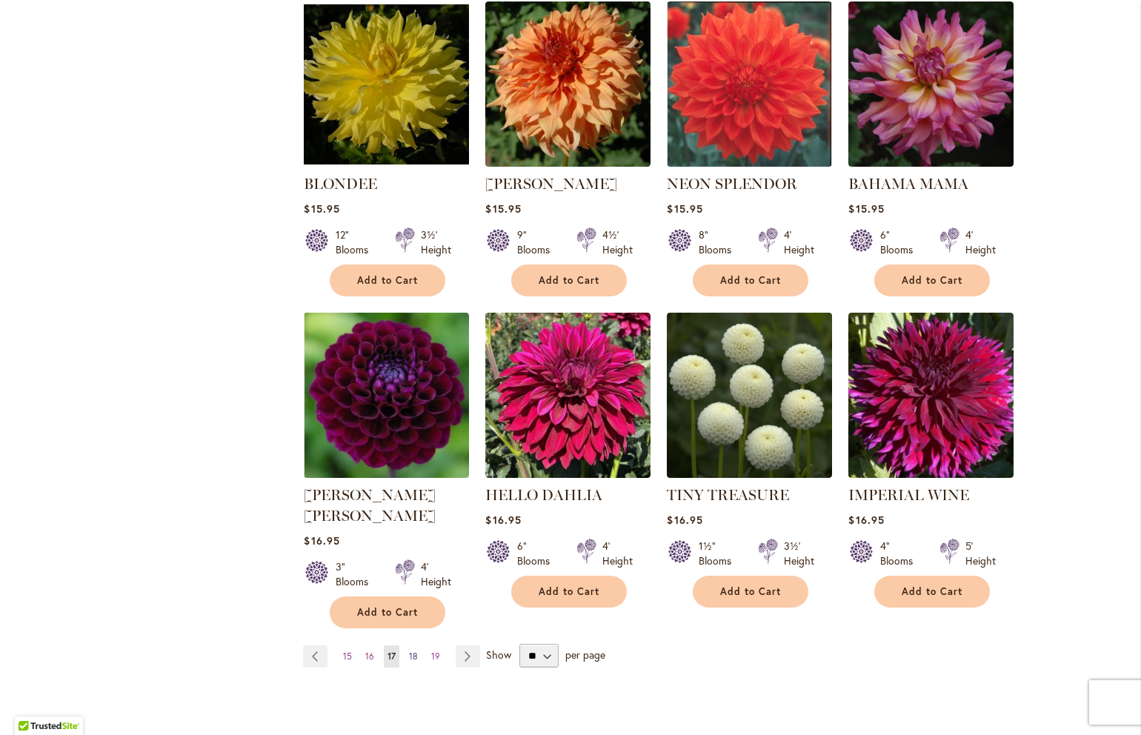
click at [416, 650] on span "18" at bounding box center [413, 655] width 9 height 11
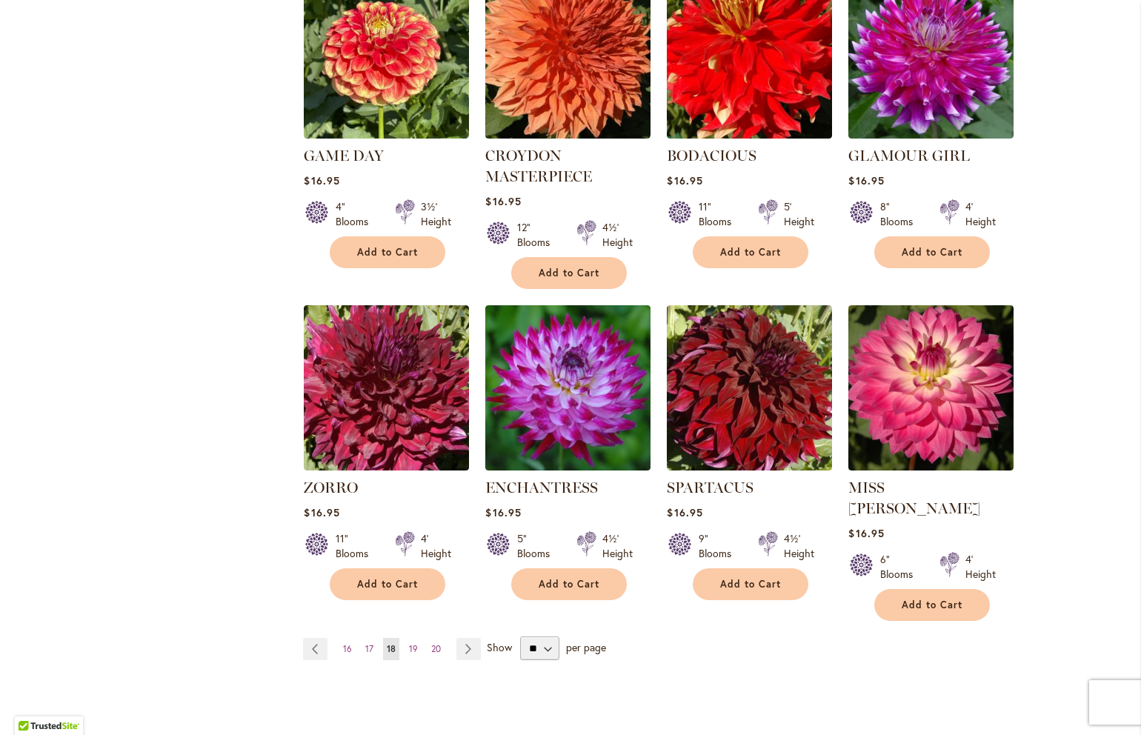
scroll to position [1010, 0]
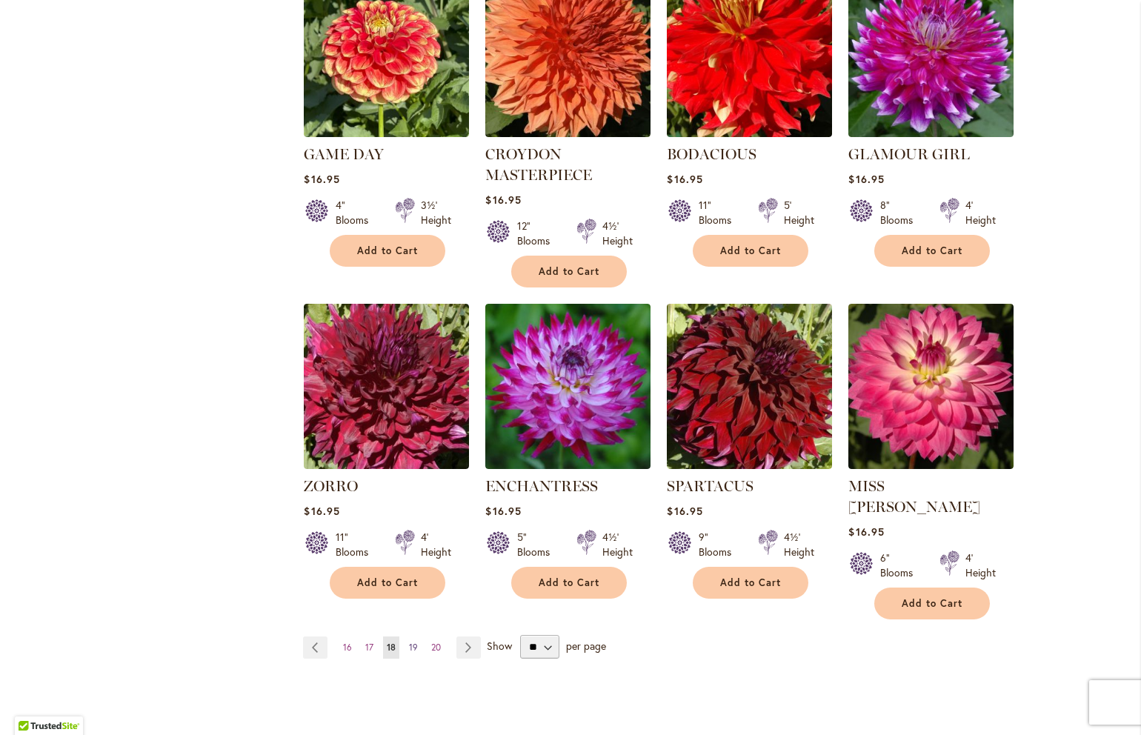
click at [409, 641] on span "19" at bounding box center [413, 646] width 9 height 11
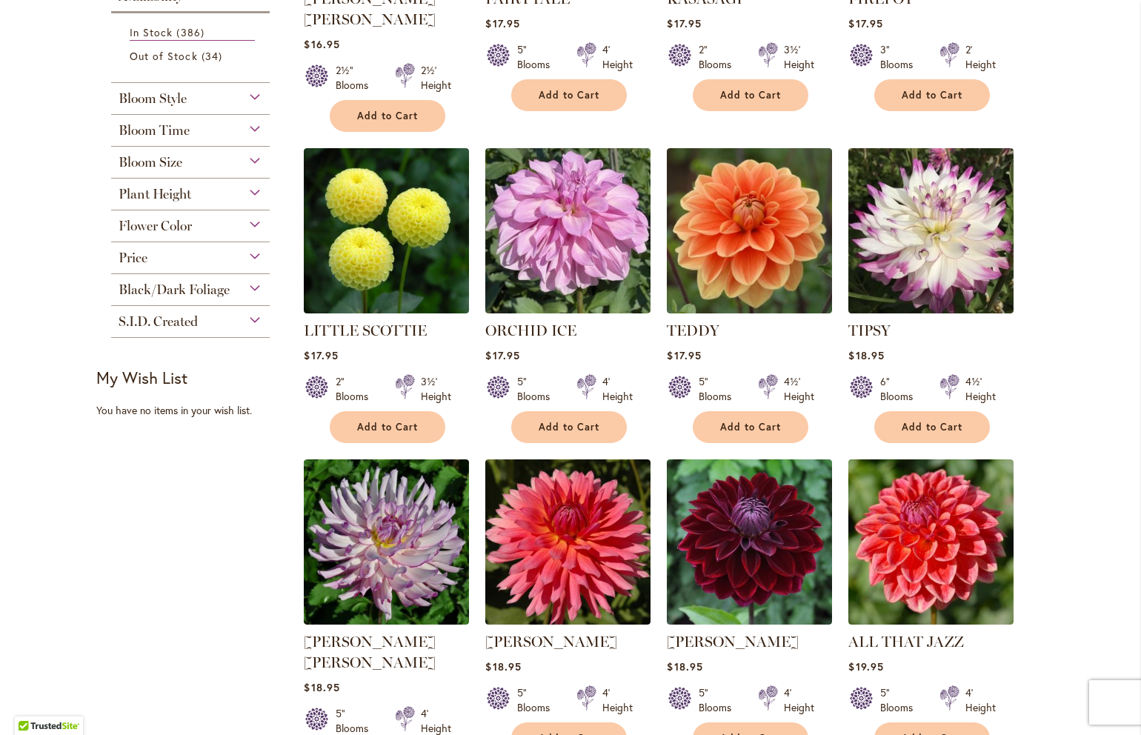
scroll to position [523, 0]
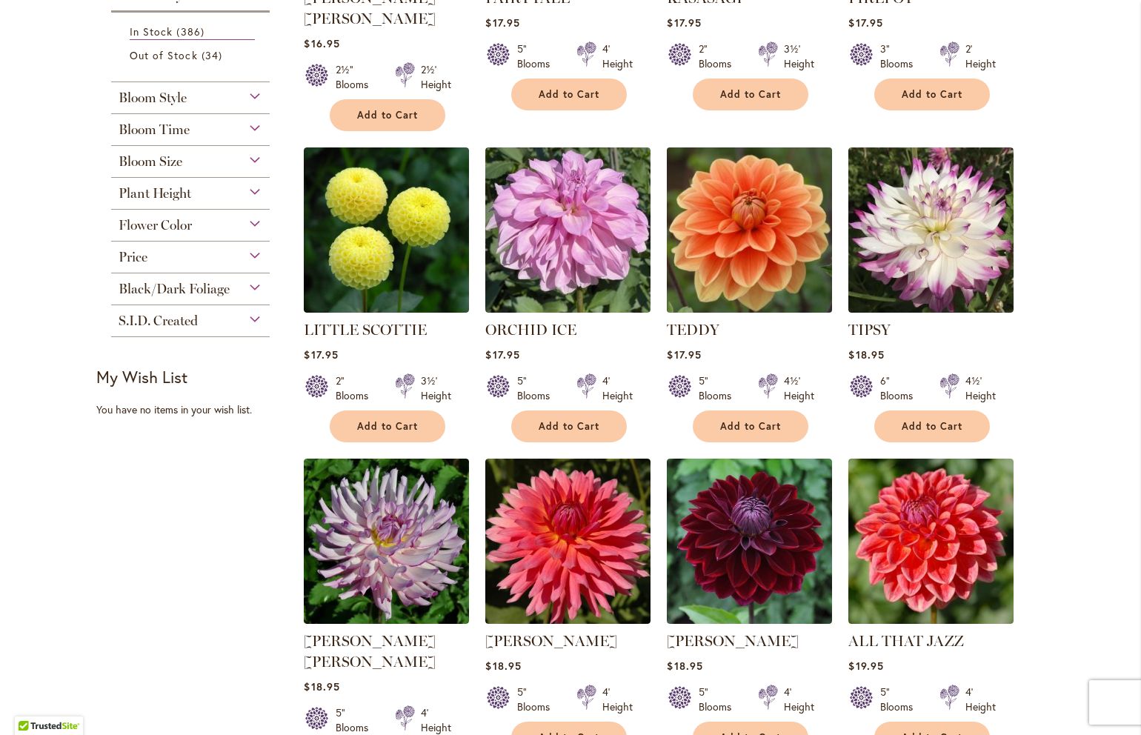
click at [779, 250] on img at bounding box center [749, 229] width 173 height 173
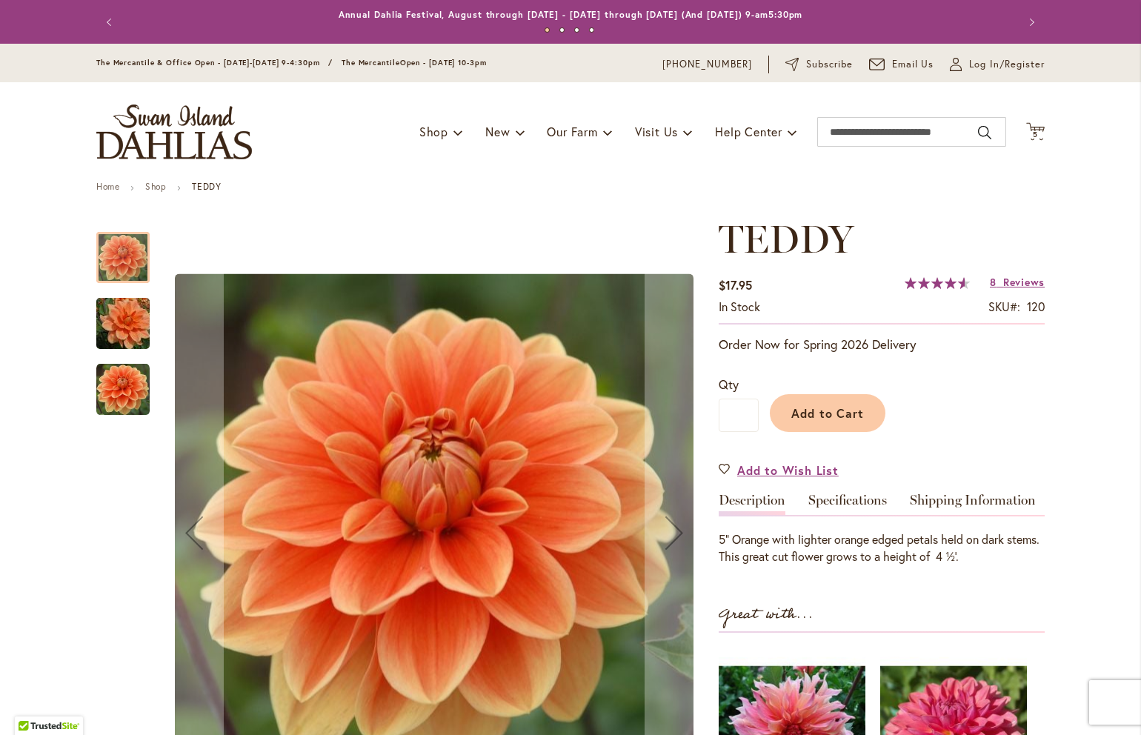
scroll to position [41, 0]
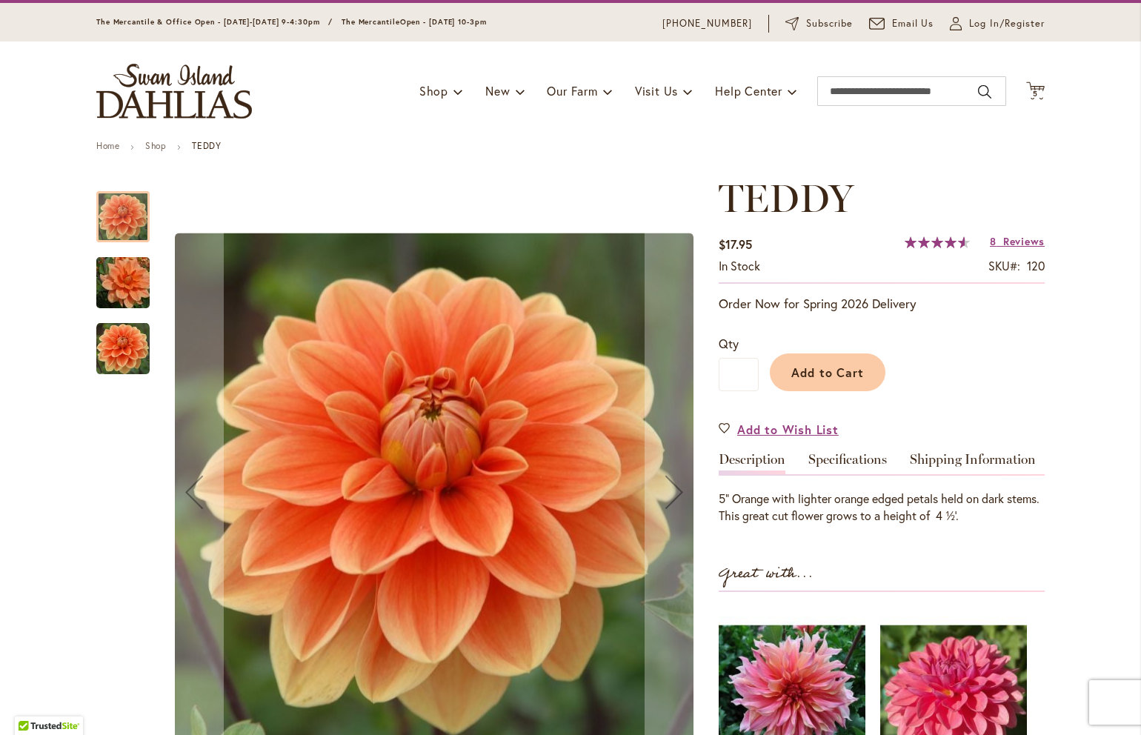
click at [112, 284] on img "Teddy" at bounding box center [123, 282] width 107 height 71
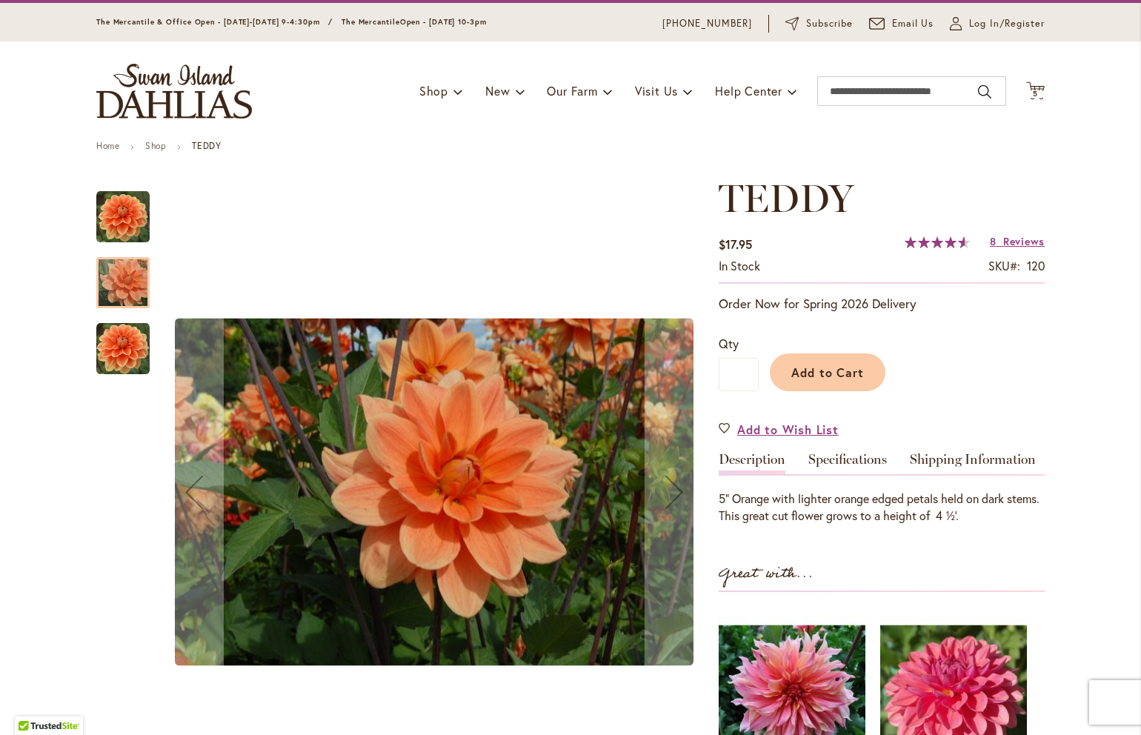
click at [121, 335] on img "Teddy" at bounding box center [122, 348] width 53 height 53
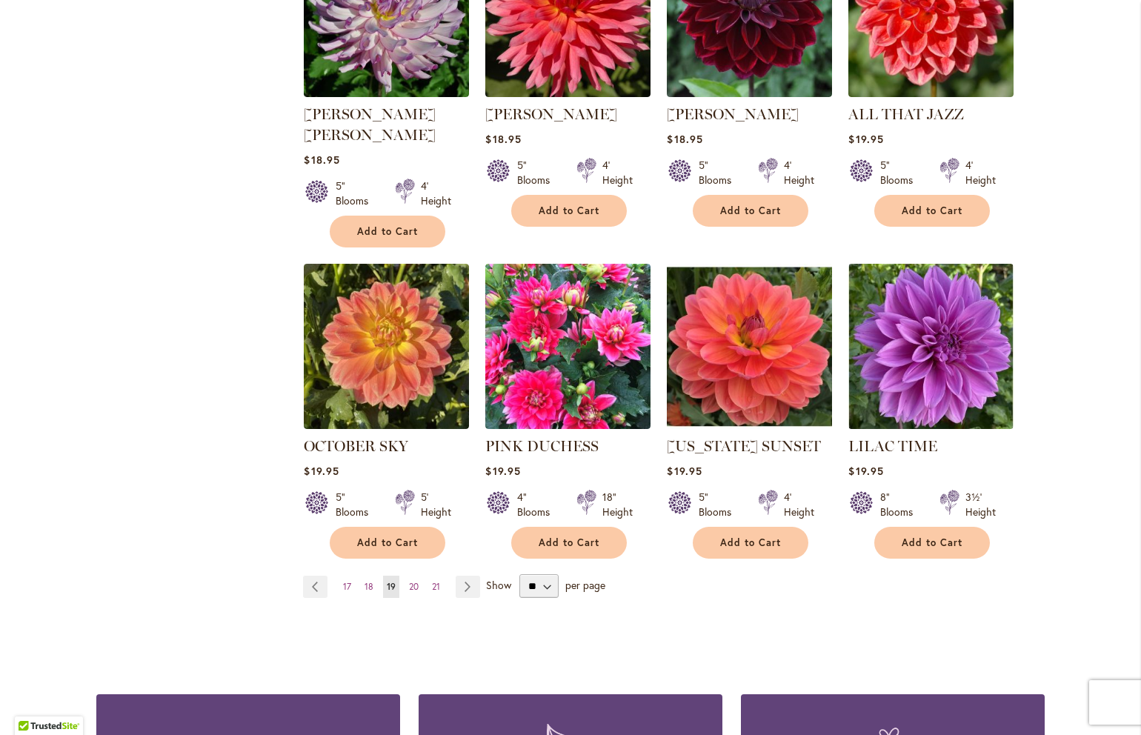
scroll to position [1052, 0]
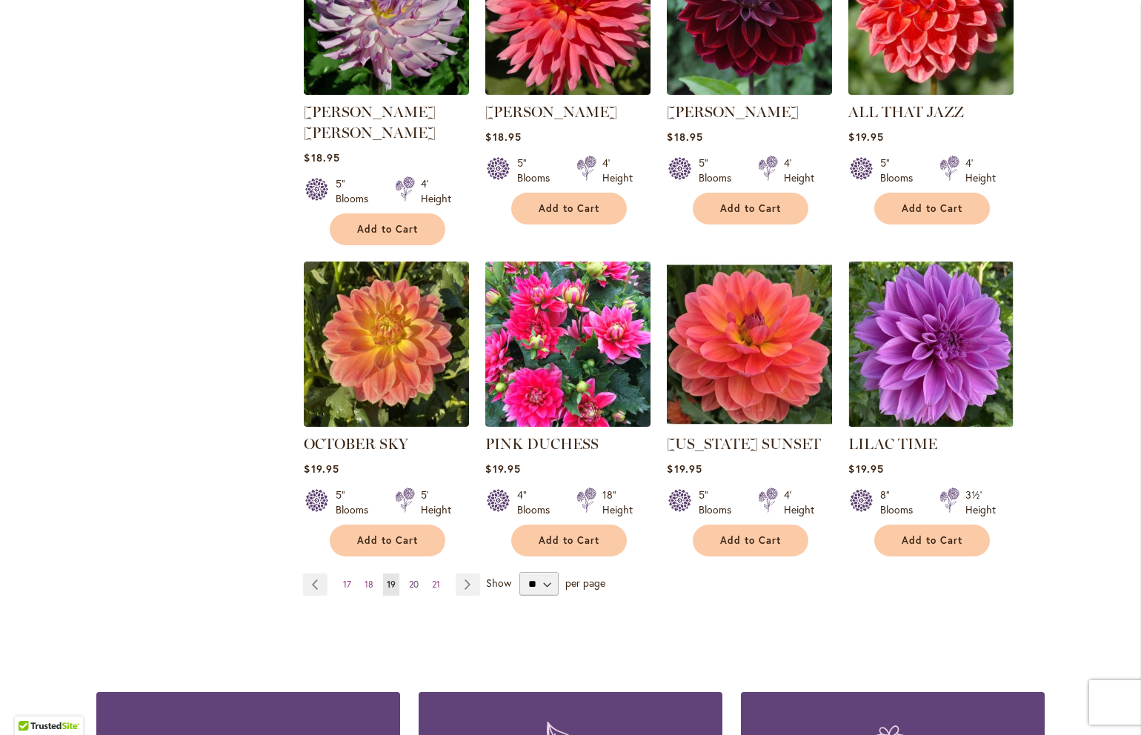
click at [413, 578] on span "20" at bounding box center [414, 583] width 10 height 11
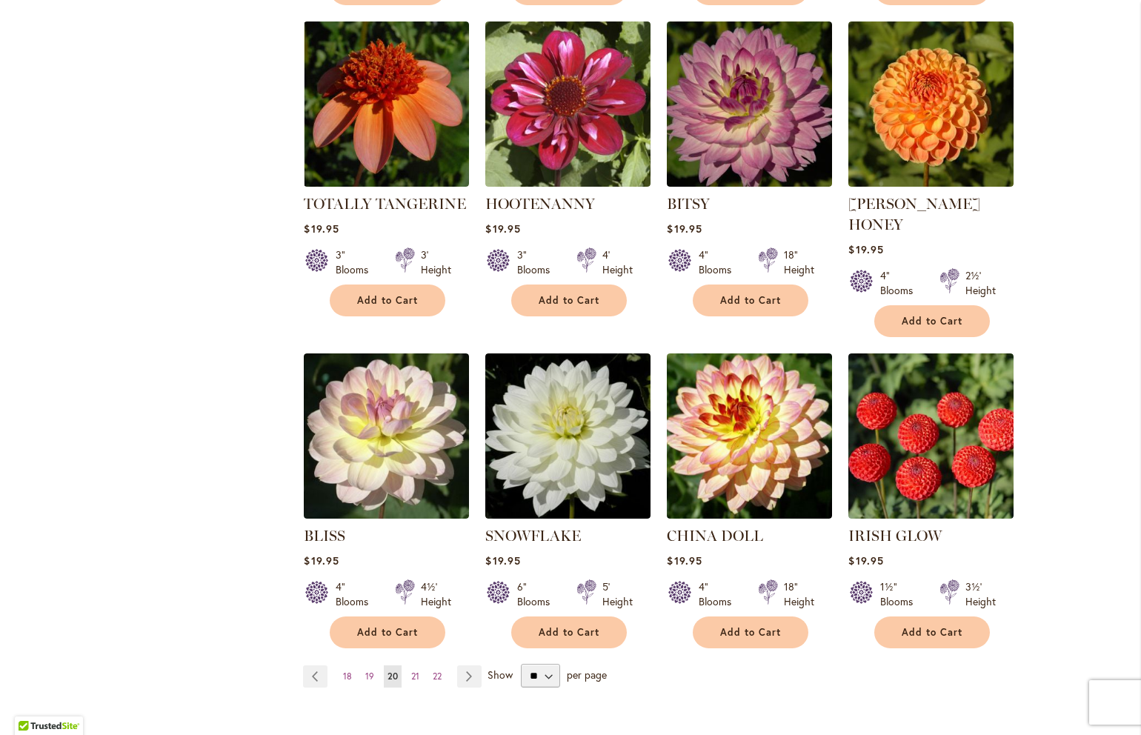
scroll to position [983, 0]
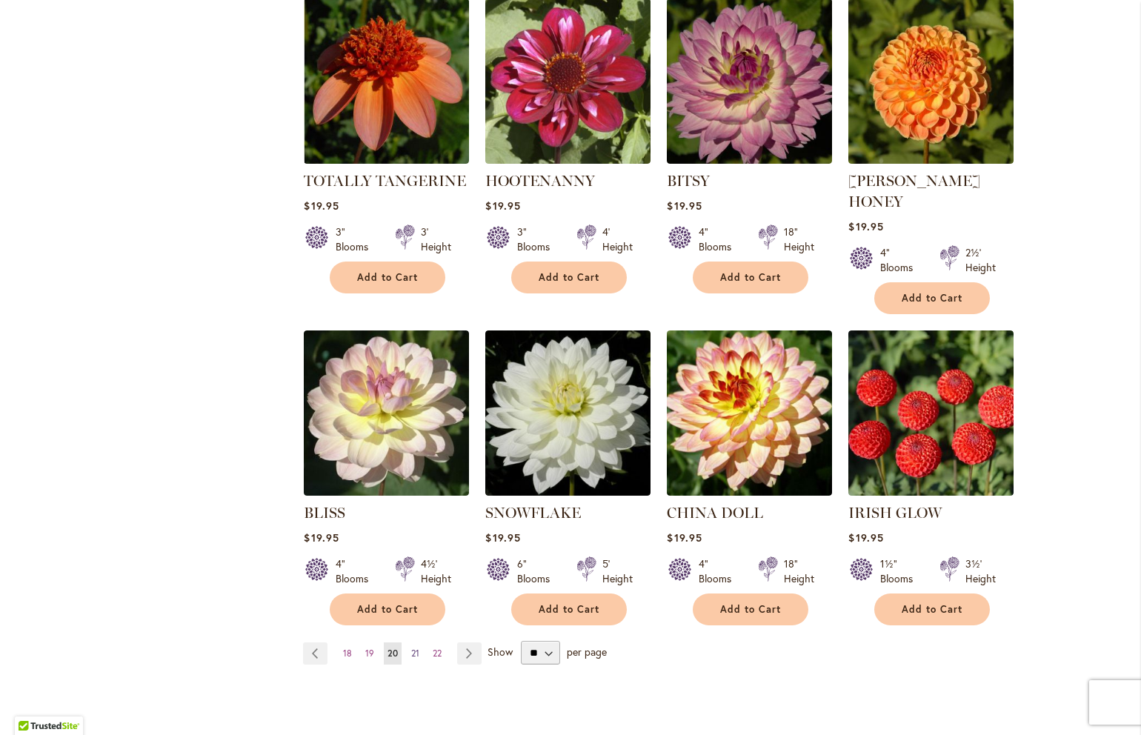
click at [416, 647] on span "21" at bounding box center [415, 652] width 8 height 11
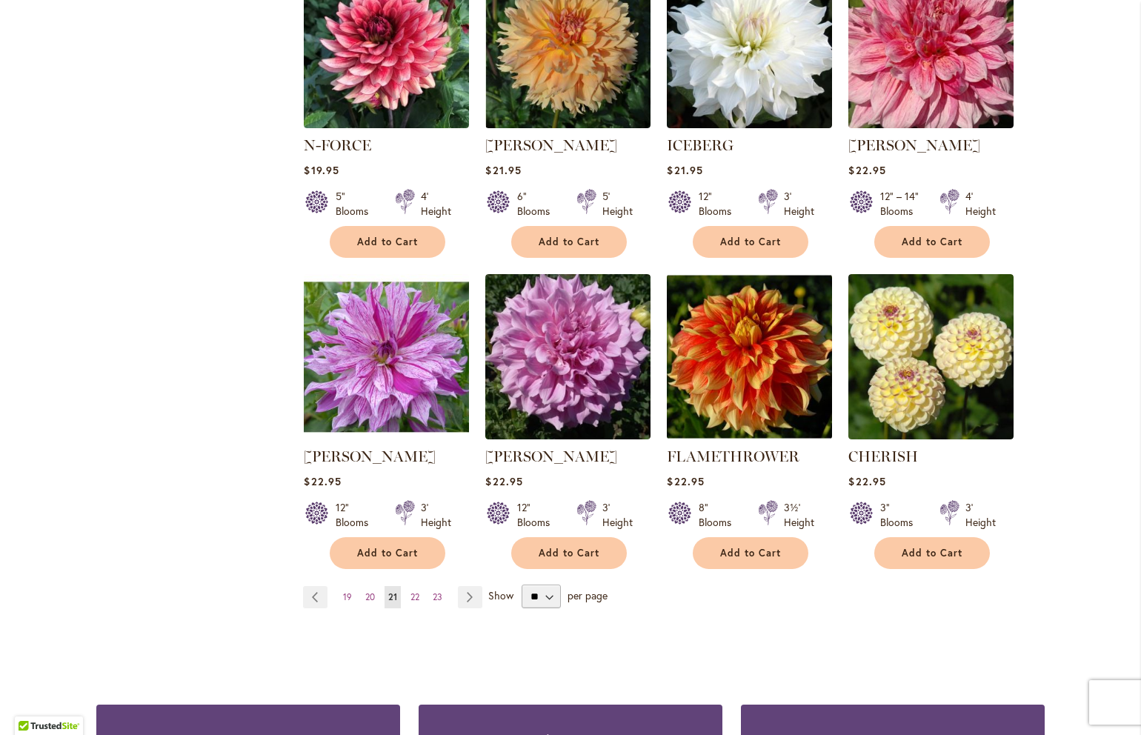
scroll to position [1003, 0]
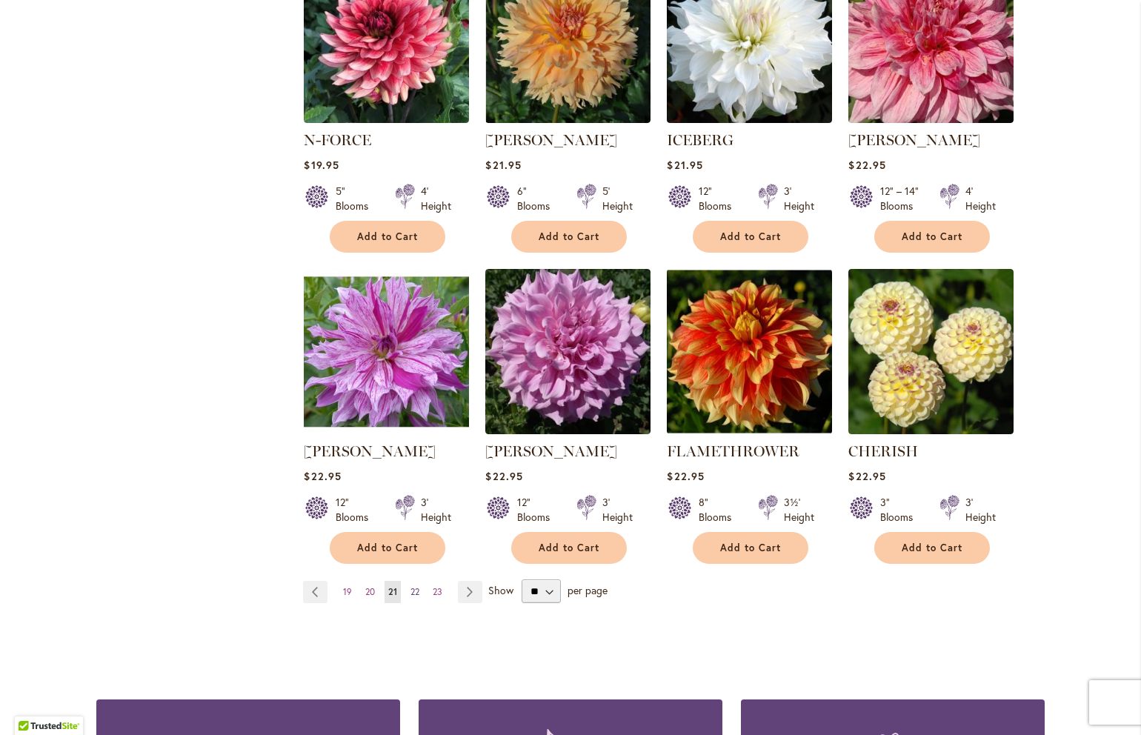
click at [413, 586] on span "22" at bounding box center [414, 591] width 9 height 11
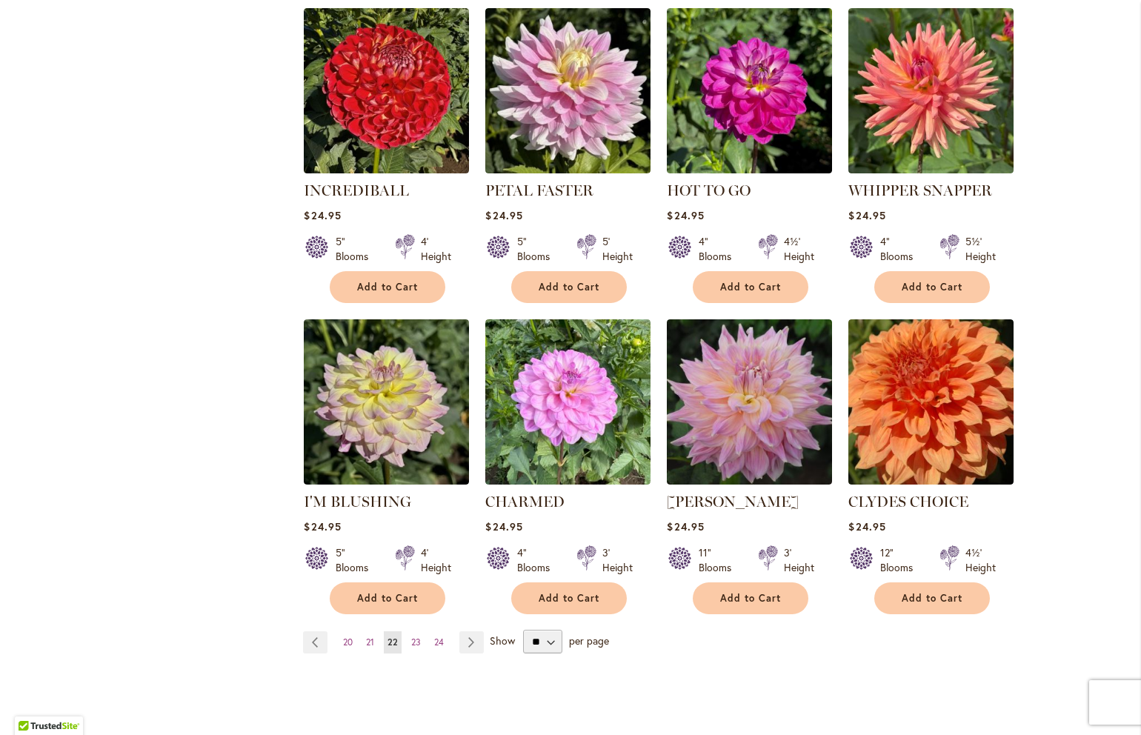
scroll to position [963, 0]
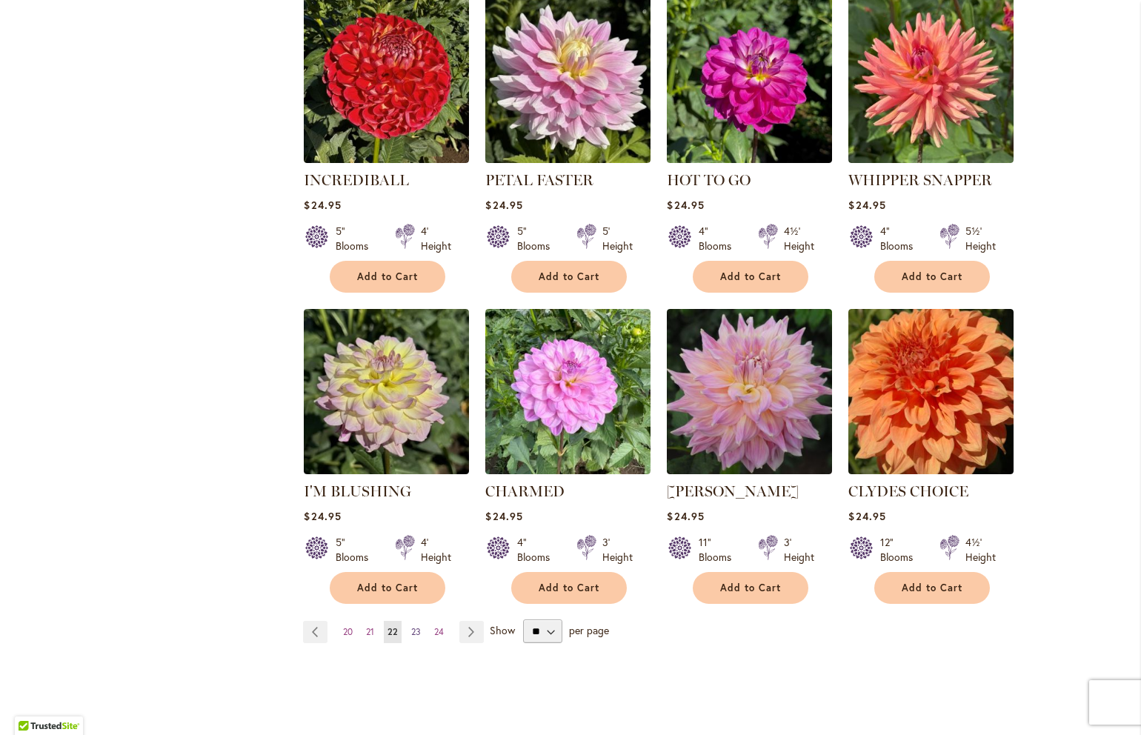
click at [414, 630] on span "23" at bounding box center [416, 631] width 10 height 11
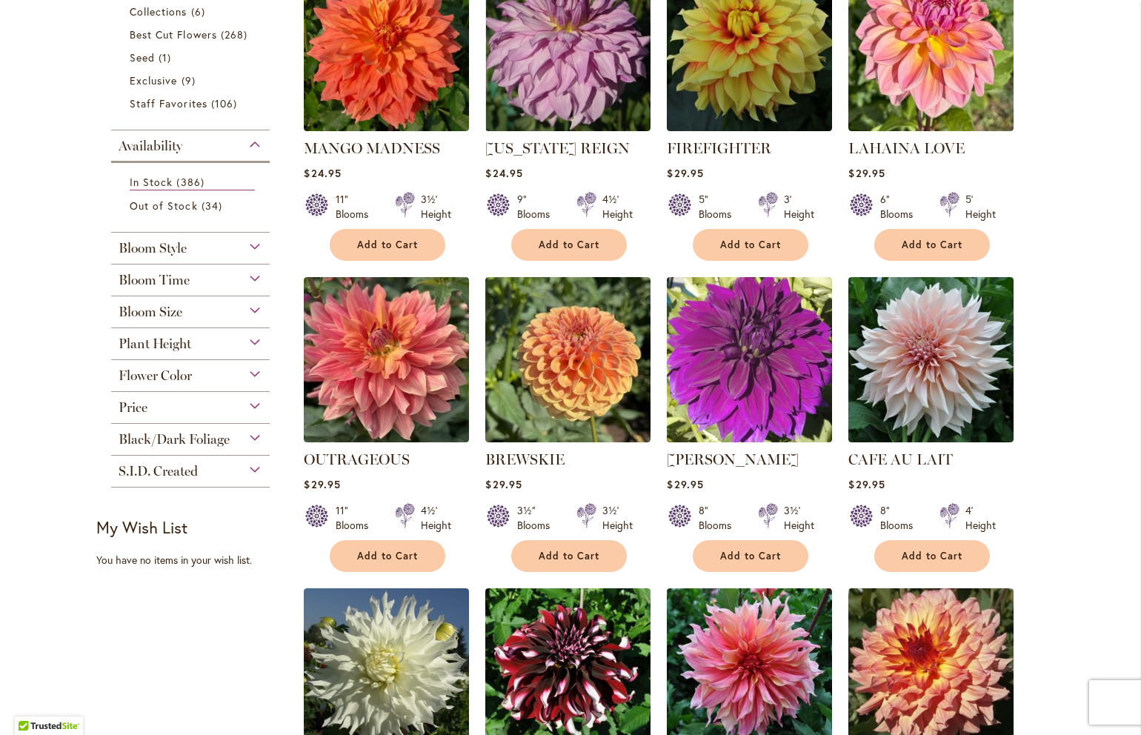
scroll to position [417, 0]
